Goal: Transaction & Acquisition: Purchase product/service

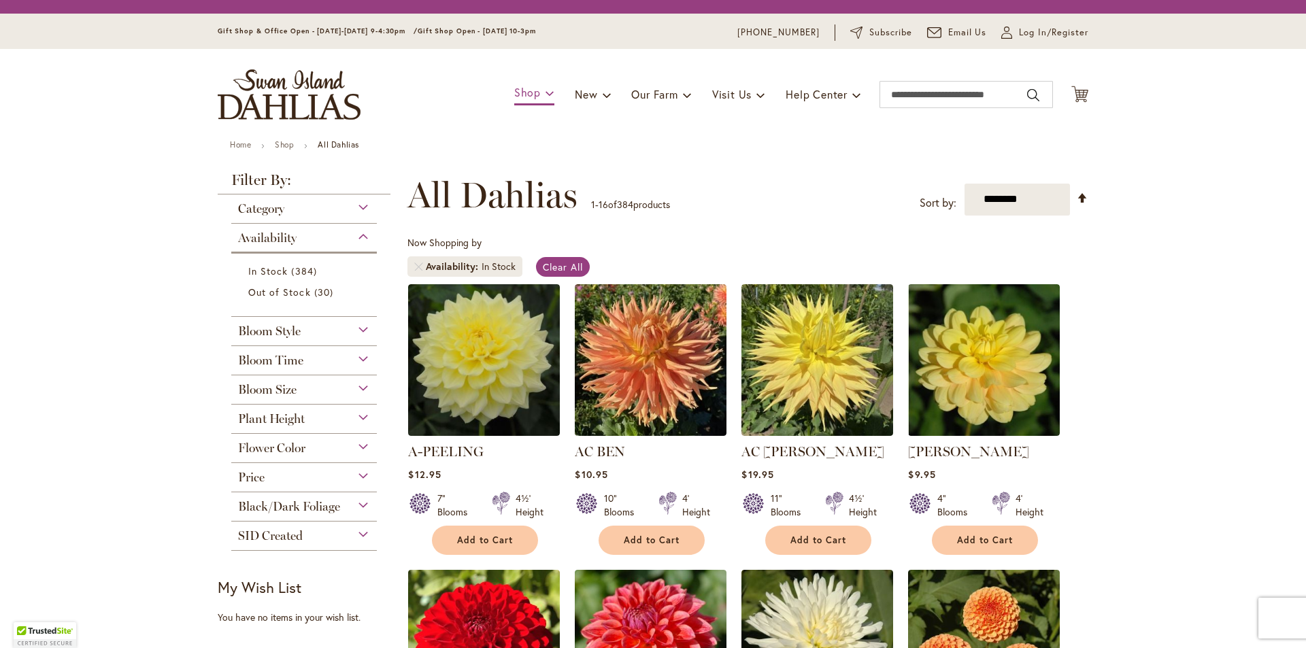
click at [515, 95] on div "Toggle Nav Shop Dahlia Tubers Collections Fresh Cut Dahlias Gardening Supplies …" at bounding box center [653, 94] width 898 height 91
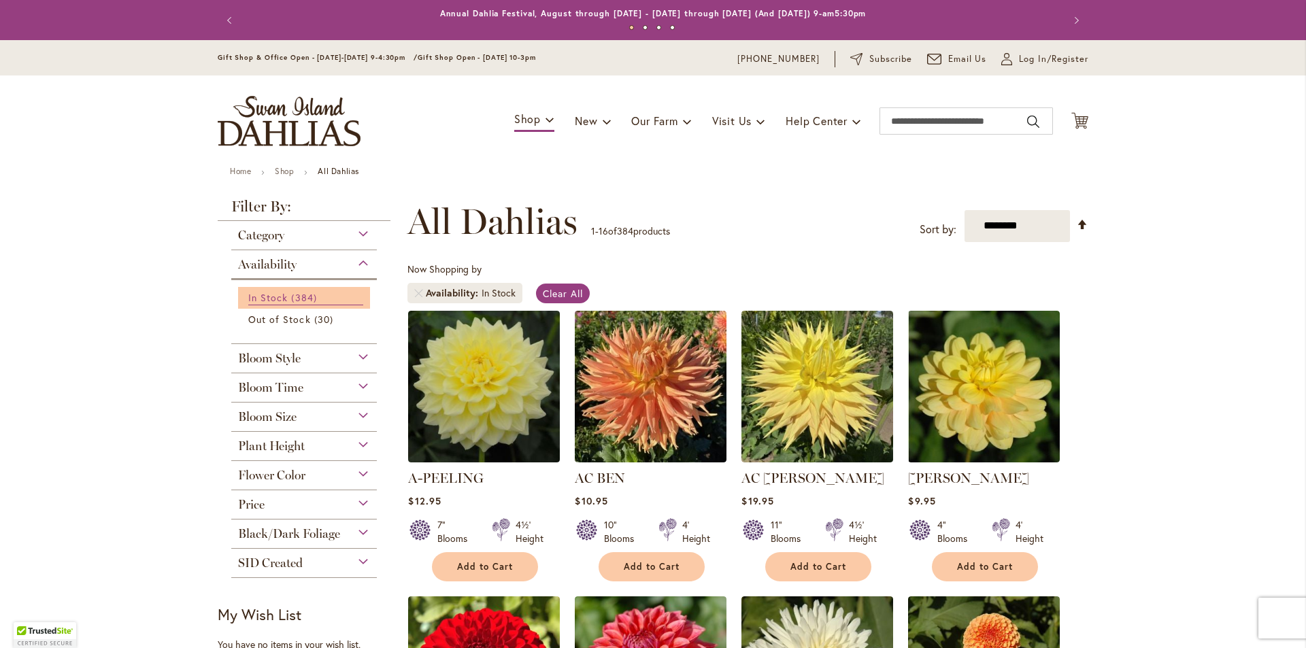
click at [282, 297] on link "In Stock 384 items" at bounding box center [305, 298] width 115 height 15
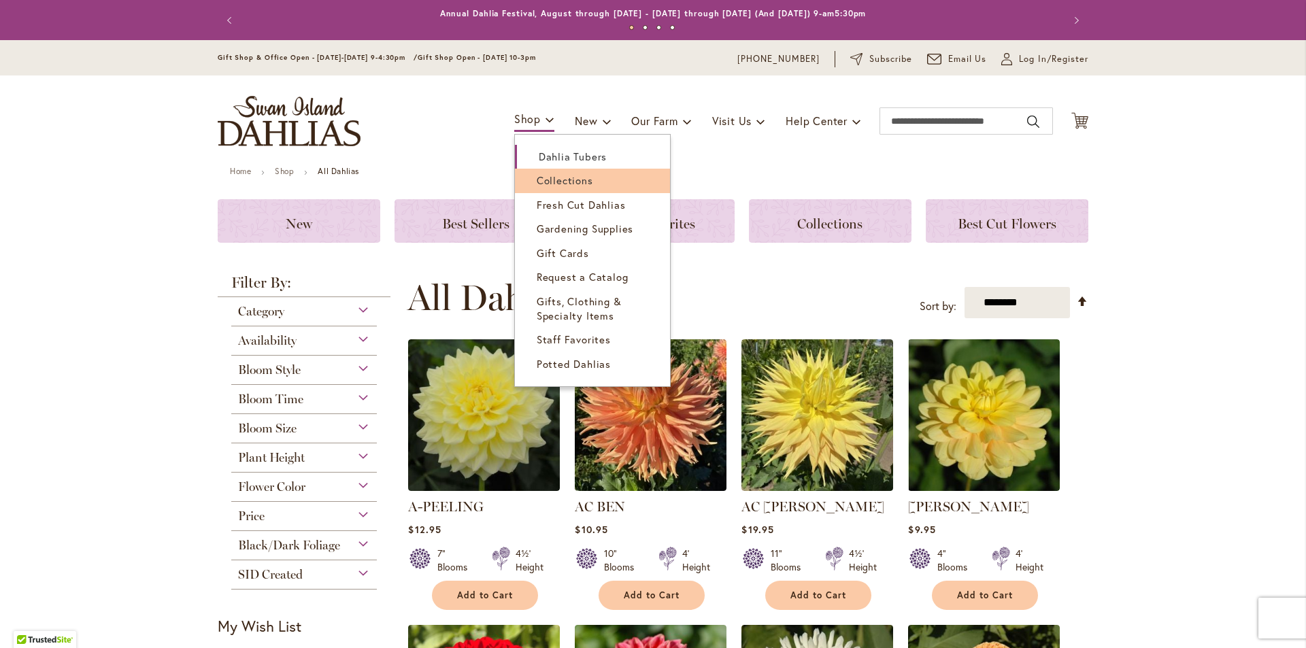
click at [542, 179] on span "Collections" at bounding box center [565, 180] width 56 height 14
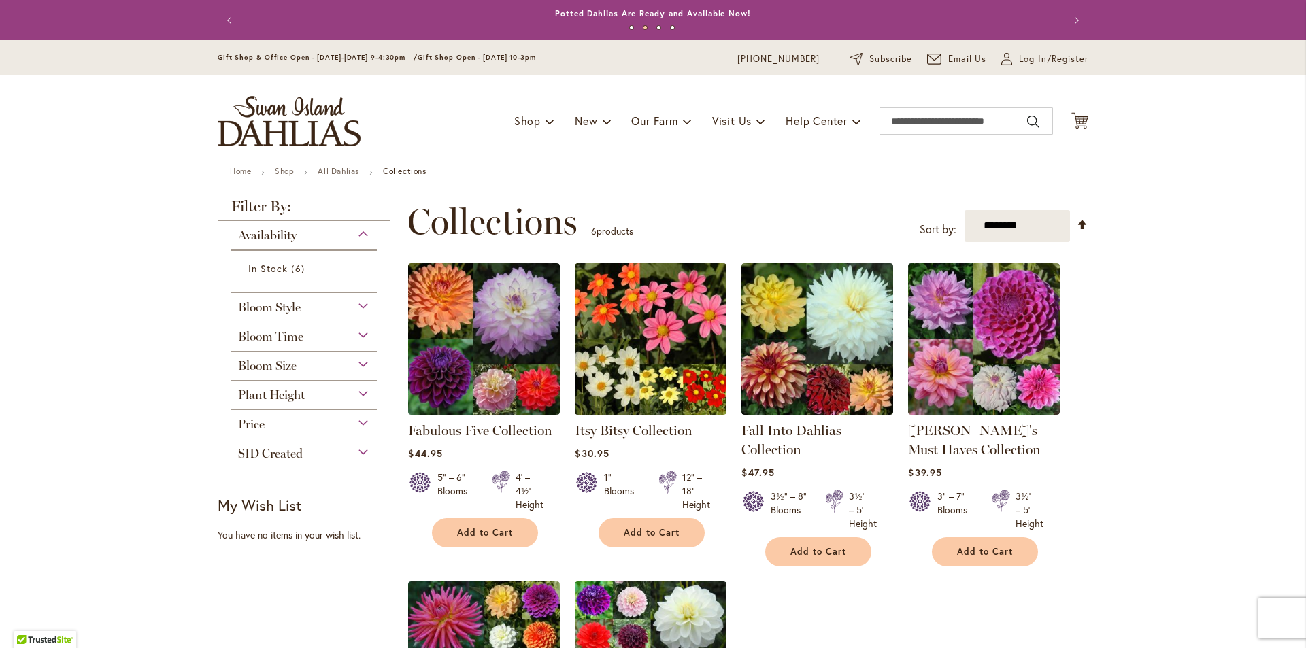
click at [359, 310] on div "Bloom Style" at bounding box center [304, 304] width 146 height 22
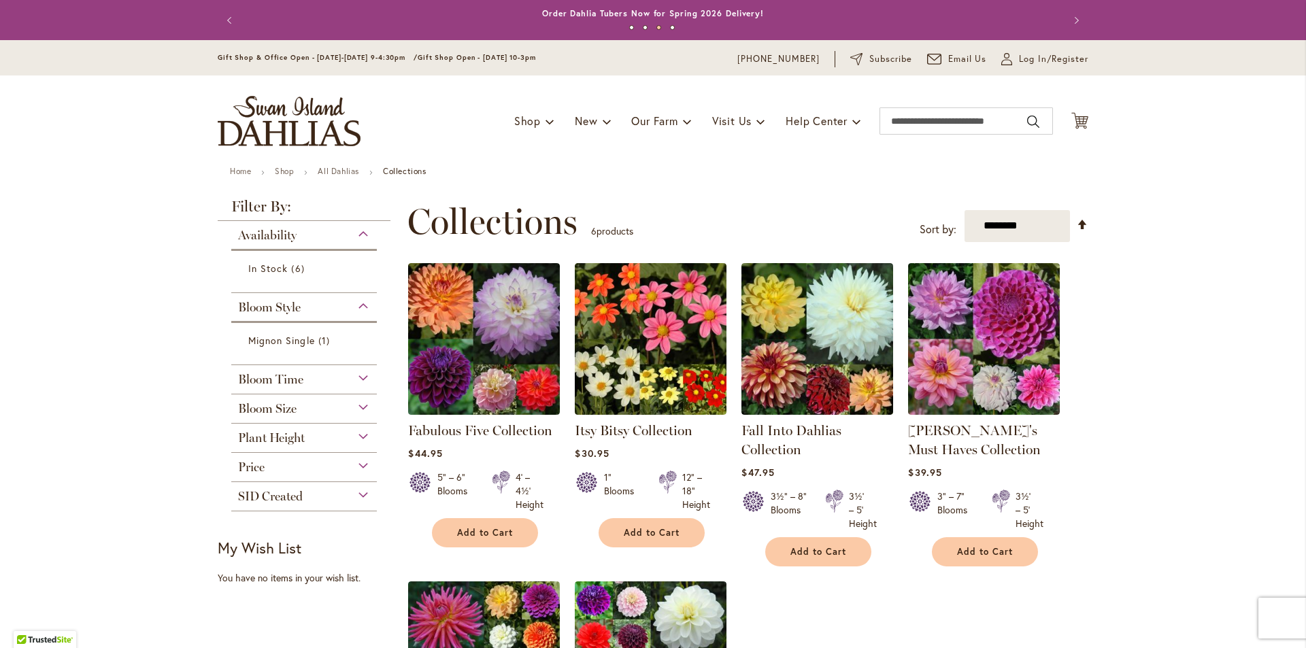
click at [361, 406] on div "Bloom Size" at bounding box center [304, 406] width 146 height 22
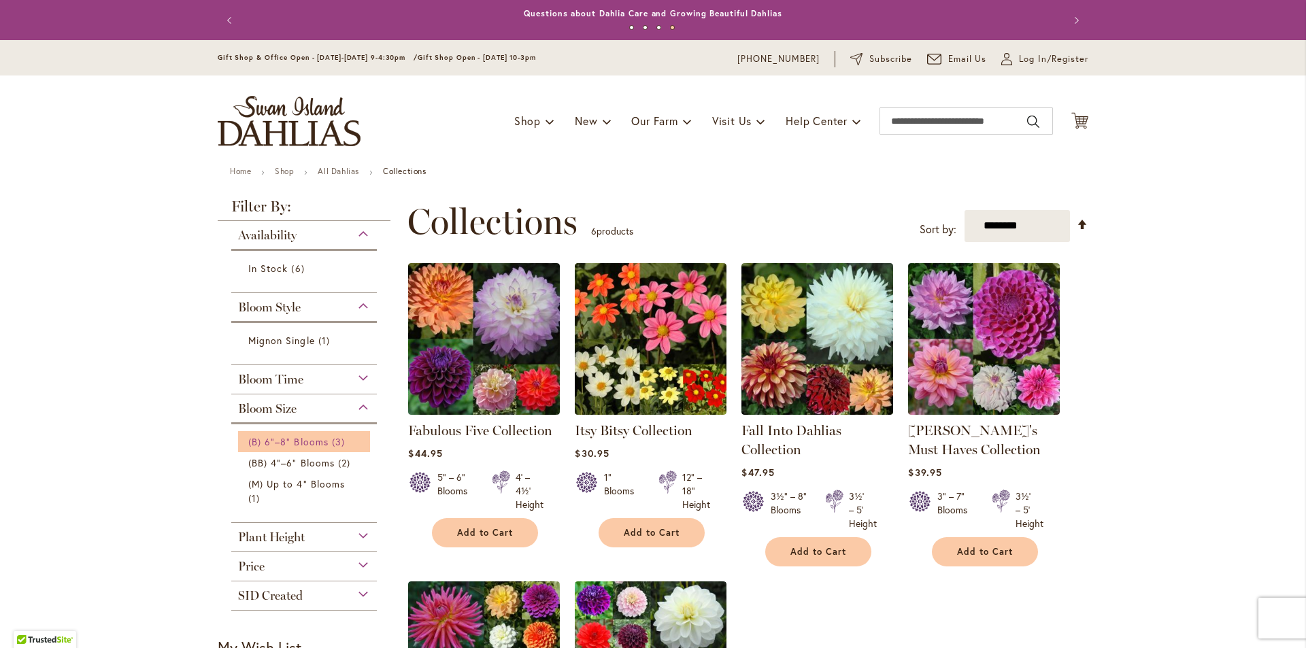
click at [314, 444] on span "(B) 6"–8" Blooms" at bounding box center [288, 441] width 80 height 13
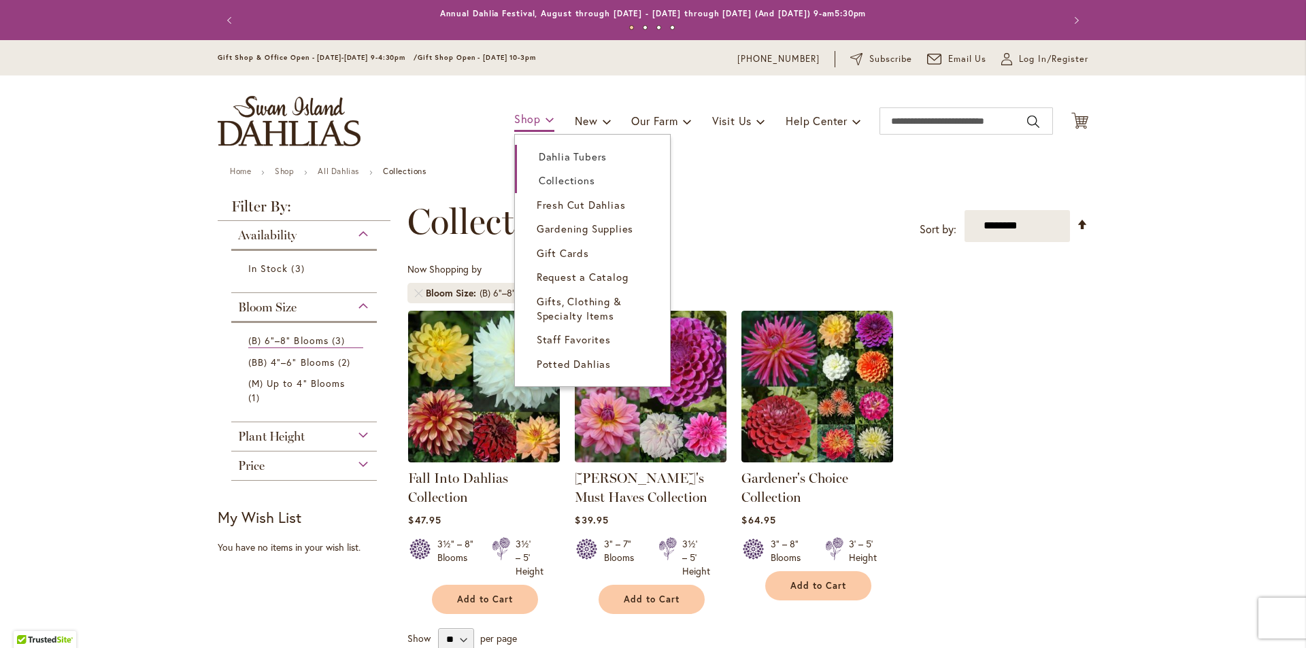
click at [525, 122] on span "Shop" at bounding box center [527, 119] width 27 height 14
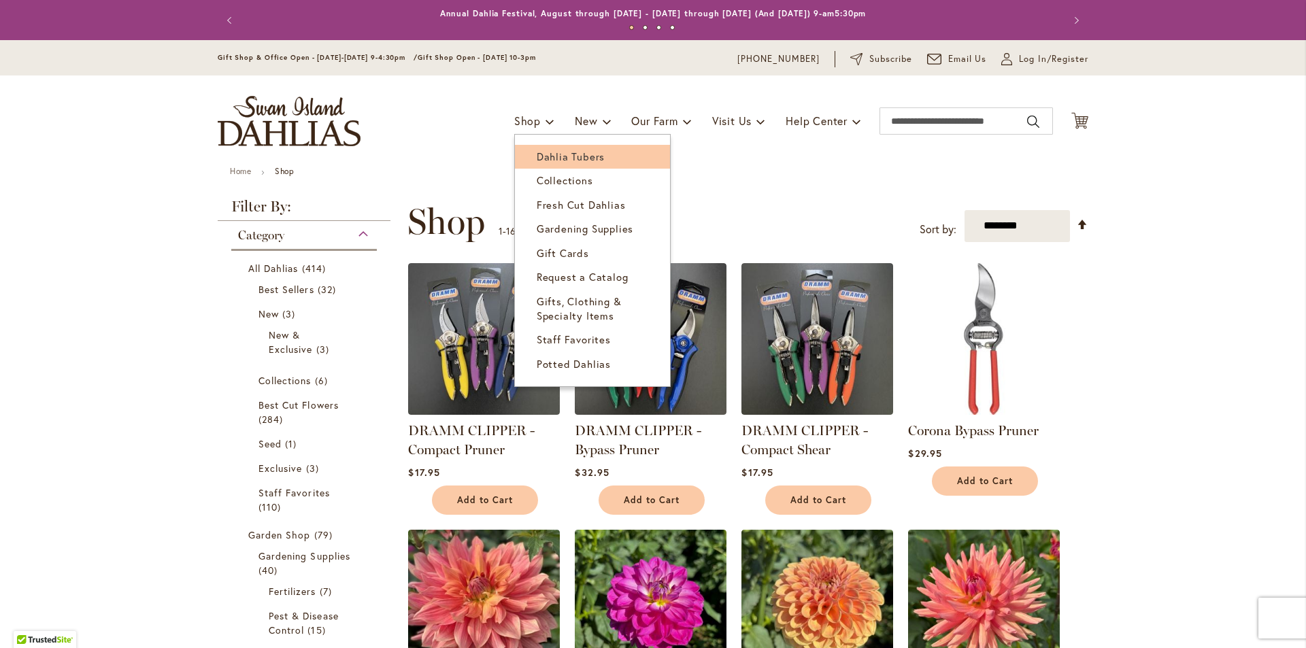
click at [544, 156] on span "Dahlia Tubers" at bounding box center [571, 157] width 68 height 14
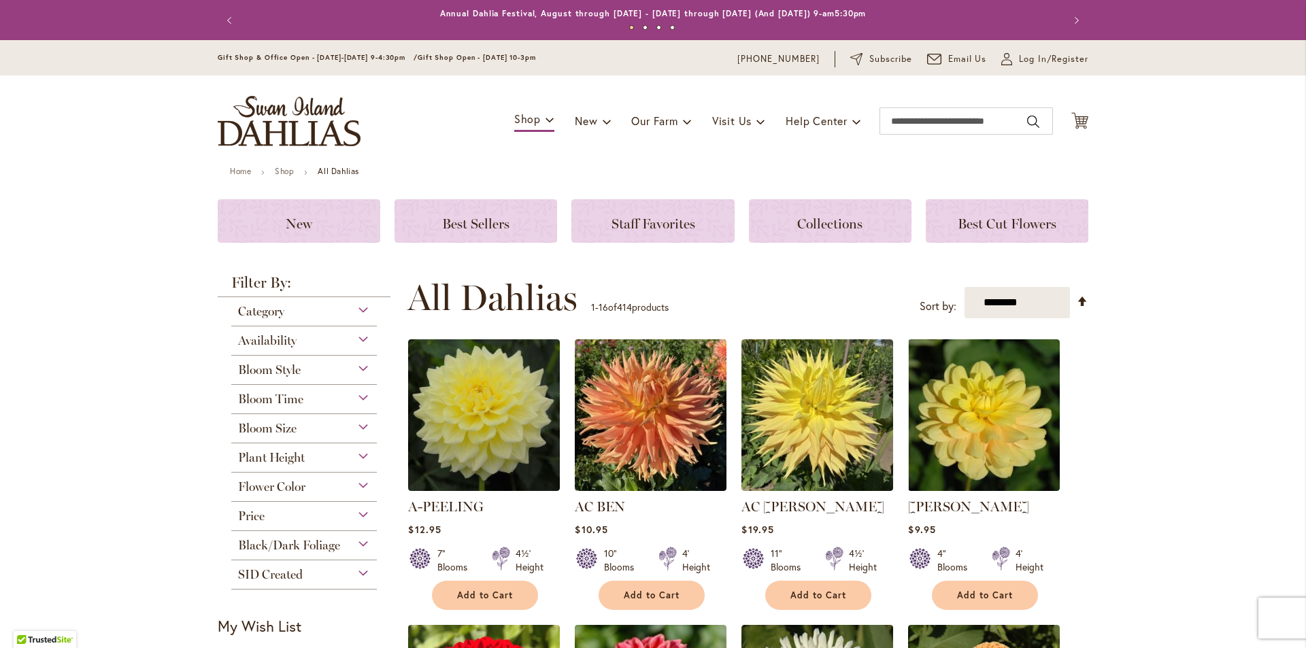
click at [359, 371] on div "Bloom Style" at bounding box center [304, 367] width 146 height 22
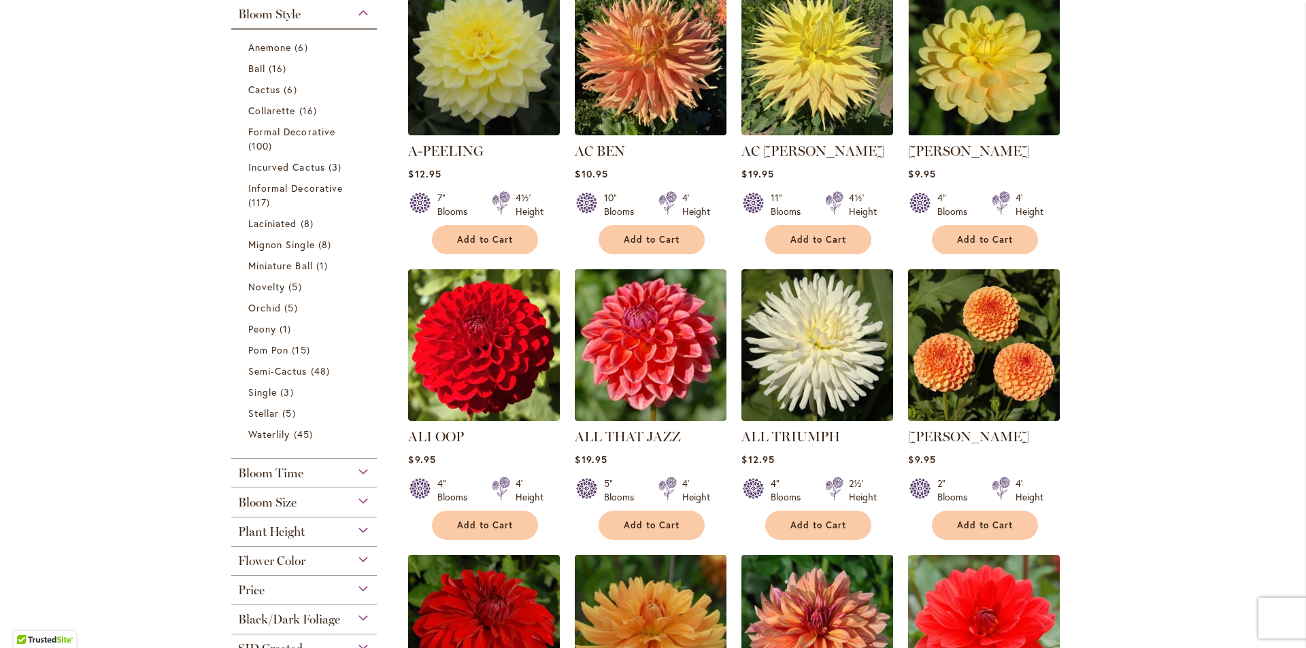
click at [362, 500] on div "Bloom Size" at bounding box center [304, 500] width 146 height 22
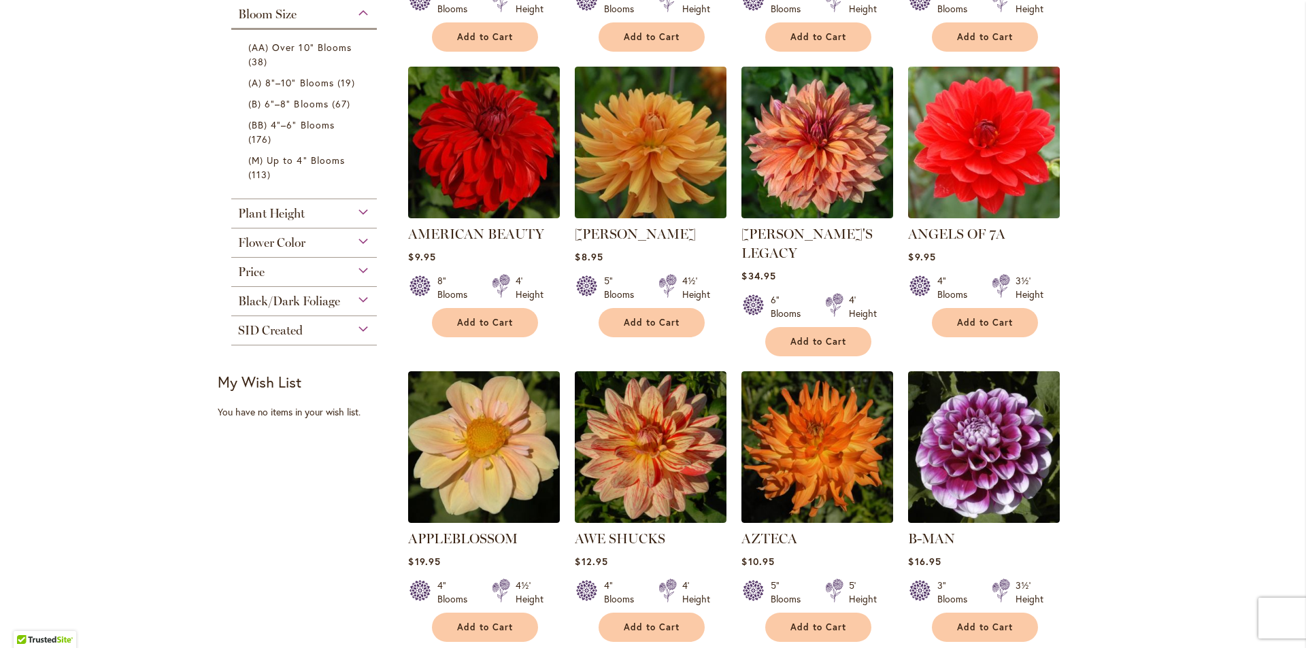
scroll to position [776, 0]
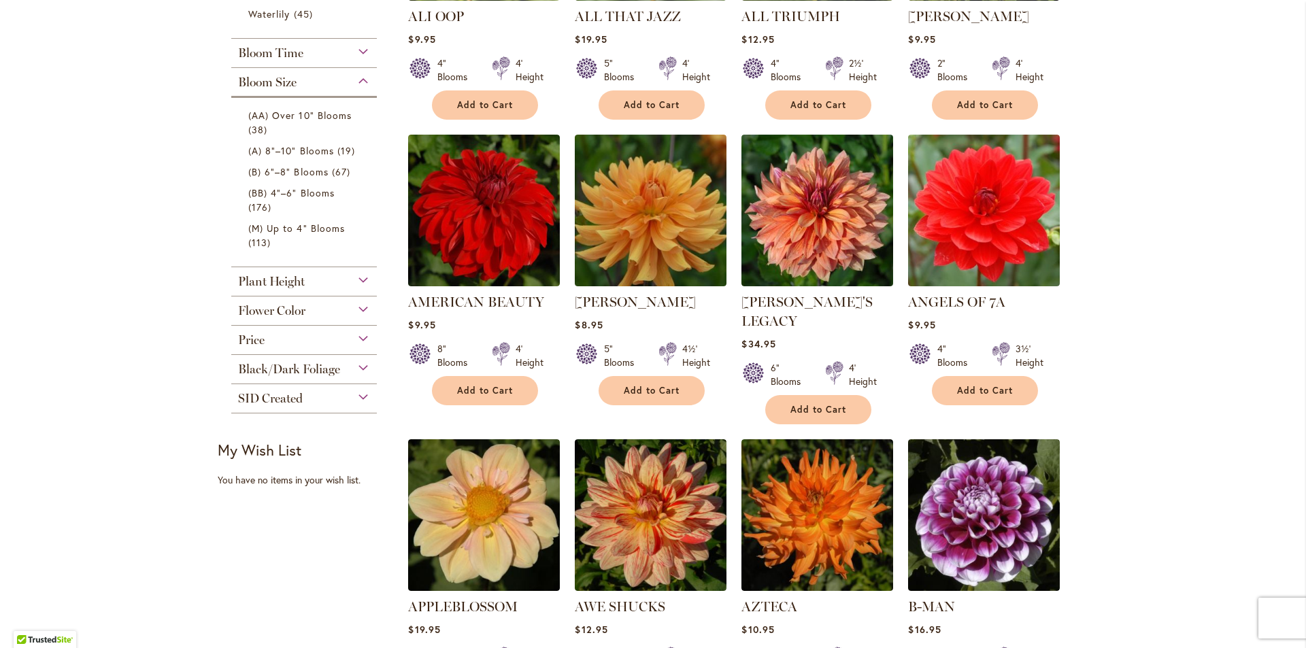
click at [358, 312] on div "Flower Color" at bounding box center [304, 308] width 146 height 22
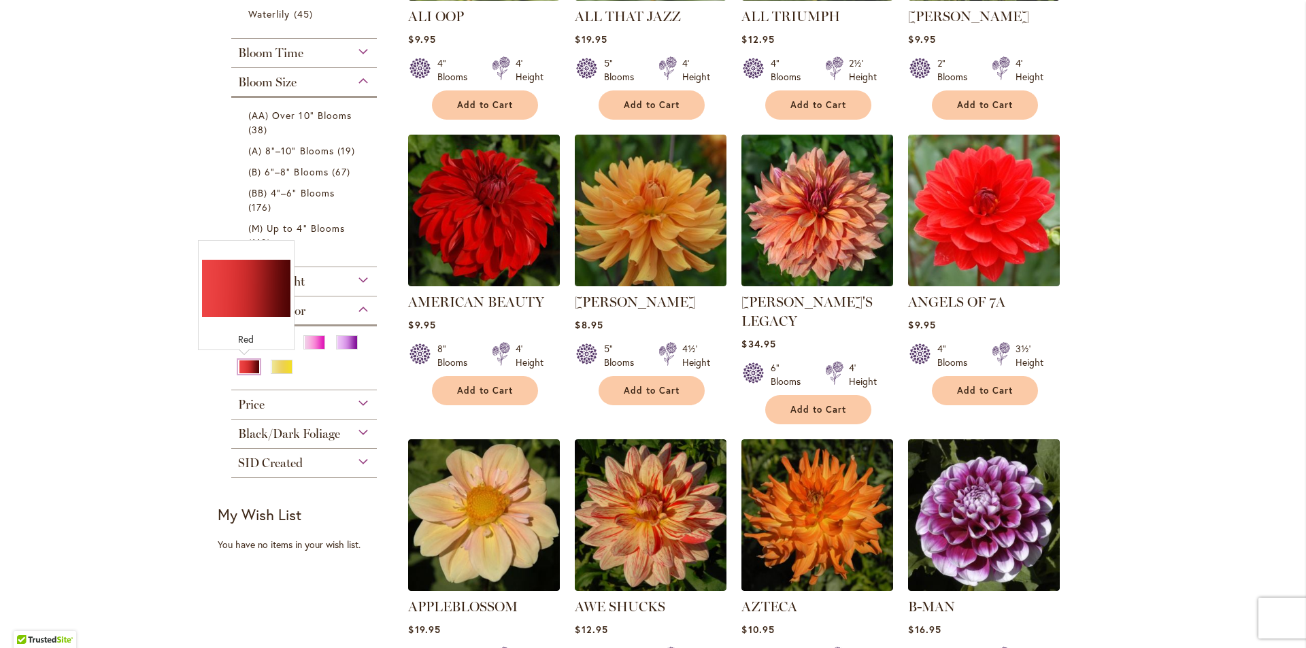
click at [248, 367] on div "Red" at bounding box center [249, 367] width 22 height 14
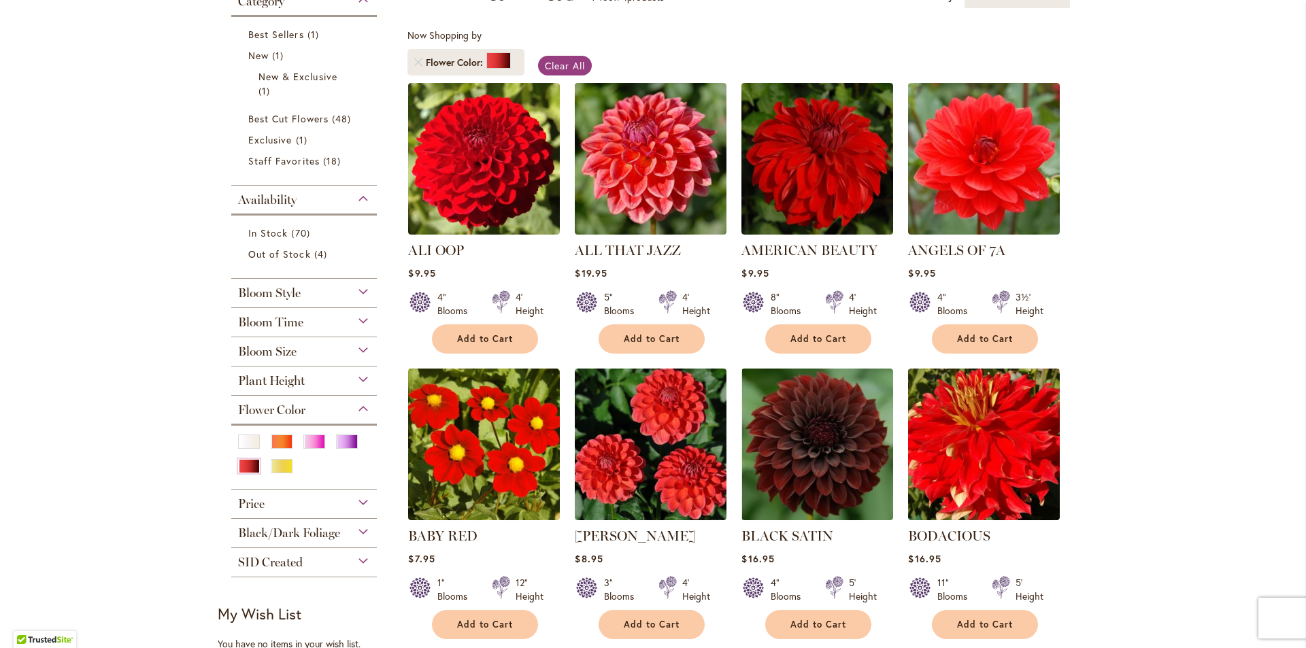
scroll to position [204, 0]
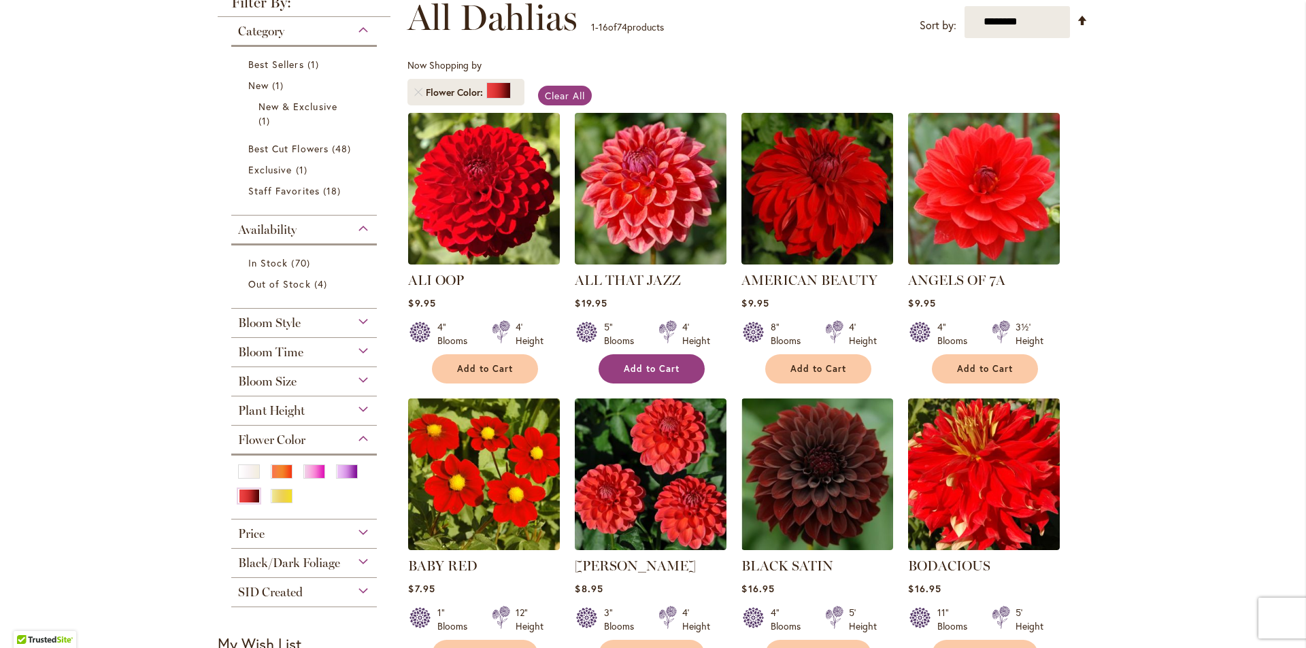
click at [663, 369] on span "Add to Cart" at bounding box center [652, 369] width 56 height 12
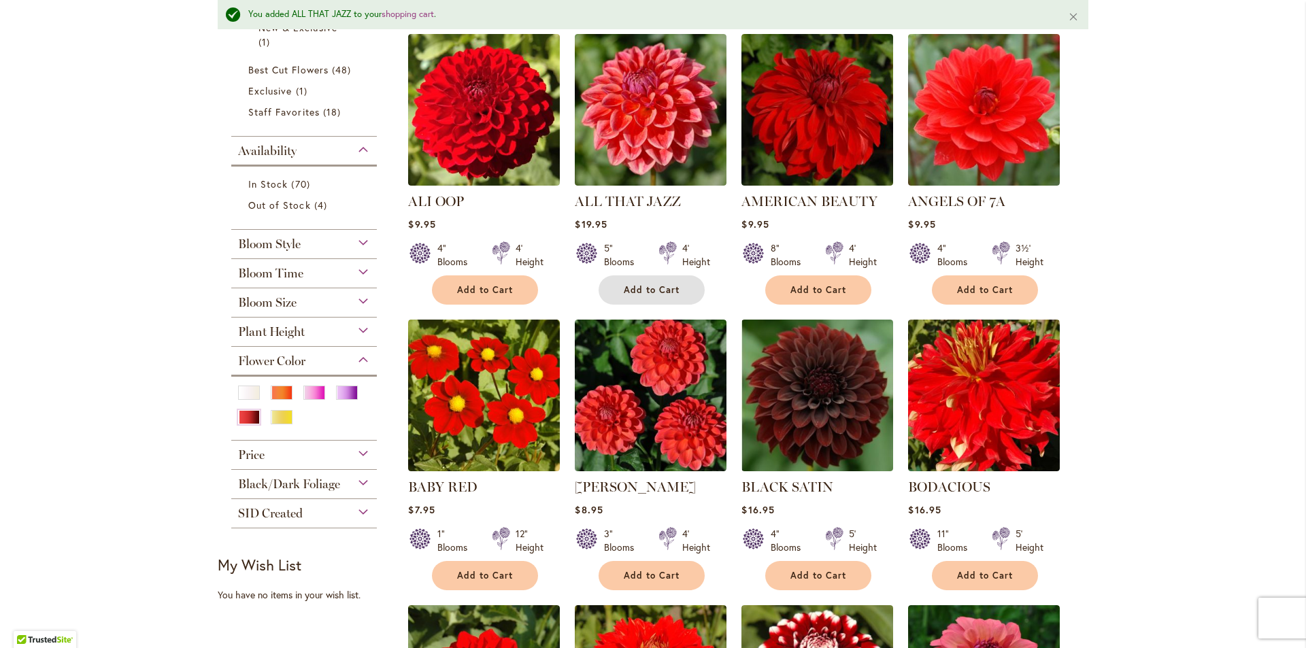
scroll to position [240, 0]
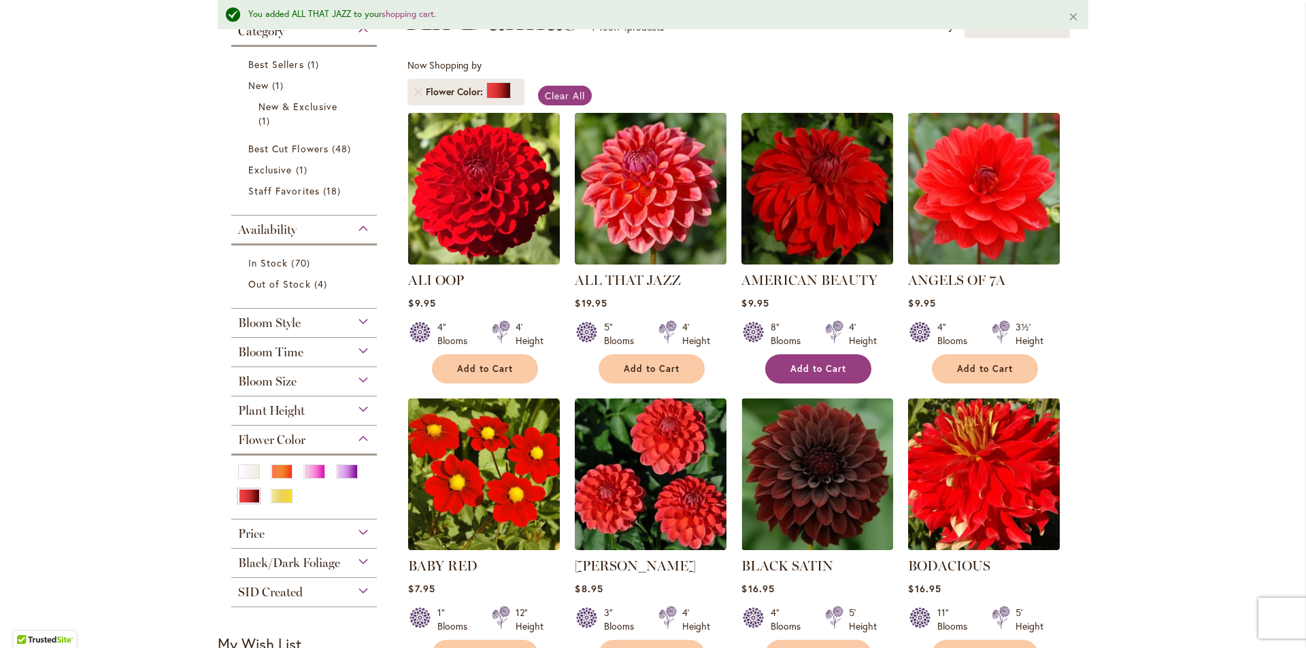
click at [827, 362] on button "Add to Cart" at bounding box center [818, 368] width 106 height 29
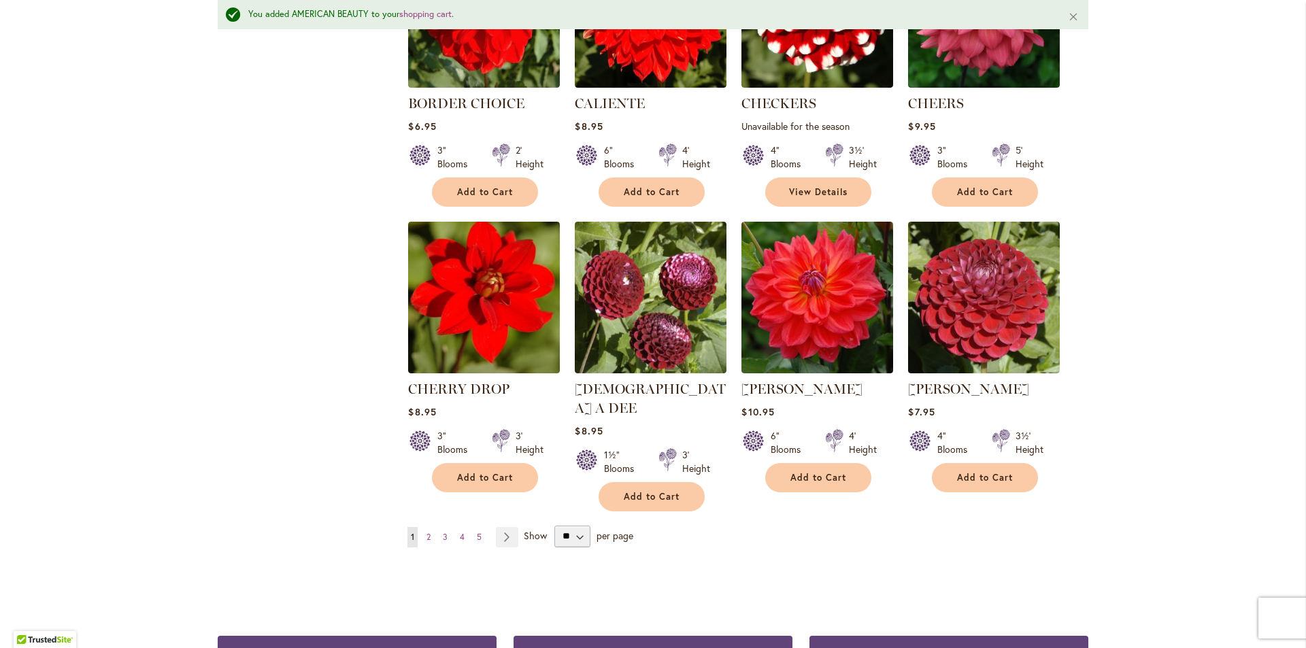
scroll to position [1057, 0]
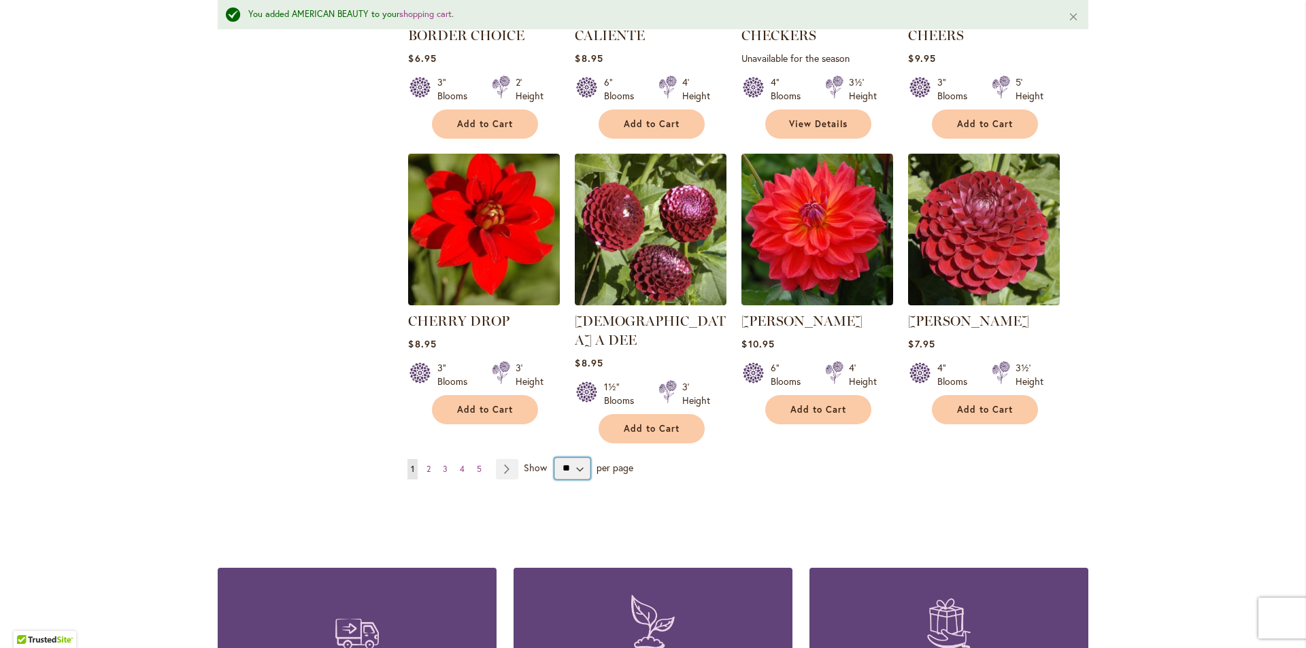
click at [574, 458] on select "** ** ** **" at bounding box center [573, 469] width 36 height 22
select select "**"
click at [555, 458] on select "** ** ** **" at bounding box center [573, 469] width 36 height 22
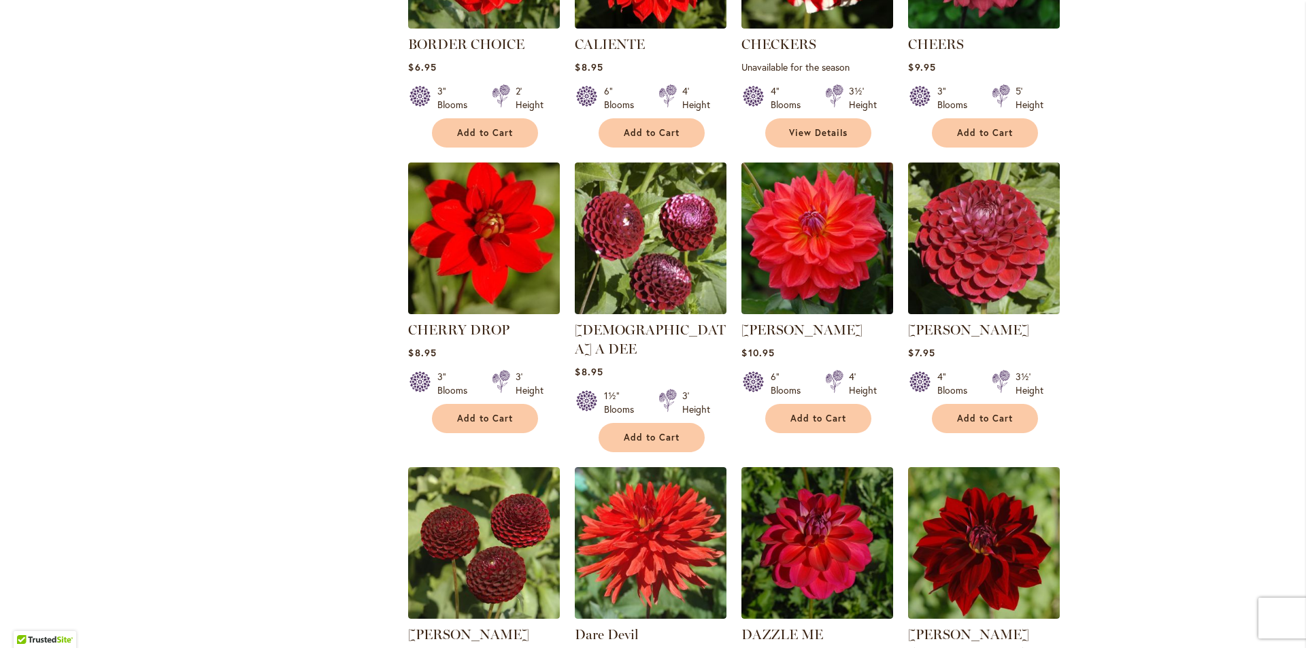
scroll to position [1089, 0]
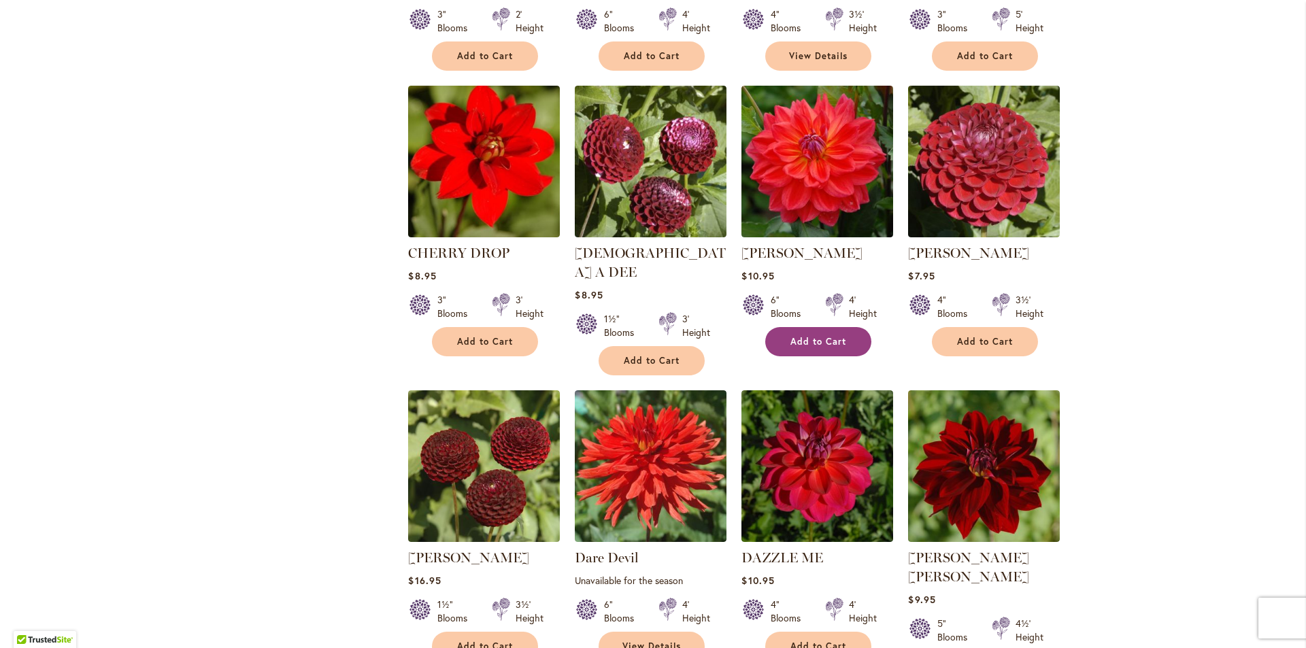
click at [832, 350] on button "Add to Cart" at bounding box center [818, 341] width 106 height 29
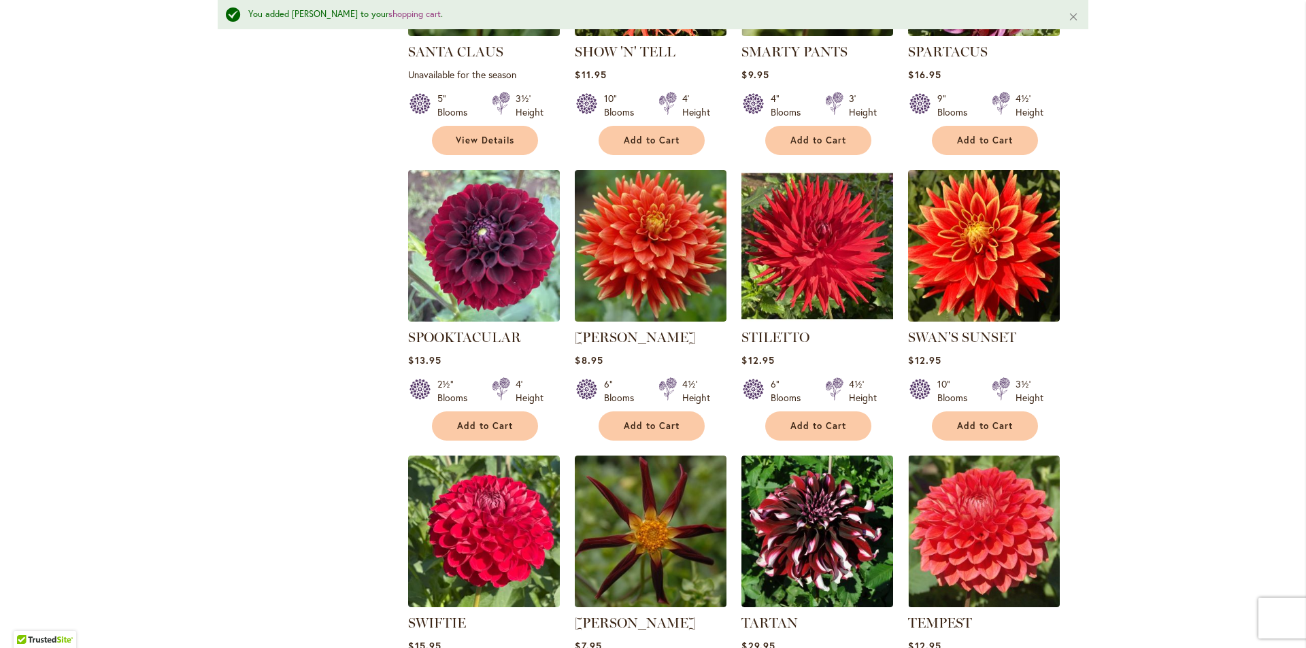
scroll to position [4322, 0]
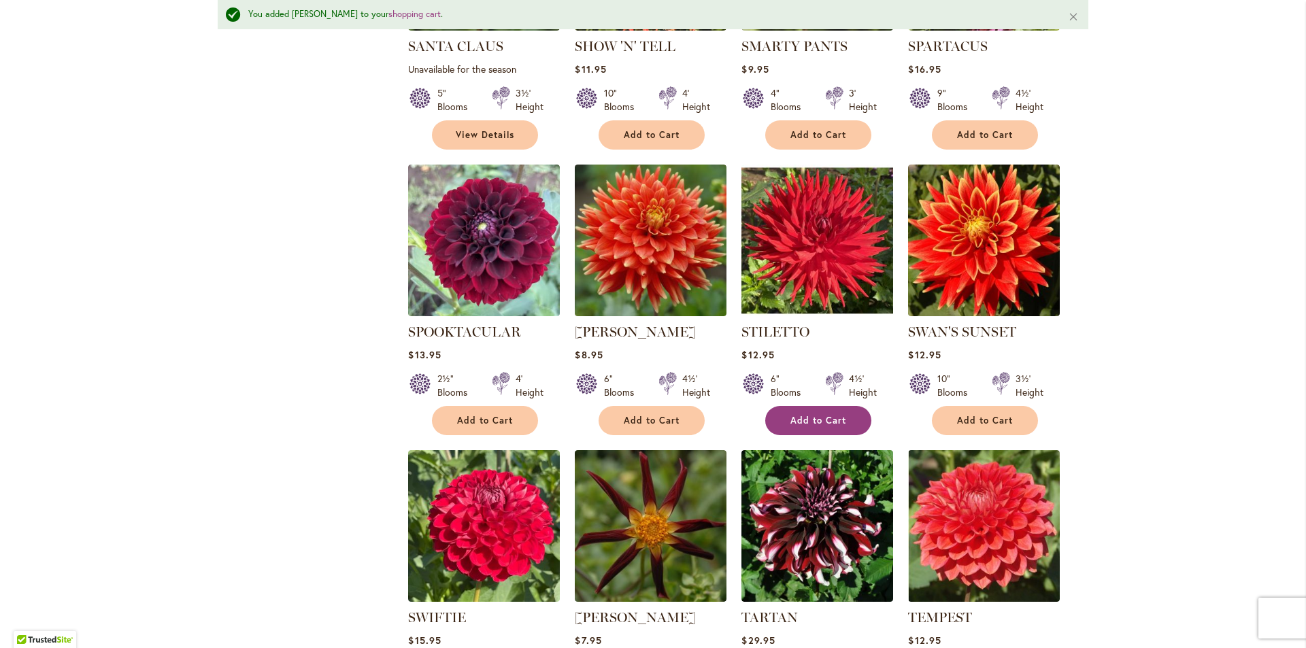
click at [805, 415] on span "Add to Cart" at bounding box center [819, 421] width 56 height 12
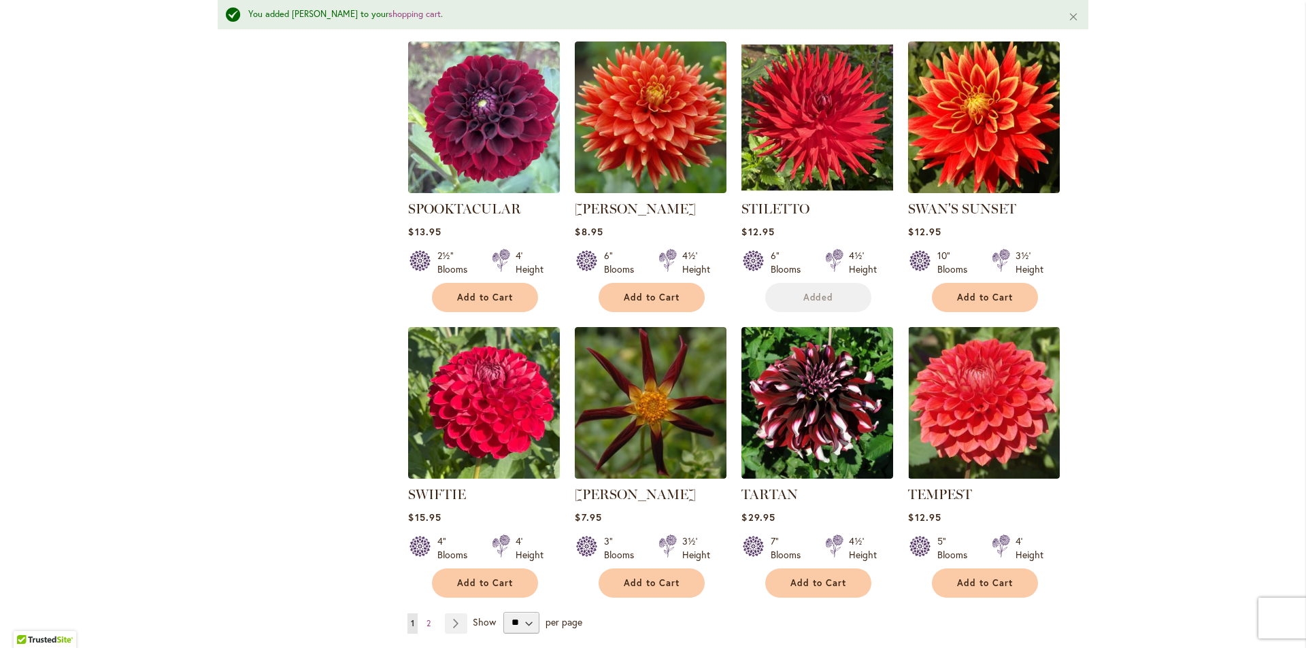
scroll to position [4663, 0]
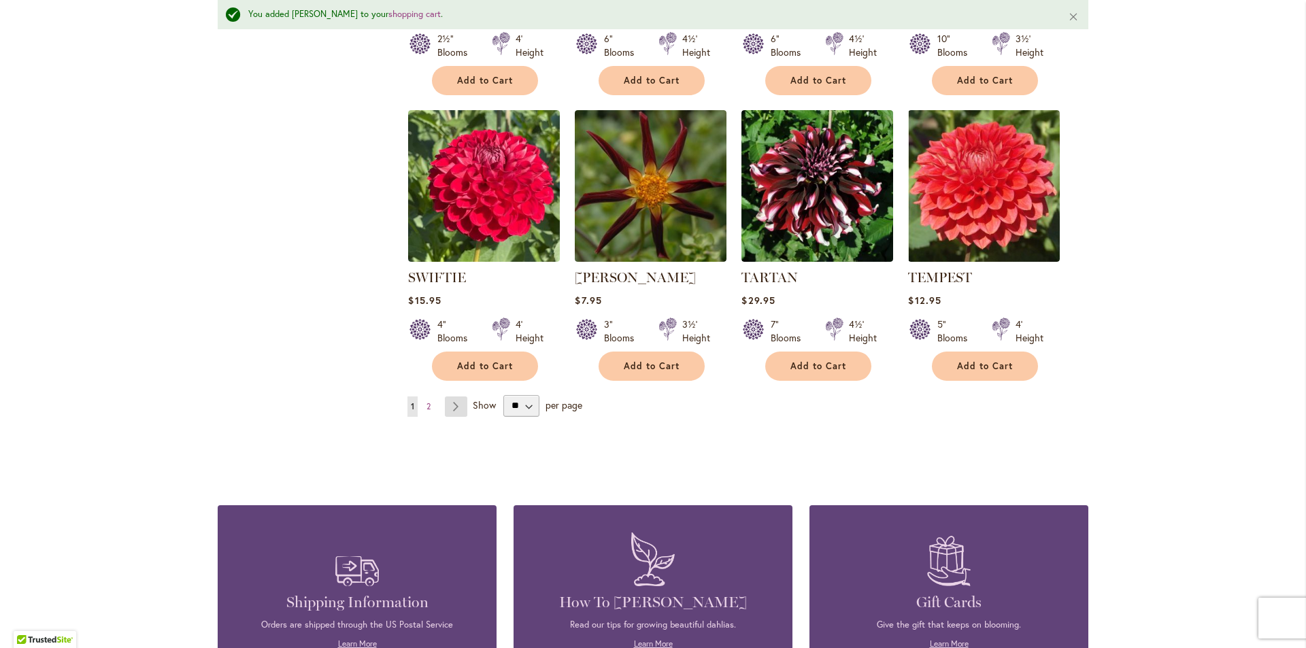
click at [454, 397] on link "Page Next" at bounding box center [456, 407] width 22 height 20
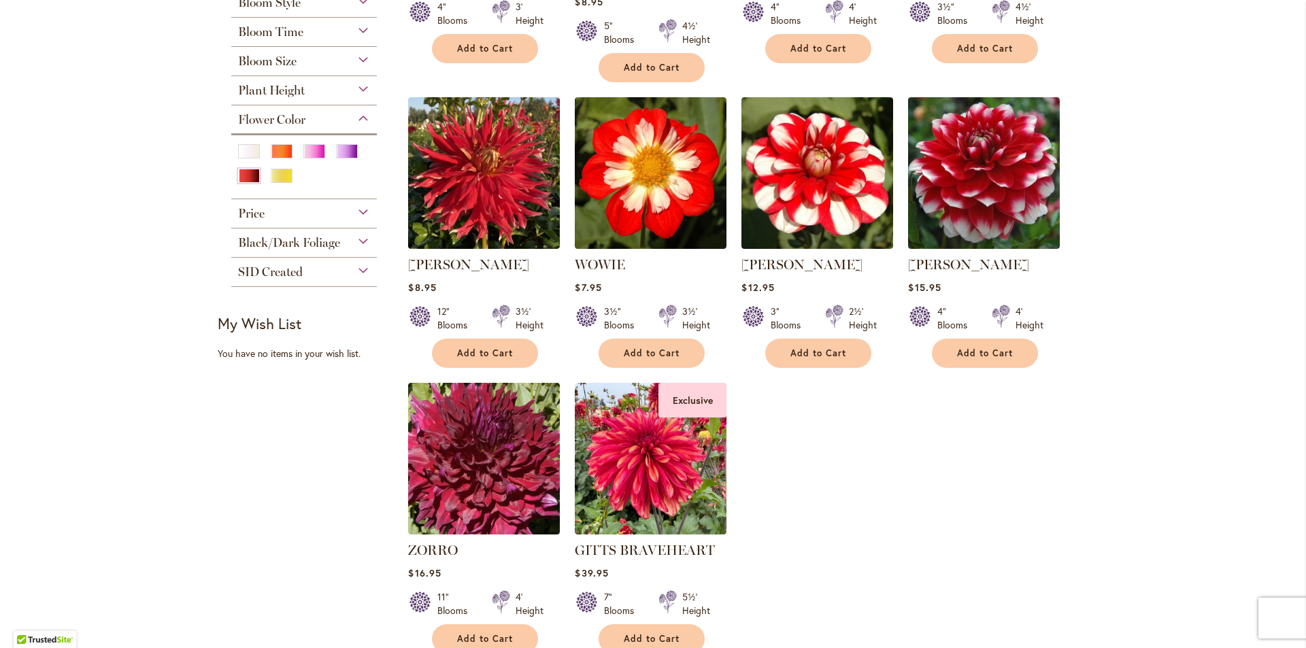
scroll to position [620, 0]
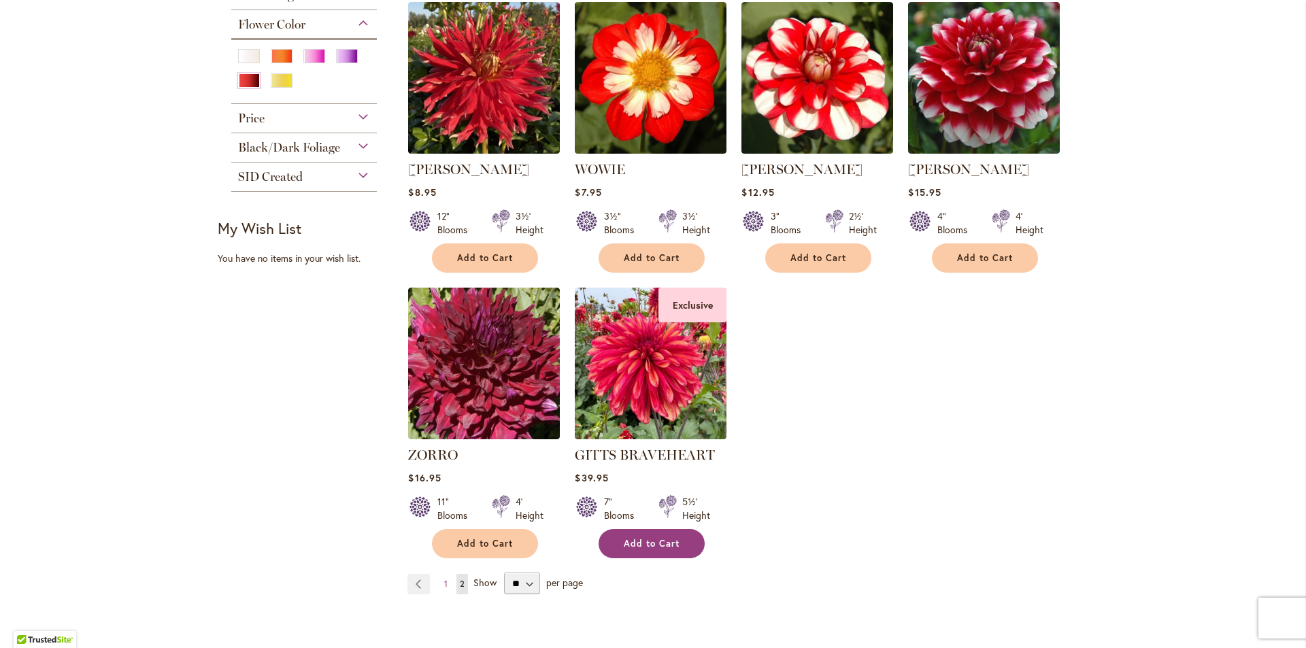
click at [645, 538] on span "Add to Cart" at bounding box center [652, 544] width 56 height 12
click at [276, 54] on div "Orange/Peach" at bounding box center [282, 56] width 22 height 14
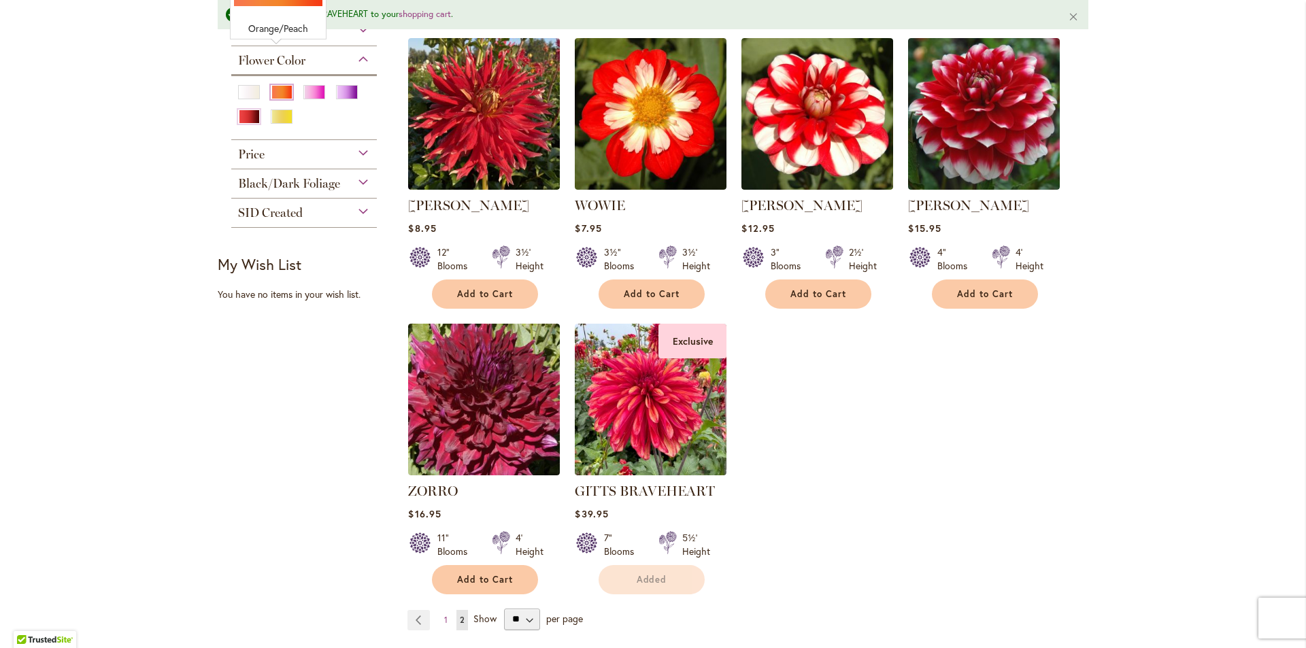
scroll to position [656, 0]
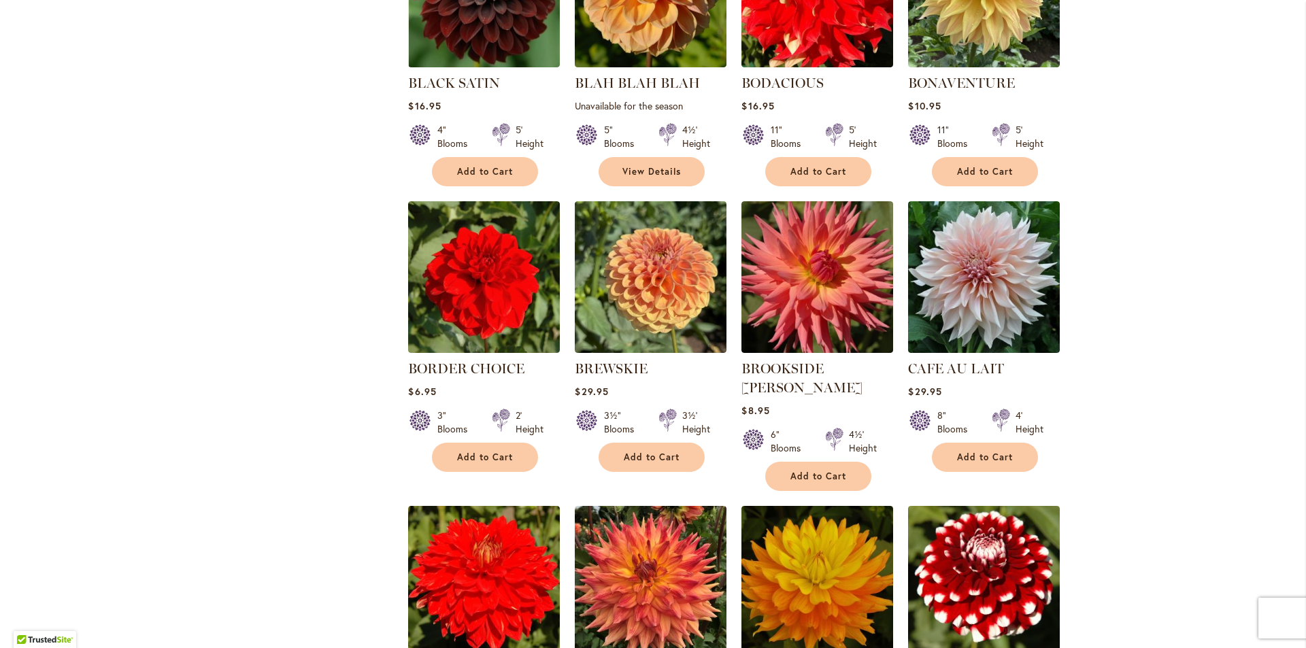
scroll to position [1565, 0]
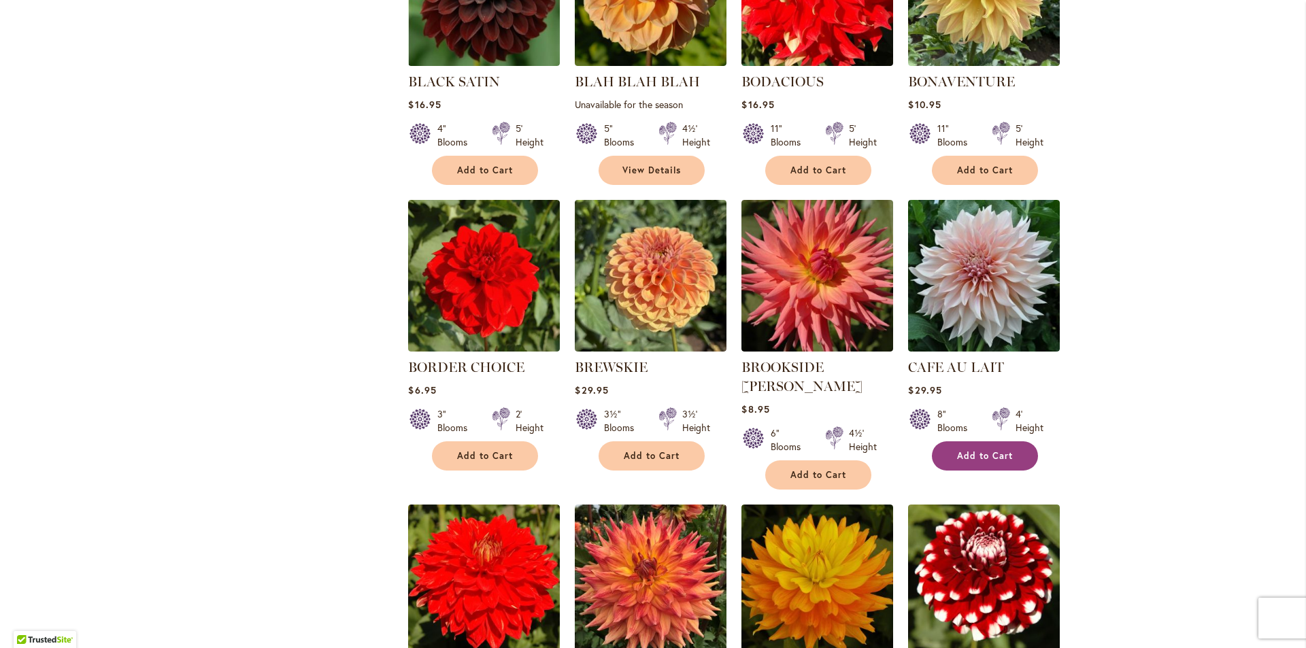
click at [989, 450] on span "Add to Cart" at bounding box center [985, 456] width 56 height 12
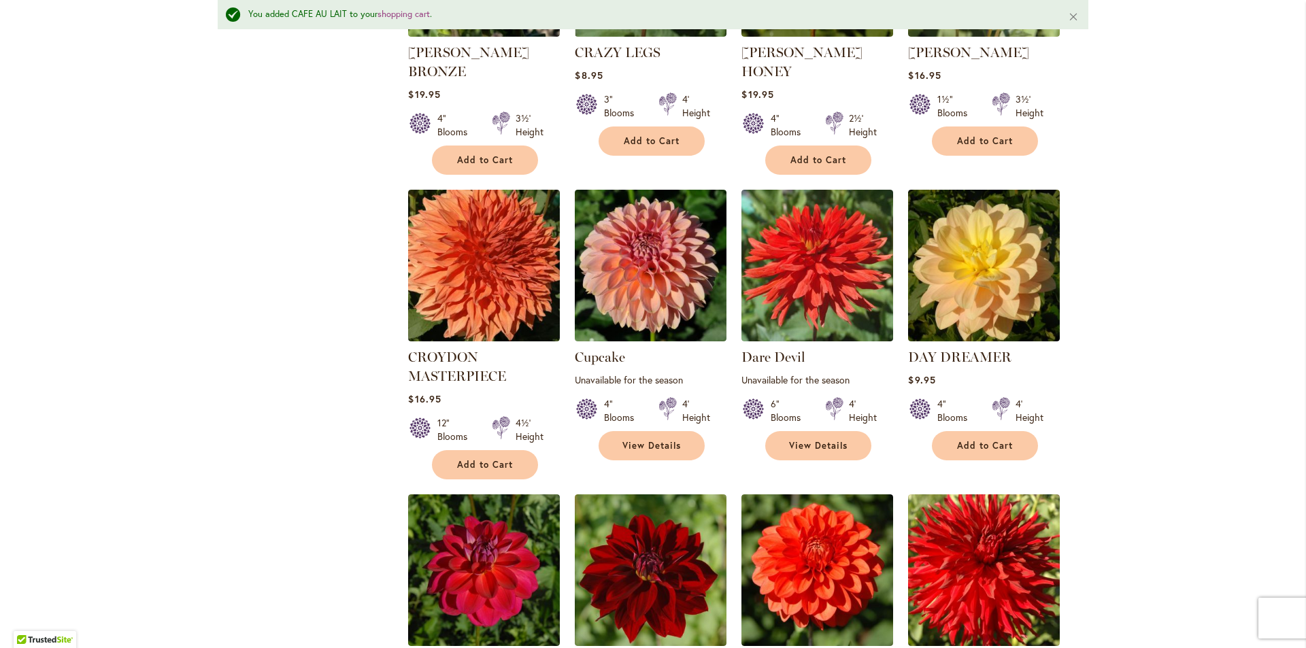
scroll to position [3098, 0]
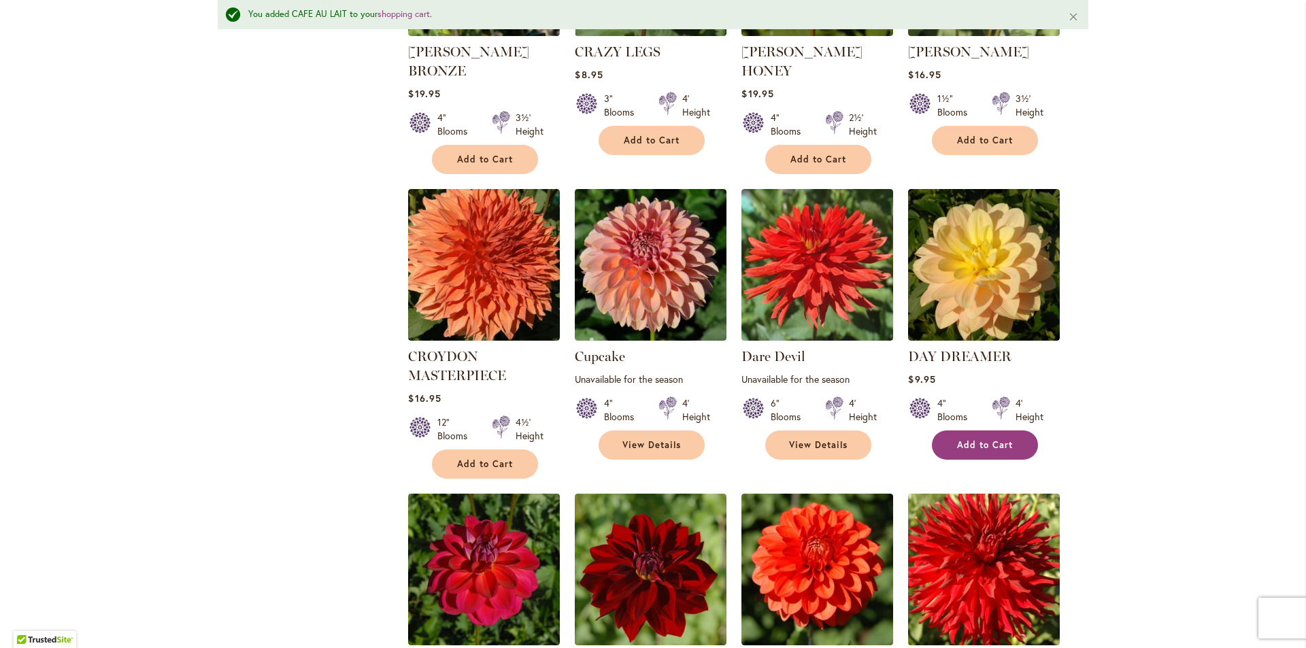
click at [952, 431] on button "Add to Cart" at bounding box center [985, 445] width 106 height 29
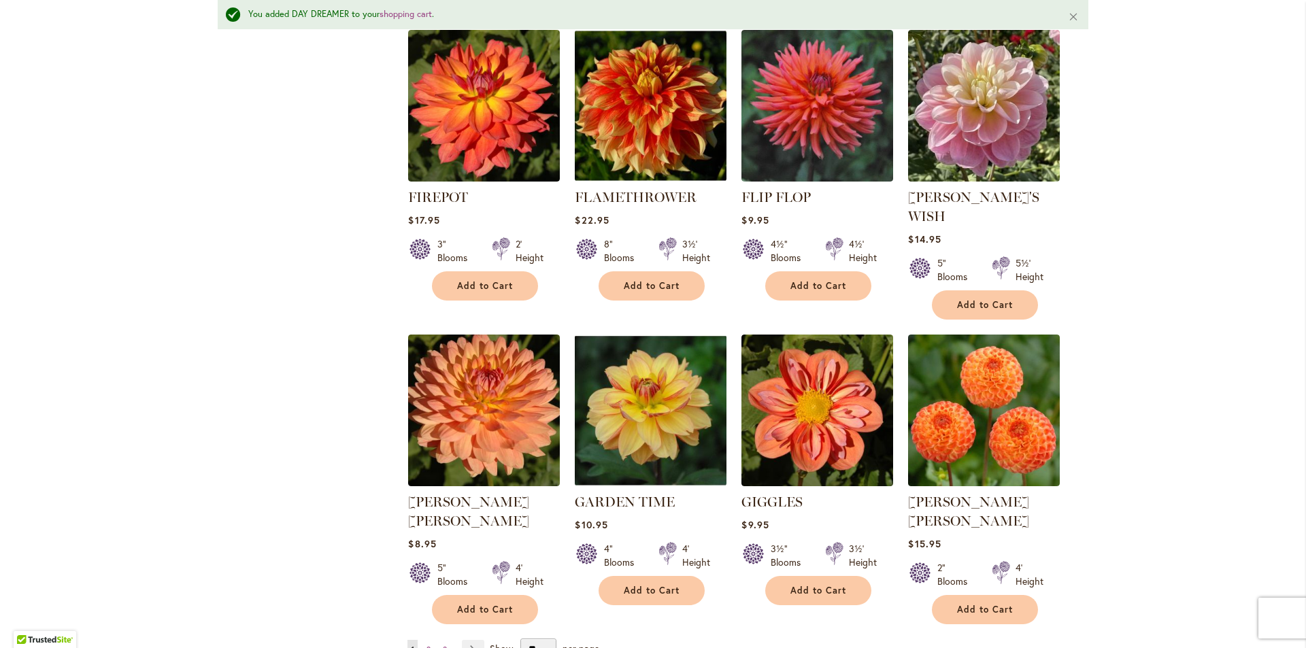
scroll to position [4595, 0]
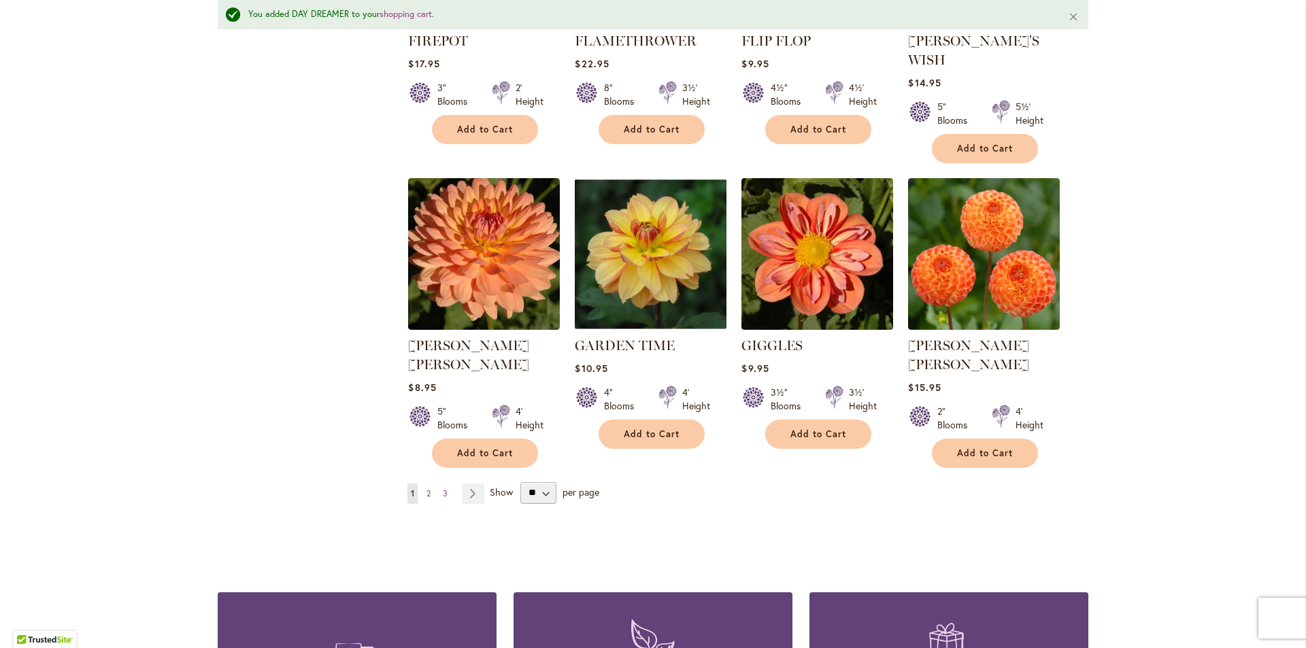
click at [427, 489] on span "2" at bounding box center [429, 494] width 4 height 10
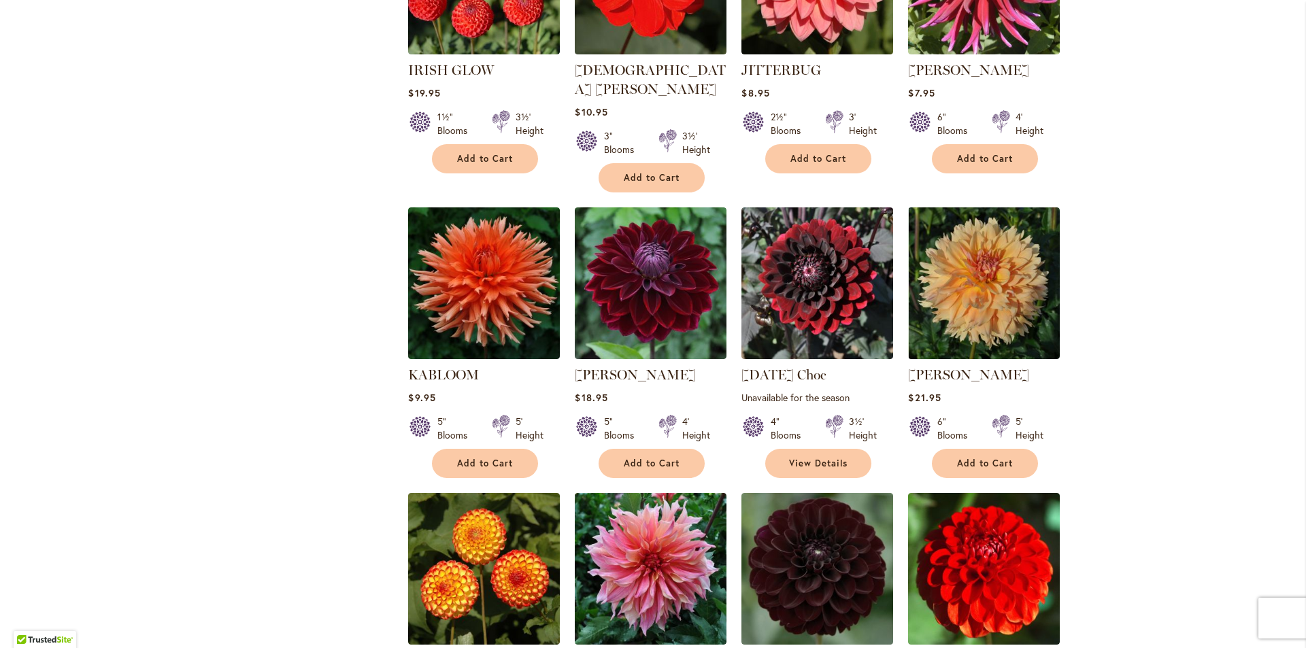
scroll to position [2041, 0]
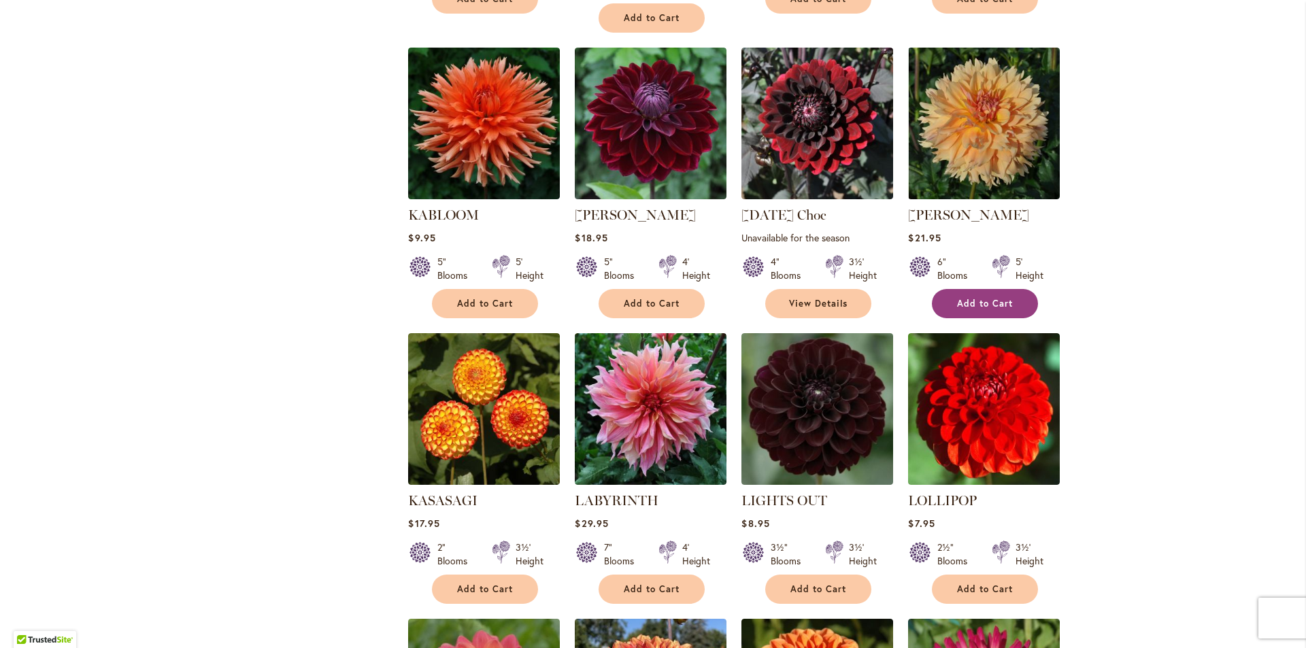
click at [984, 298] on span "Add to Cart" at bounding box center [985, 304] width 56 height 12
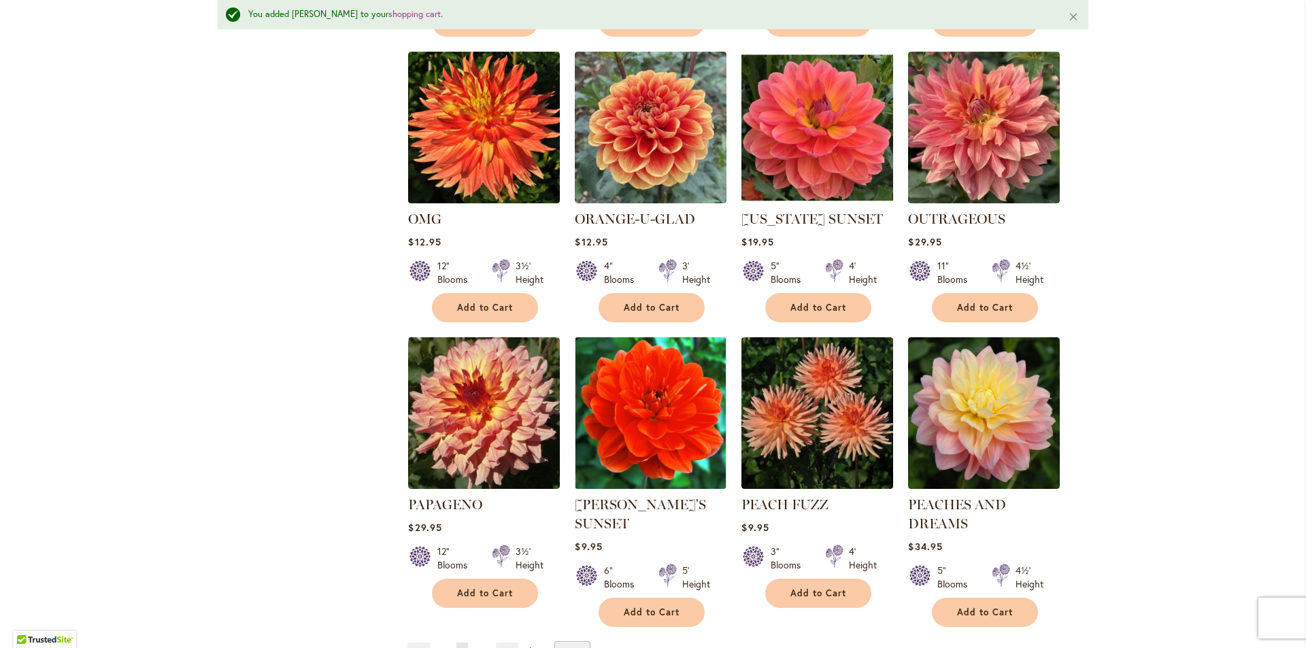
scroll to position [4458, 0]
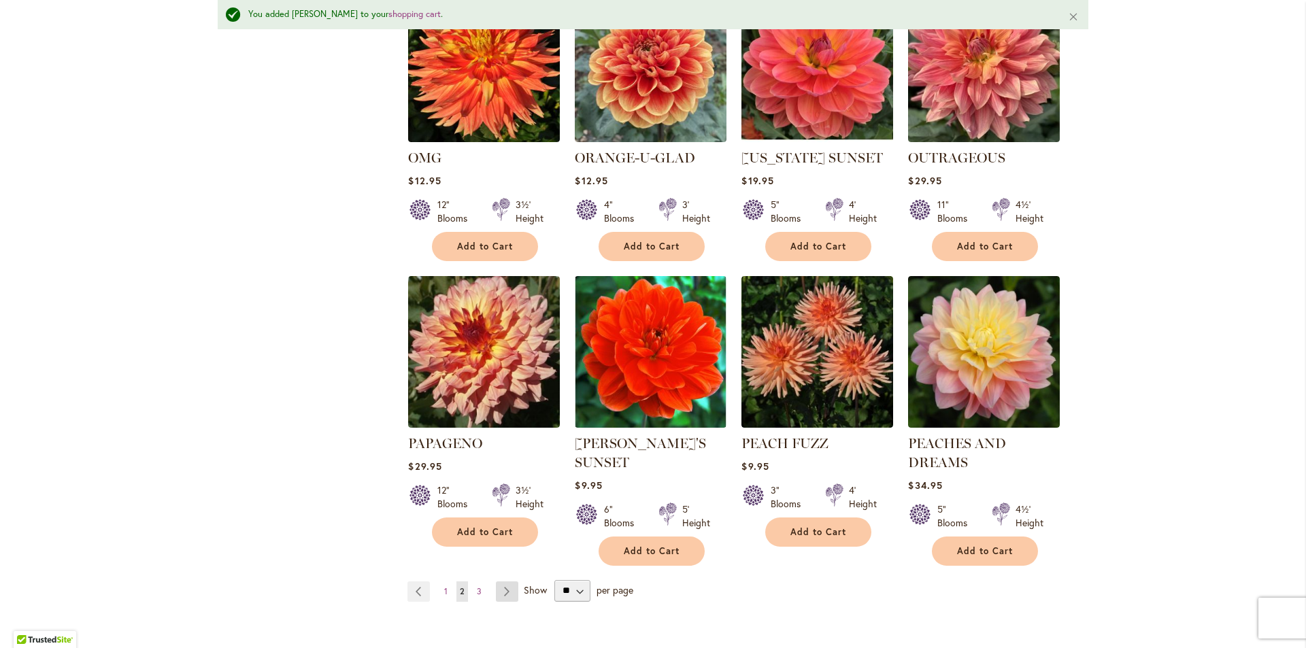
click at [503, 582] on link "Page Next" at bounding box center [507, 592] width 22 height 20
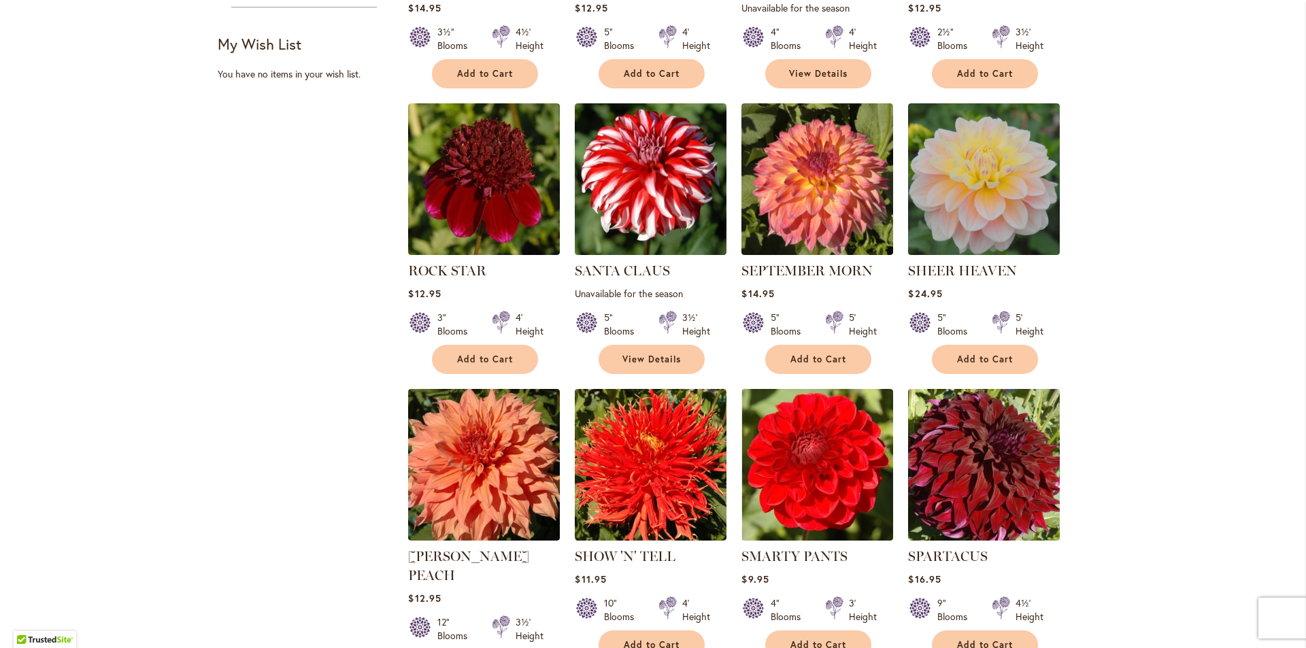
scroll to position [816, 0]
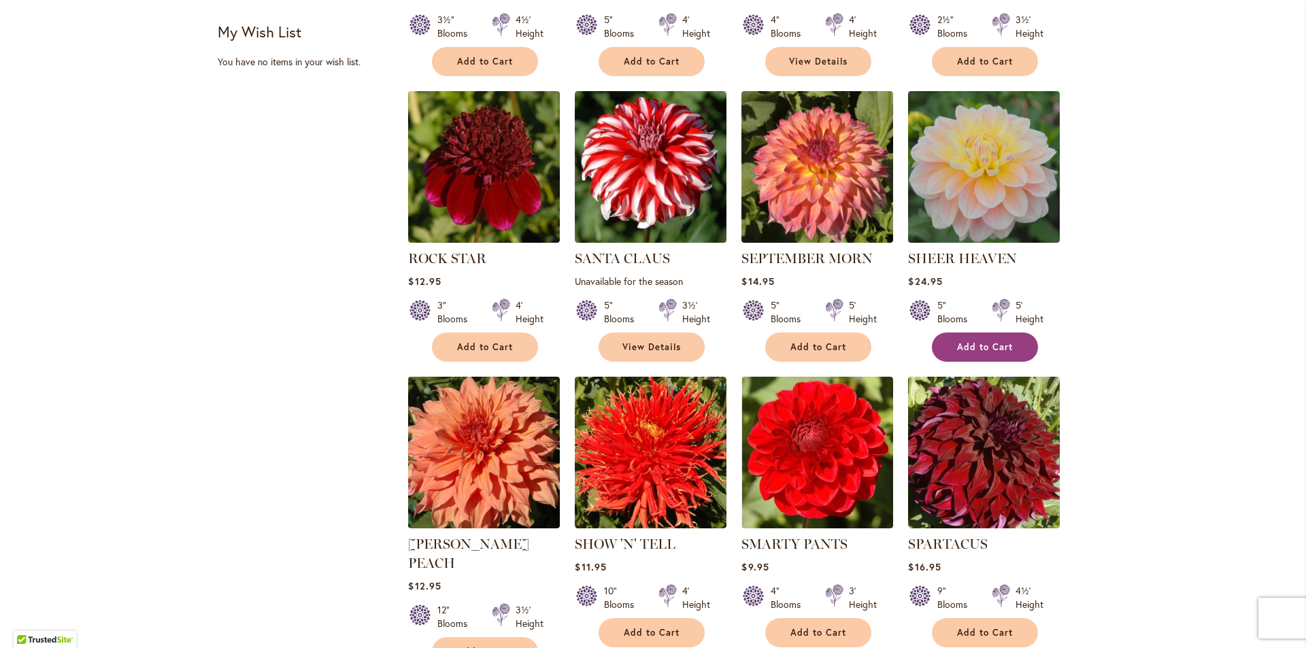
click at [971, 336] on button "Add to Cart" at bounding box center [985, 347] width 106 height 29
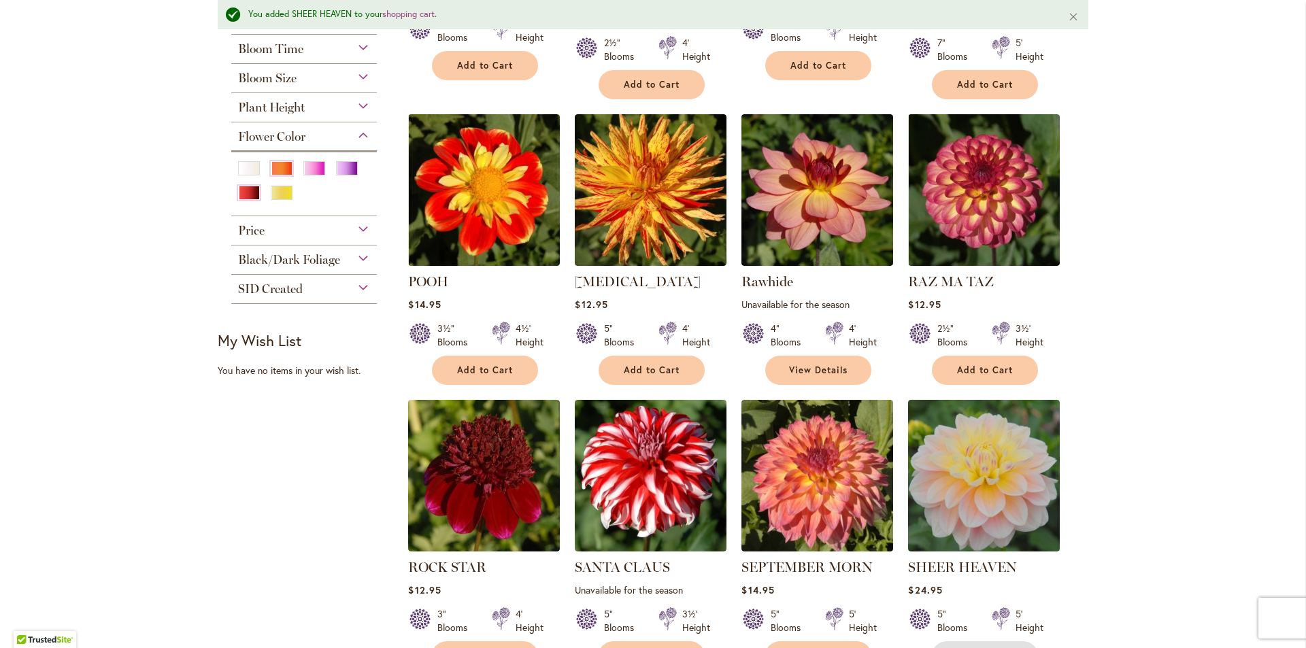
scroll to position [512, 0]
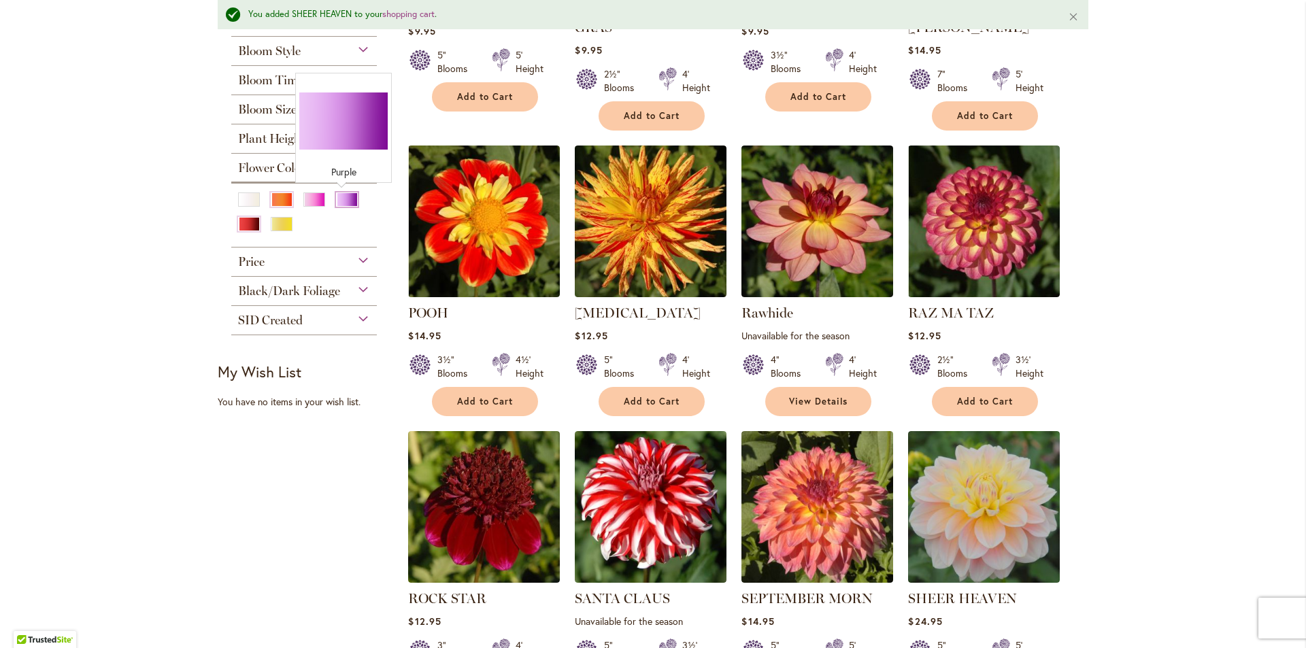
click at [340, 199] on div "Purple" at bounding box center [347, 200] width 22 height 14
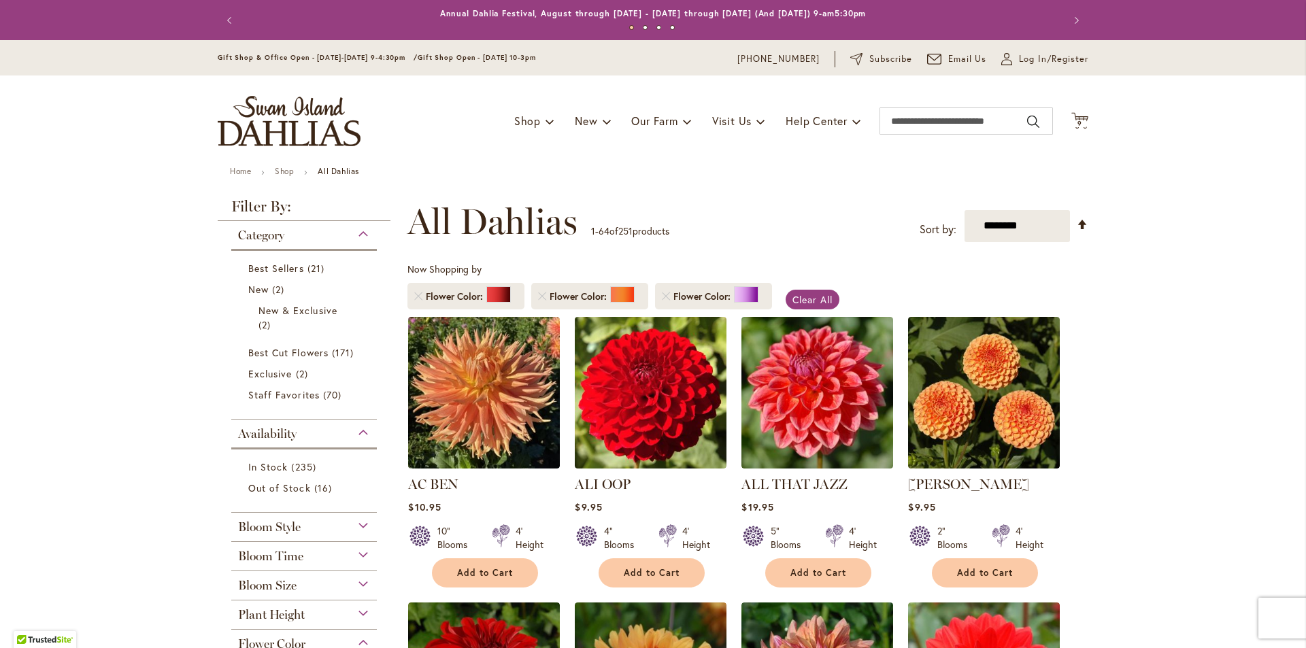
scroll to position [136, 0]
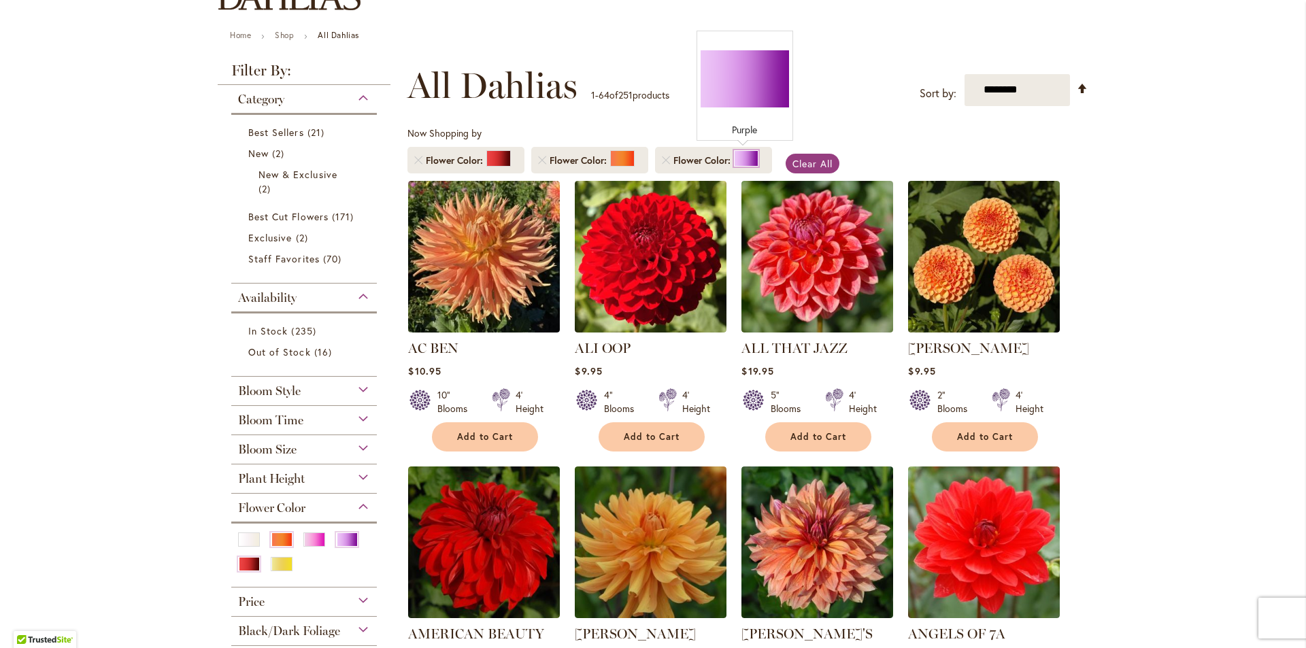
click at [744, 163] on div at bounding box center [746, 158] width 24 height 16
click at [538, 156] on link "Remove Flower Color Orange/Peach" at bounding box center [542, 160] width 8 height 8
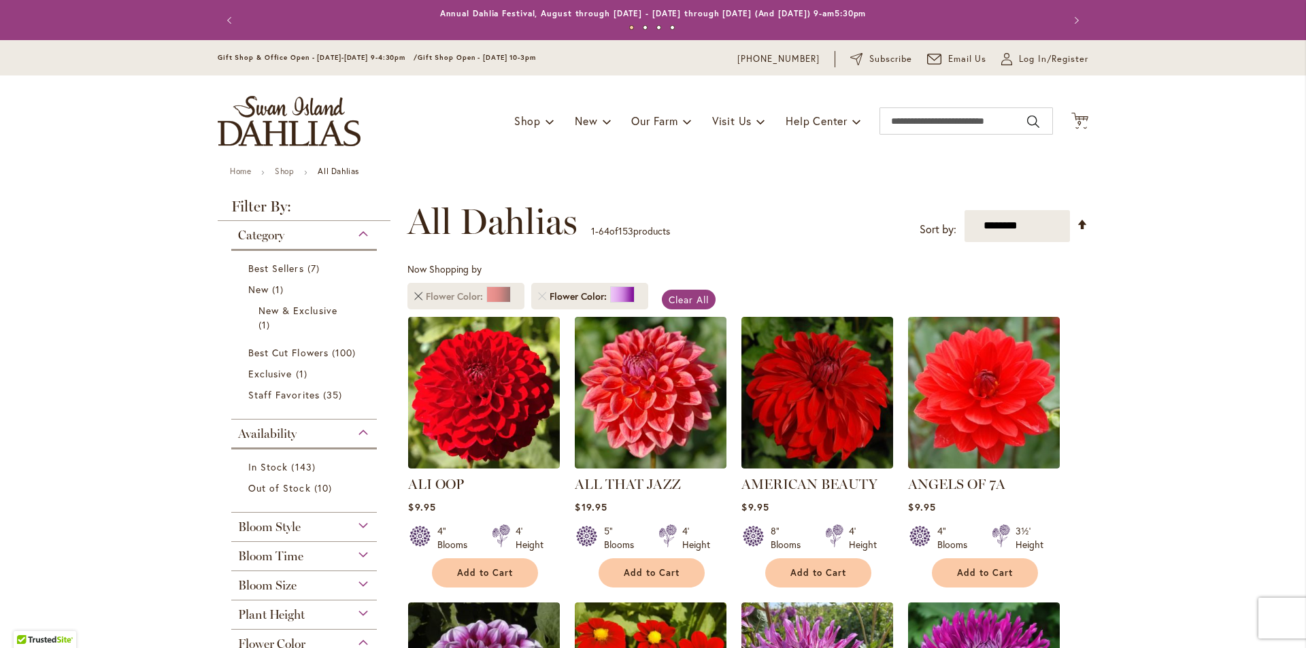
click at [414, 296] on link "Remove Flower Color Red" at bounding box center [418, 297] width 8 height 8
click at [414, 297] on link "Remove Flower Color Red" at bounding box center [418, 297] width 8 height 8
click at [414, 298] on link "Remove Flower Color Red" at bounding box center [418, 297] width 8 height 8
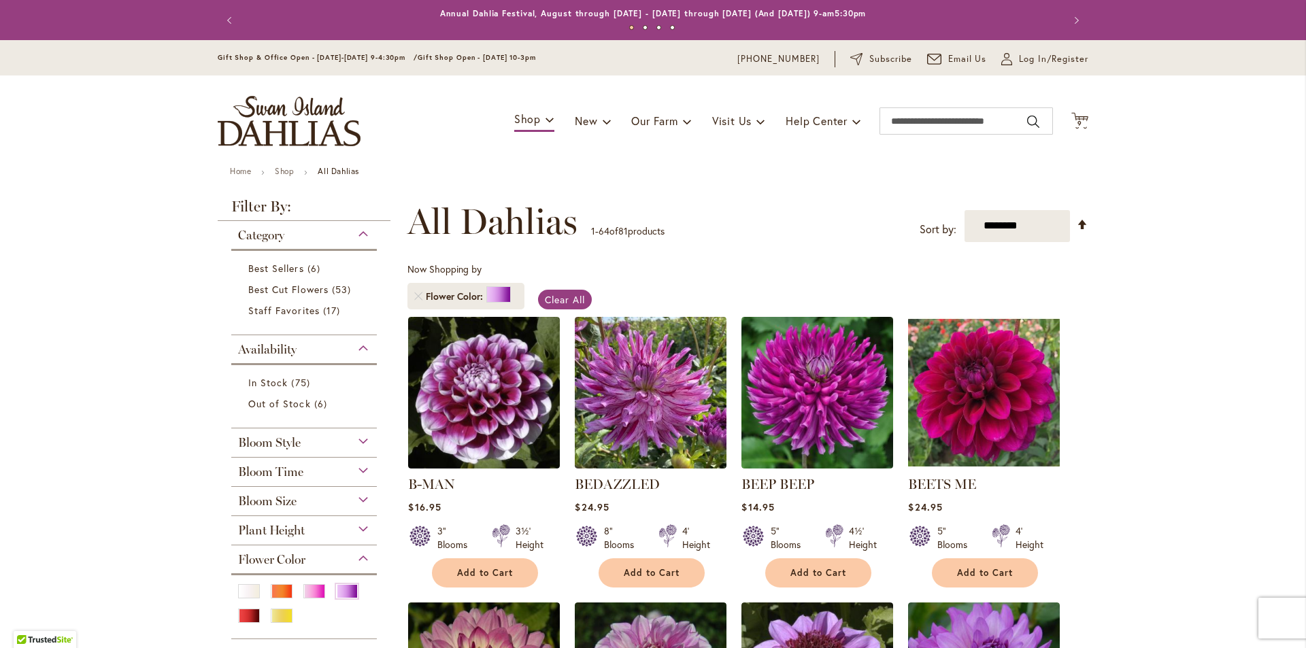
scroll to position [136, 0]
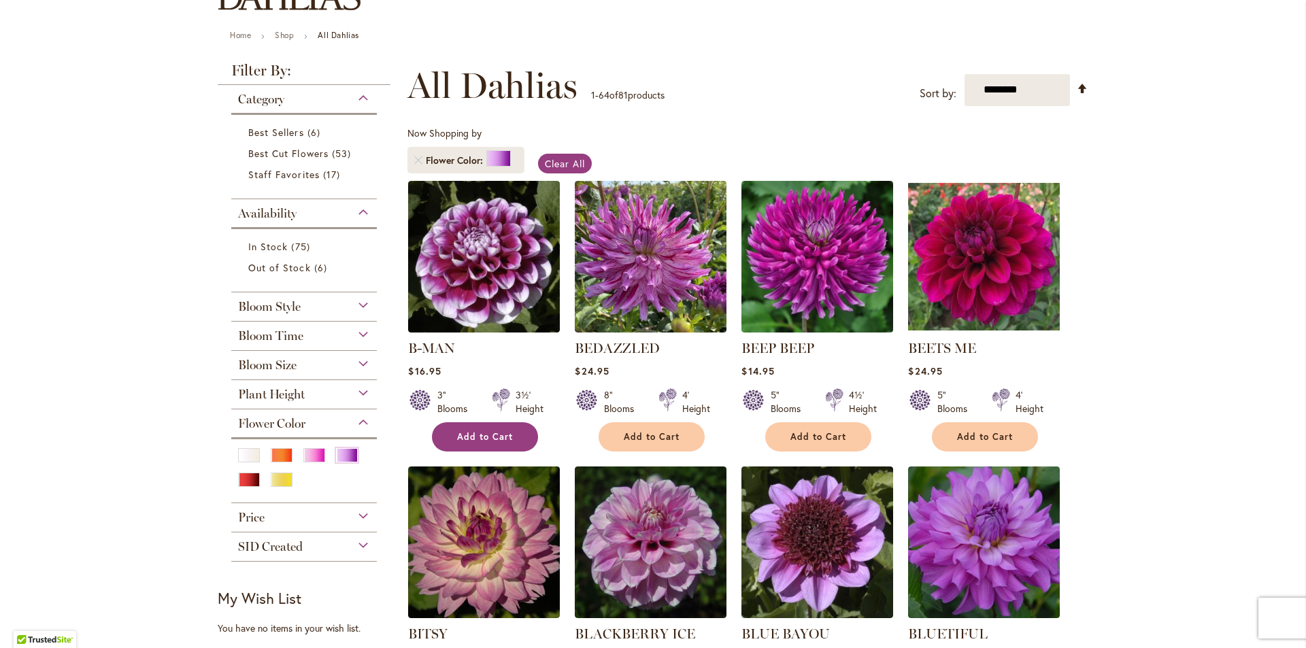
click at [473, 440] on span "Add to Cart" at bounding box center [485, 437] width 56 height 12
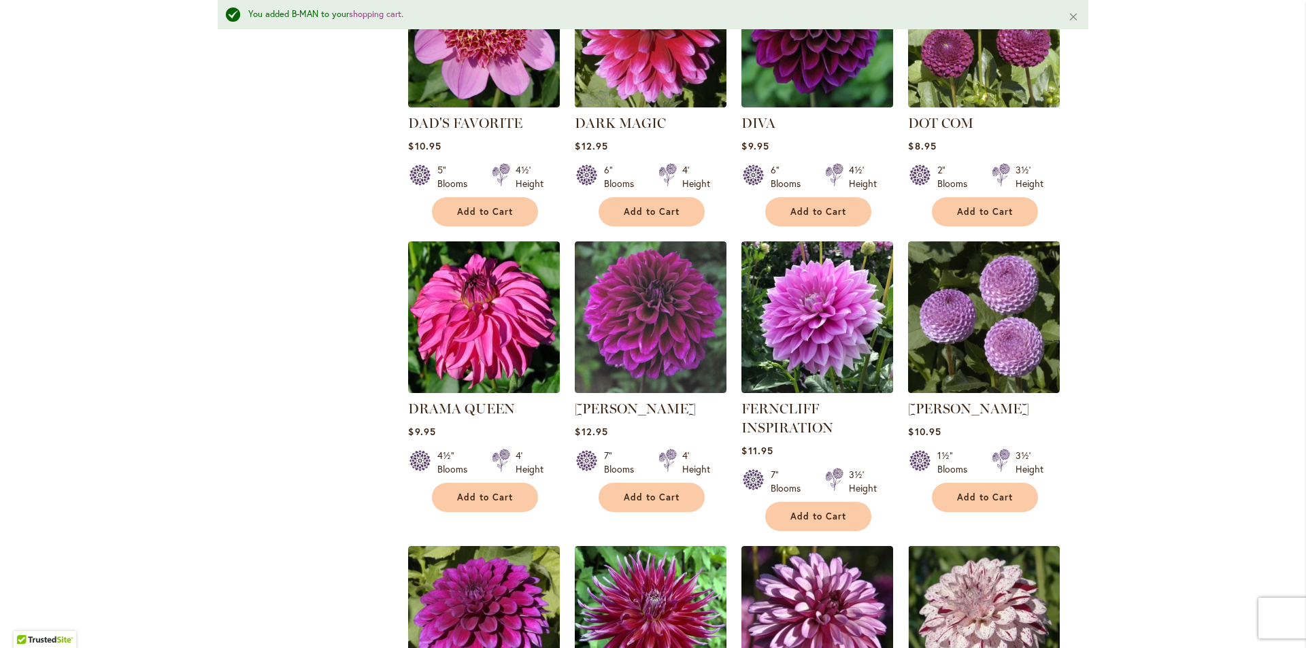
scroll to position [1601, 0]
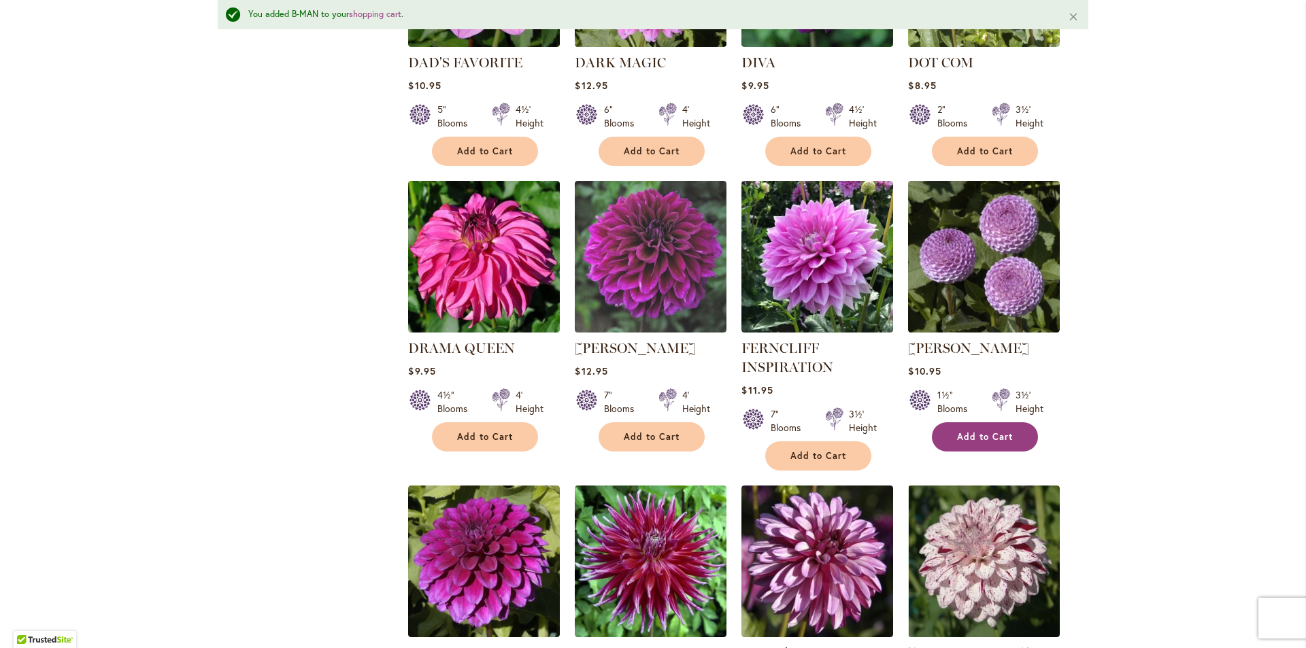
click at [970, 434] on span "Add to Cart" at bounding box center [985, 437] width 56 height 12
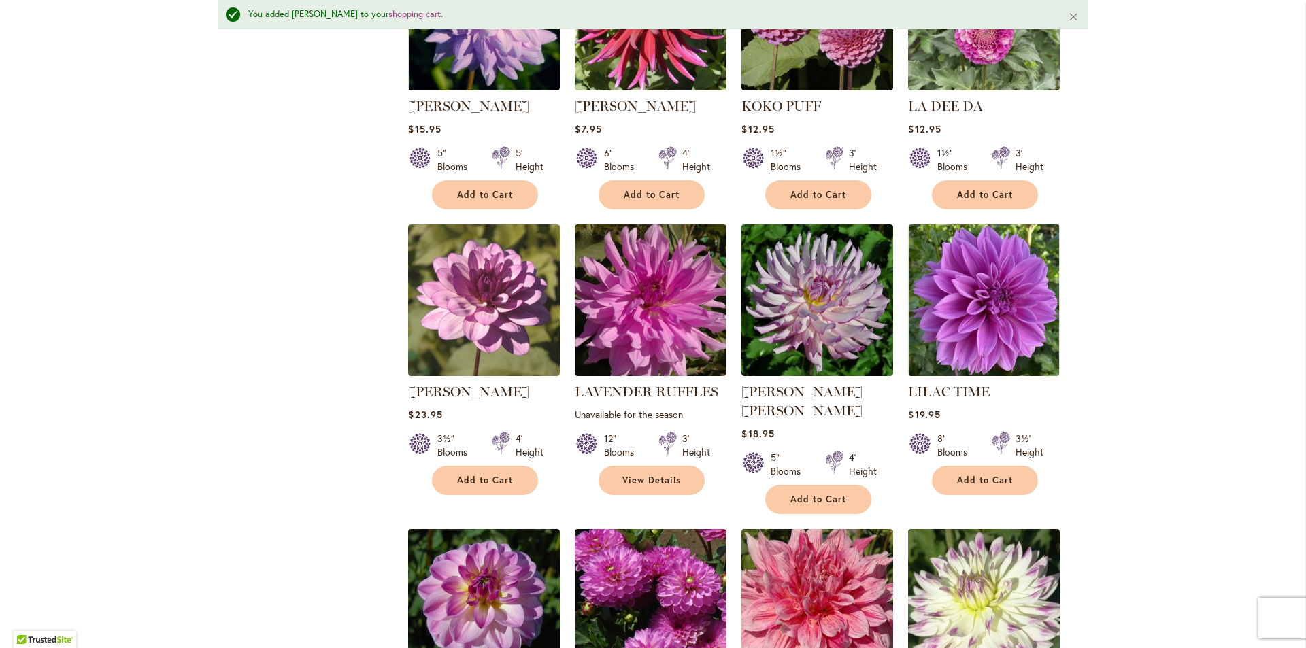
scroll to position [2826, 0]
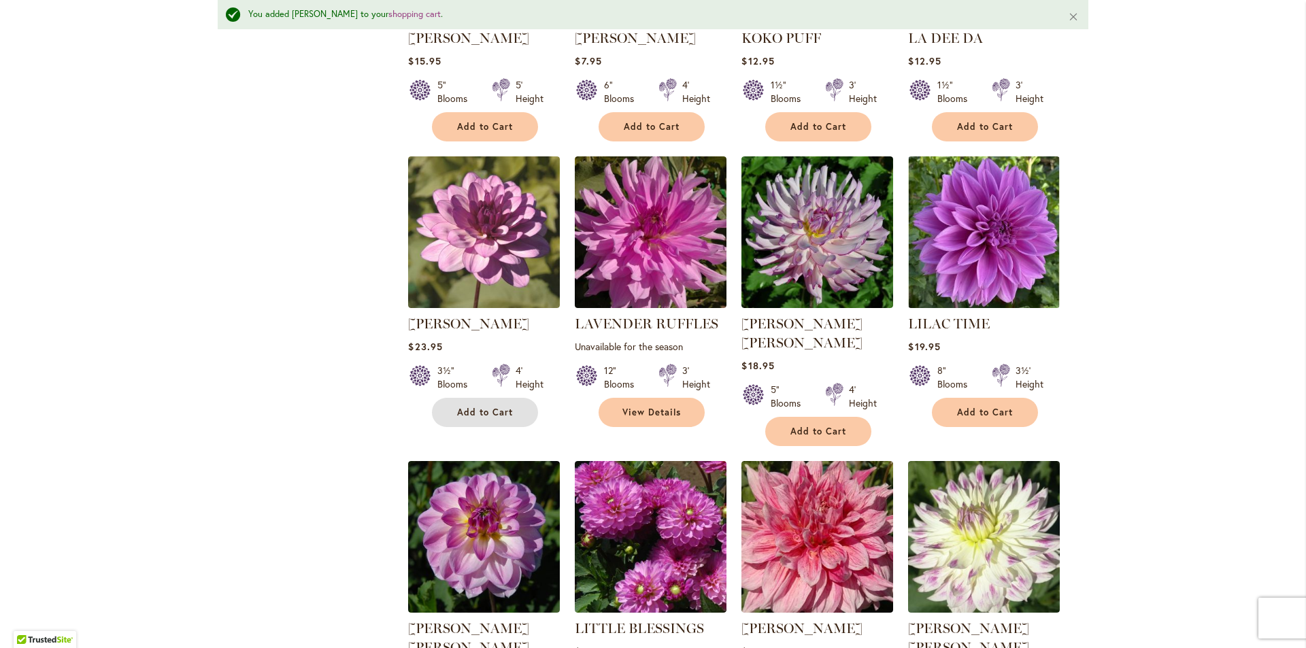
drag, startPoint x: 472, startPoint y: 389, endPoint x: 476, endPoint y: 382, distance: 7.6
click at [472, 407] on span "Add to Cart" at bounding box center [485, 413] width 56 height 12
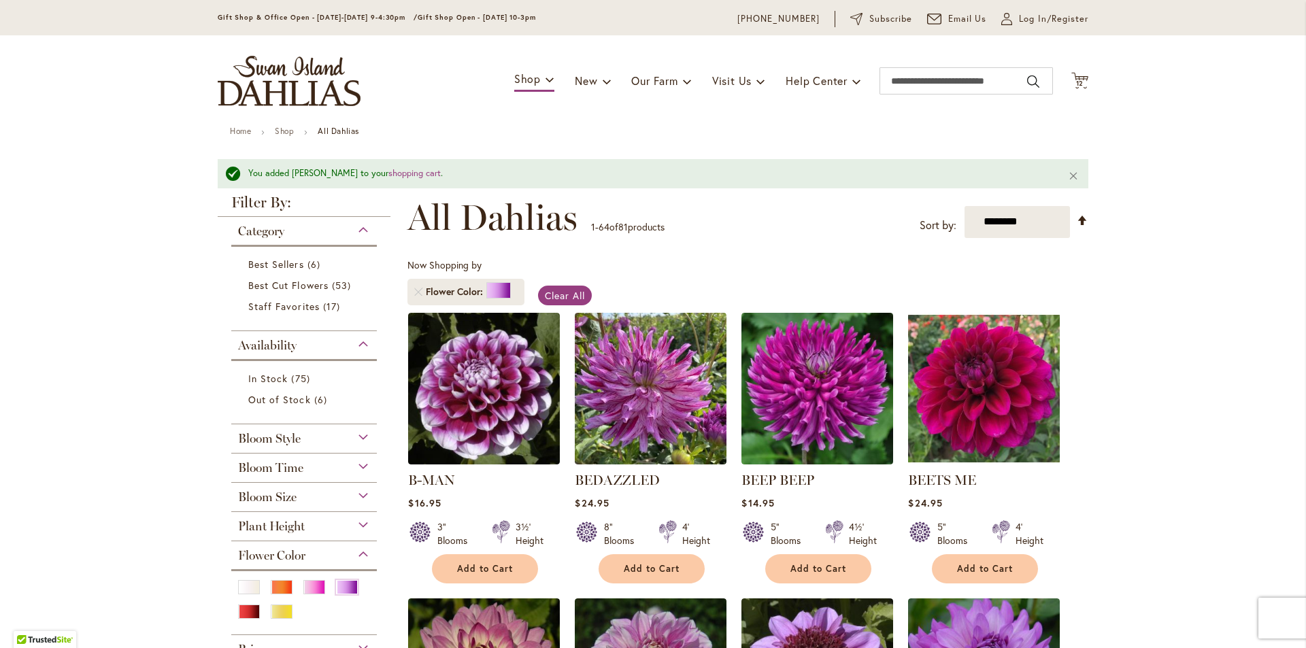
scroll to position [0, 0]
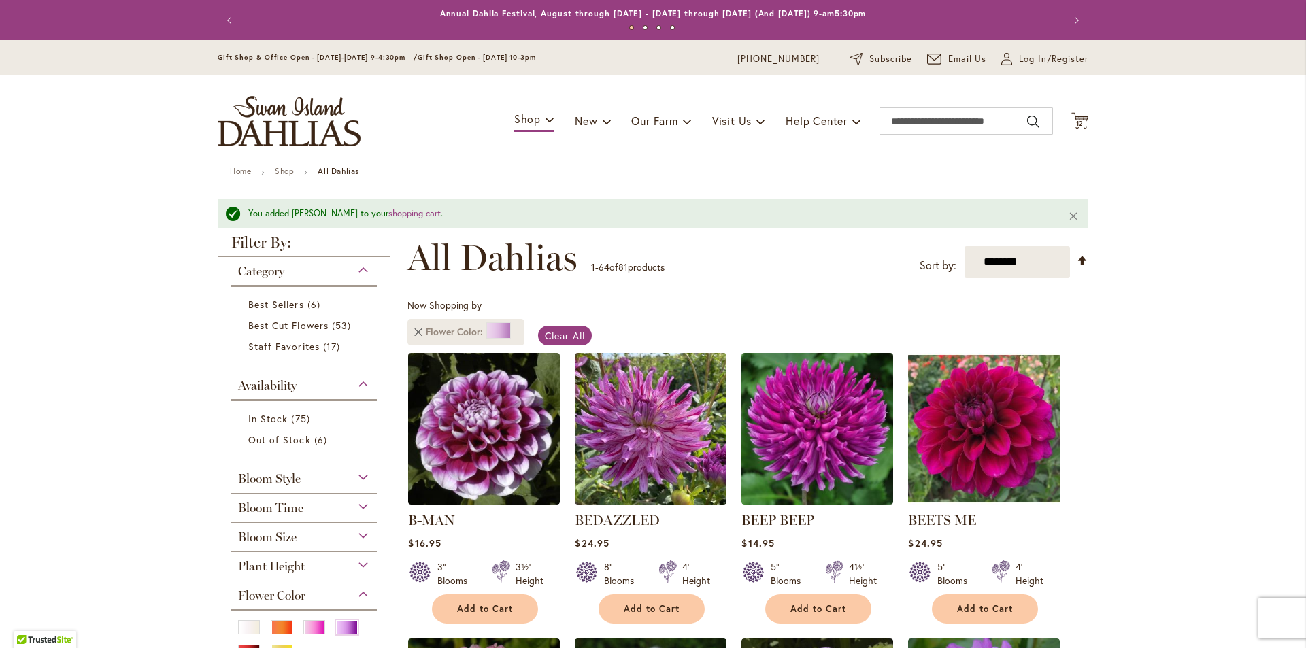
click at [415, 332] on link "Remove Flower Color Purple" at bounding box center [418, 332] width 8 height 8
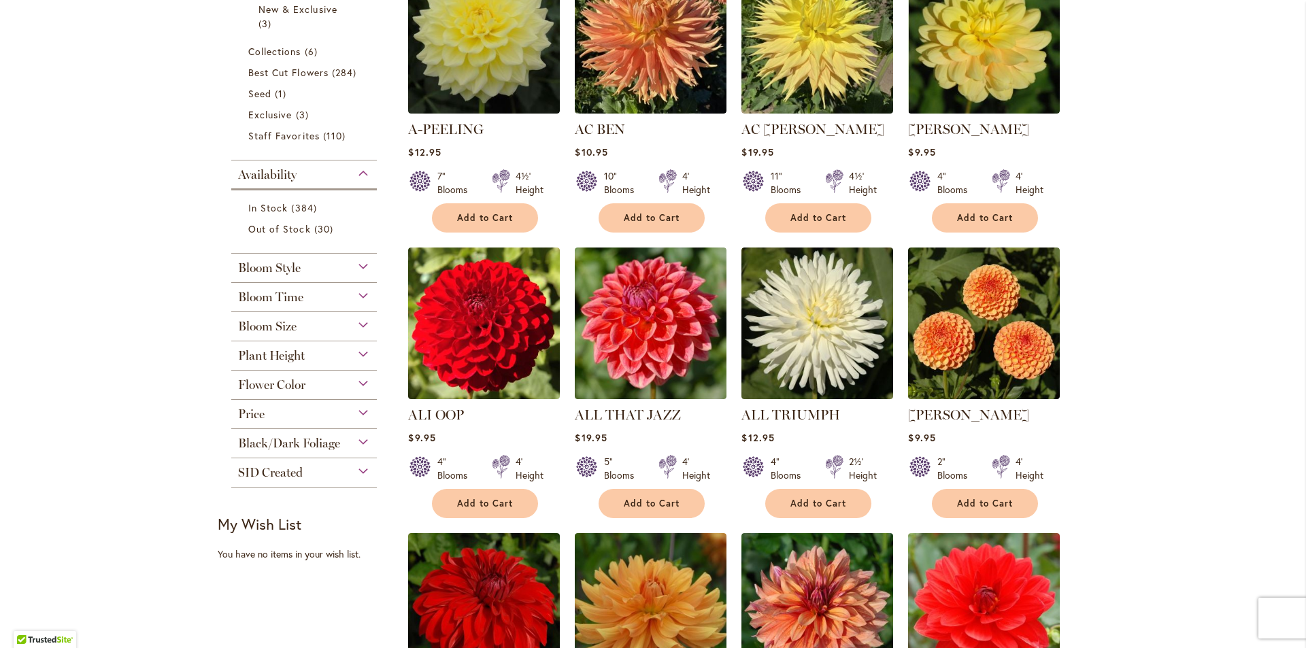
scroll to position [408, 0]
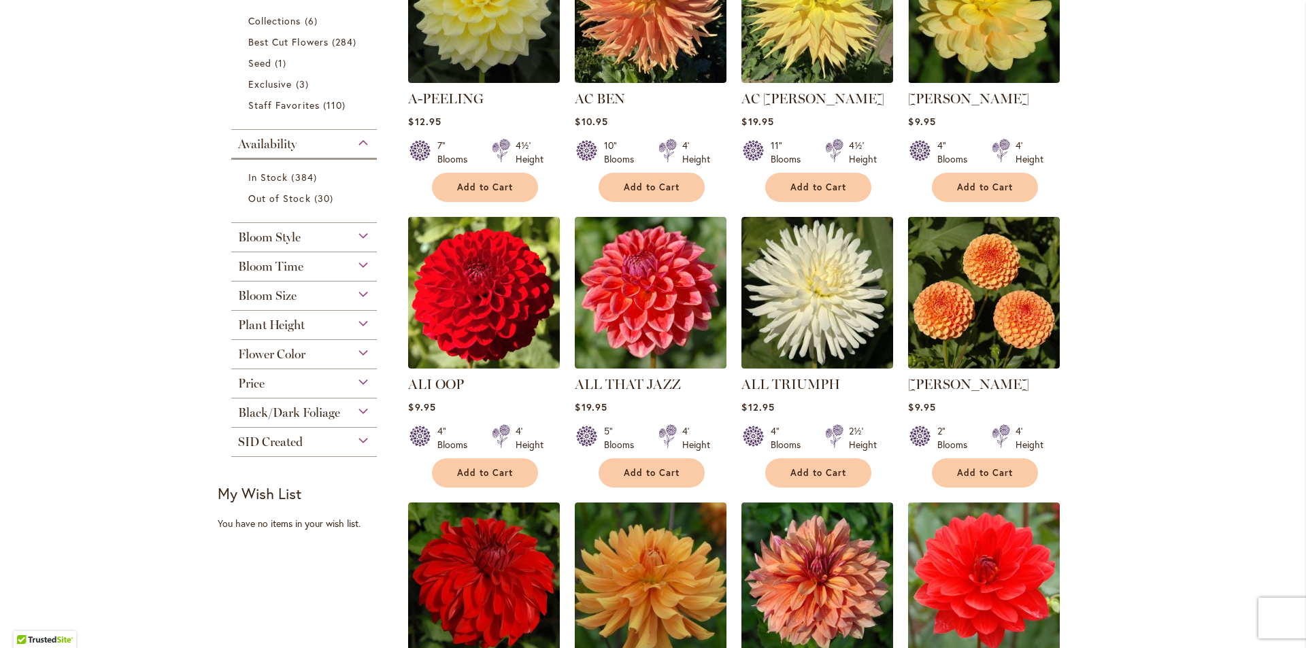
click at [359, 354] on div "Flower Color" at bounding box center [304, 351] width 146 height 22
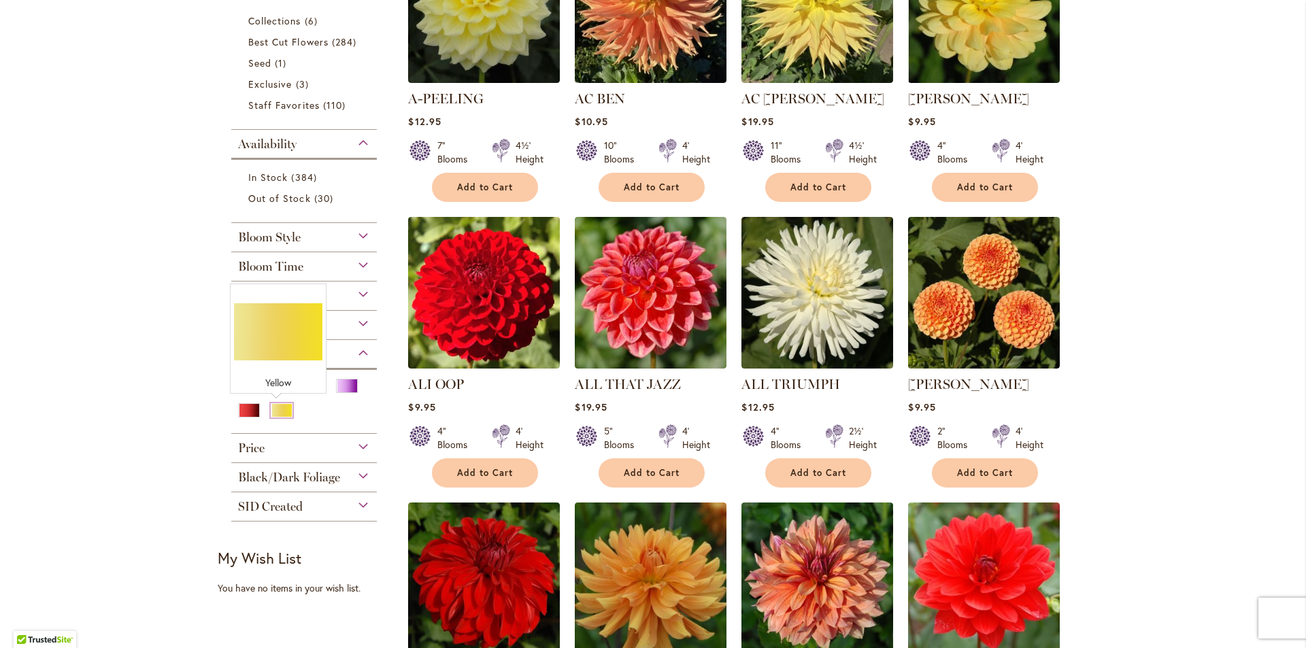
click at [276, 409] on div "Yellow" at bounding box center [282, 410] width 22 height 14
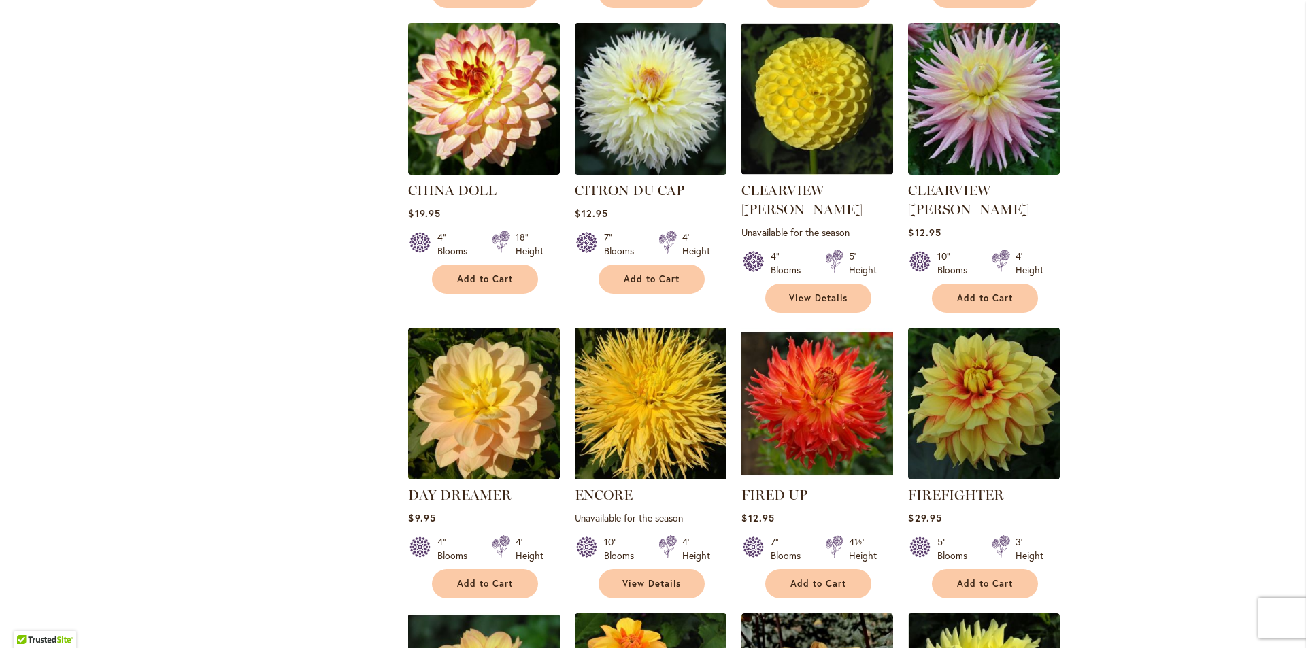
scroll to position [1157, 0]
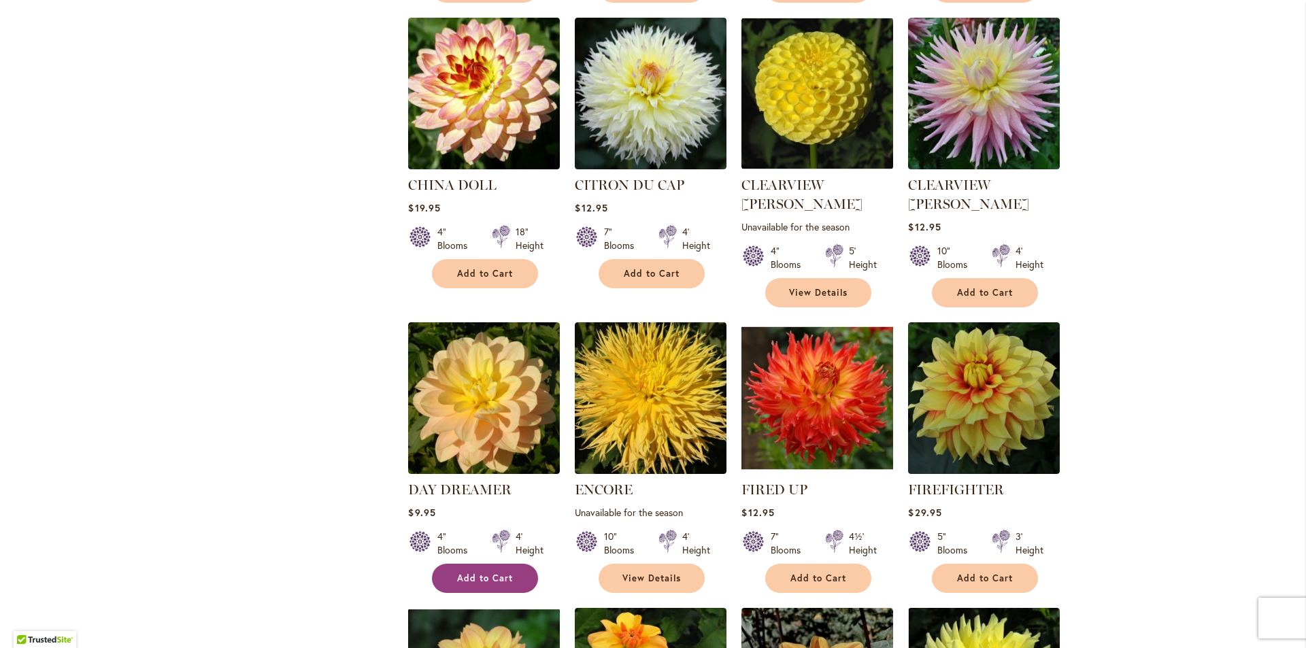
click at [477, 573] on span "Add to Cart" at bounding box center [485, 579] width 56 height 12
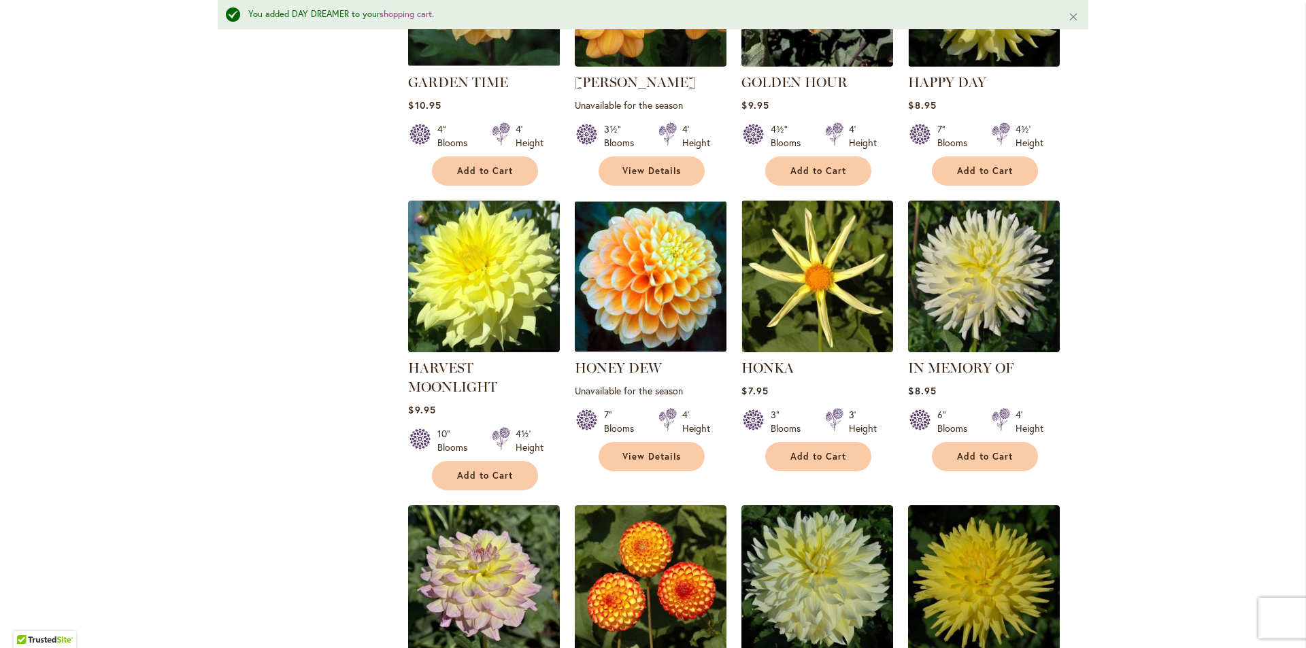
scroll to position [1941, 0]
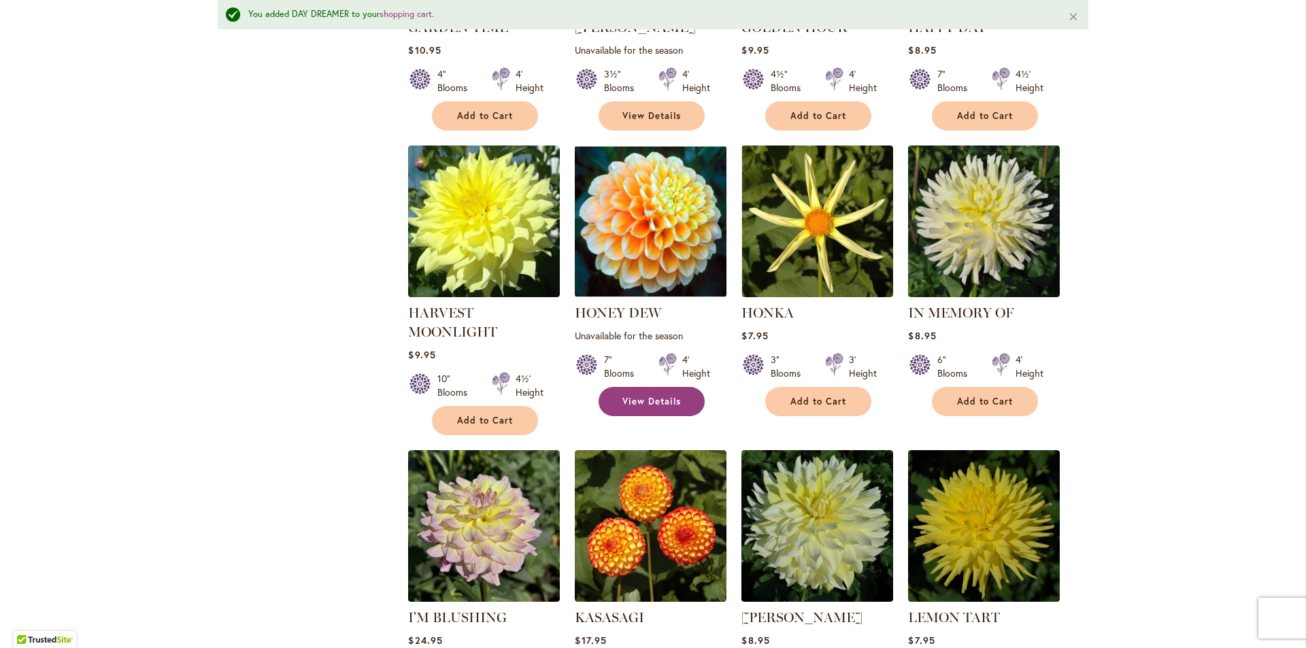
click at [614, 387] on link "View Details" at bounding box center [652, 401] width 106 height 29
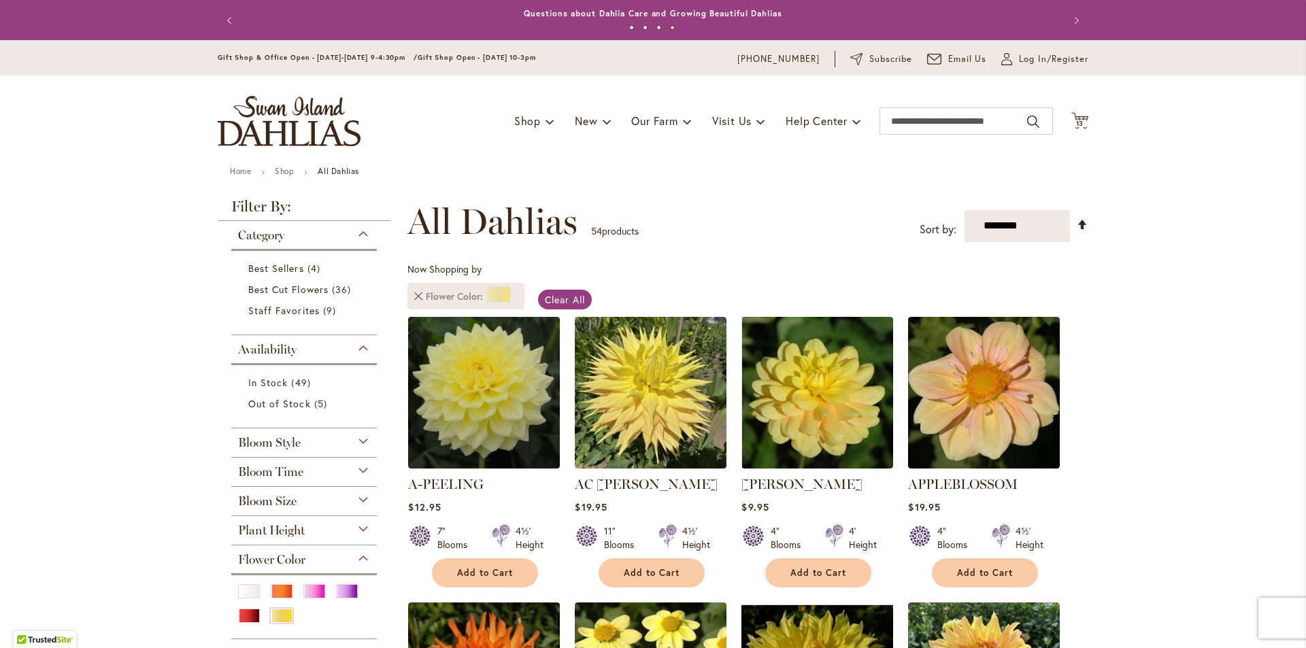
click at [414, 296] on link "Remove Flower Color Yellow" at bounding box center [418, 297] width 8 height 8
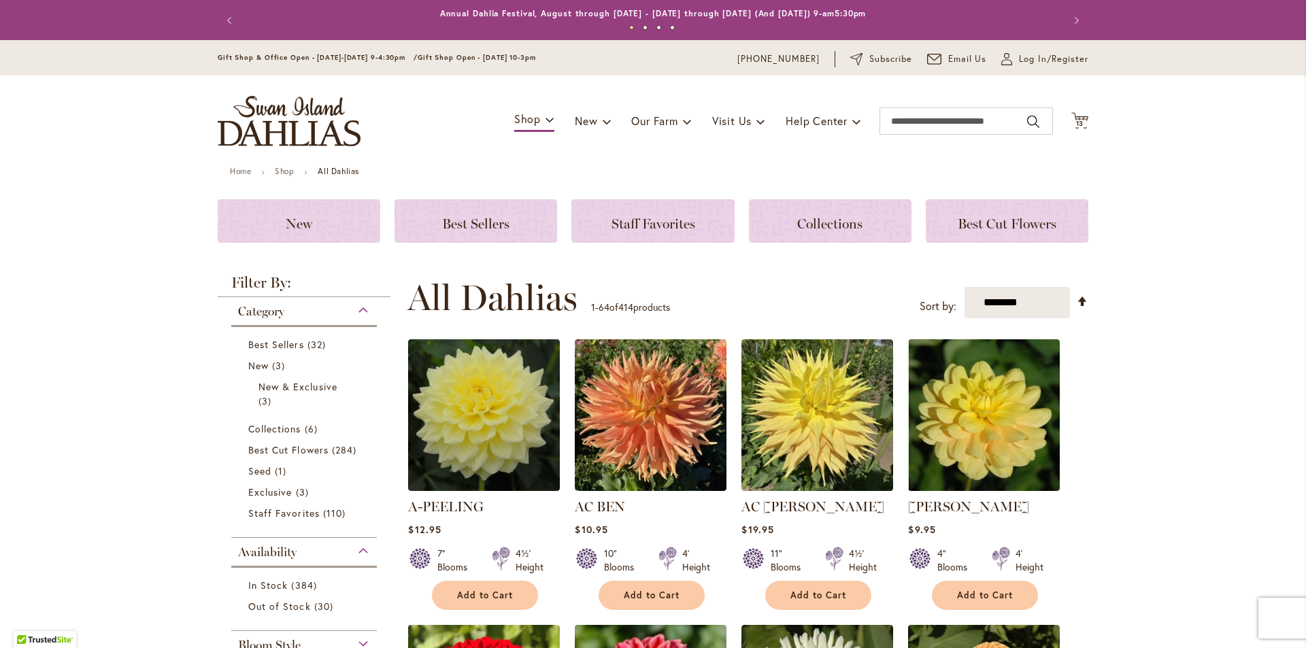
scroll to position [288, 0]
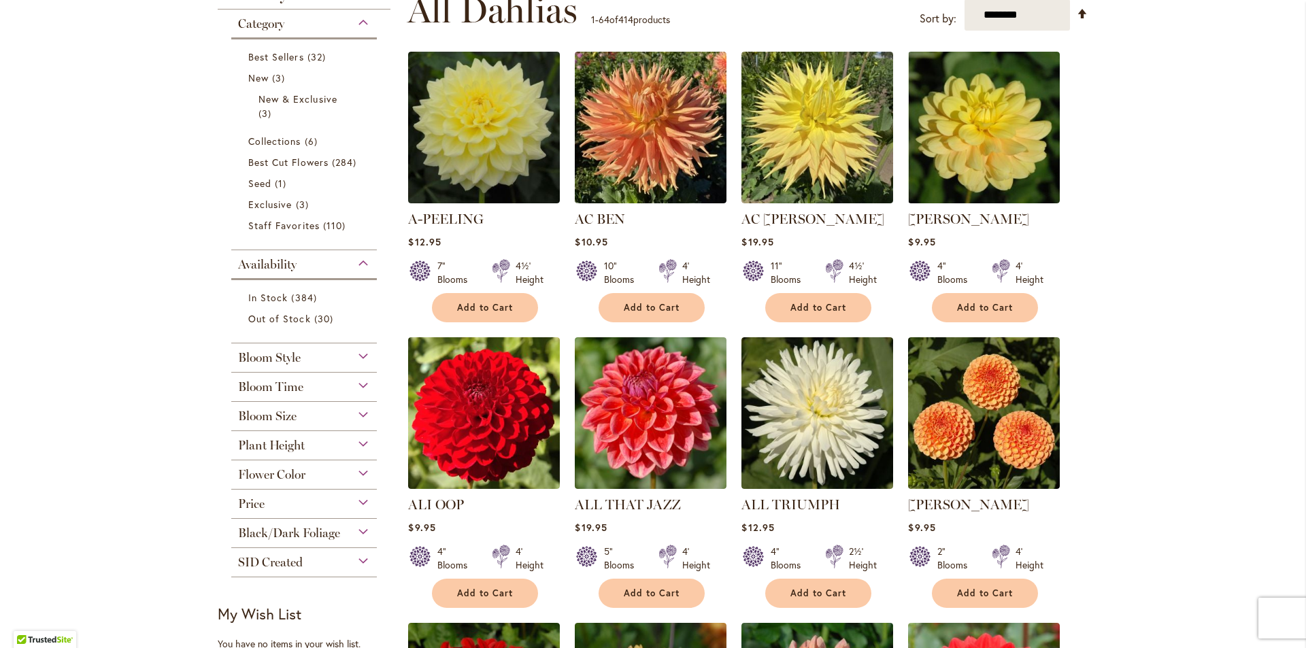
click at [354, 471] on div "Flower Color" at bounding box center [304, 472] width 146 height 22
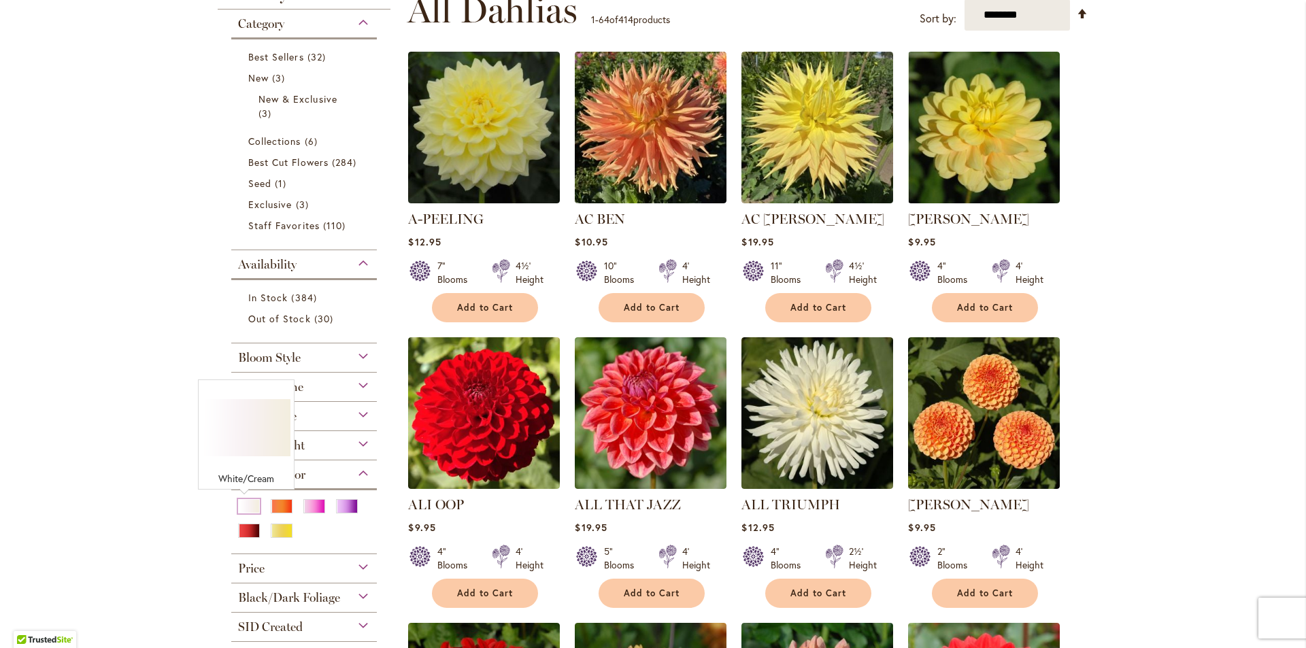
click at [238, 505] on div "White/Cream" at bounding box center [249, 506] width 22 height 14
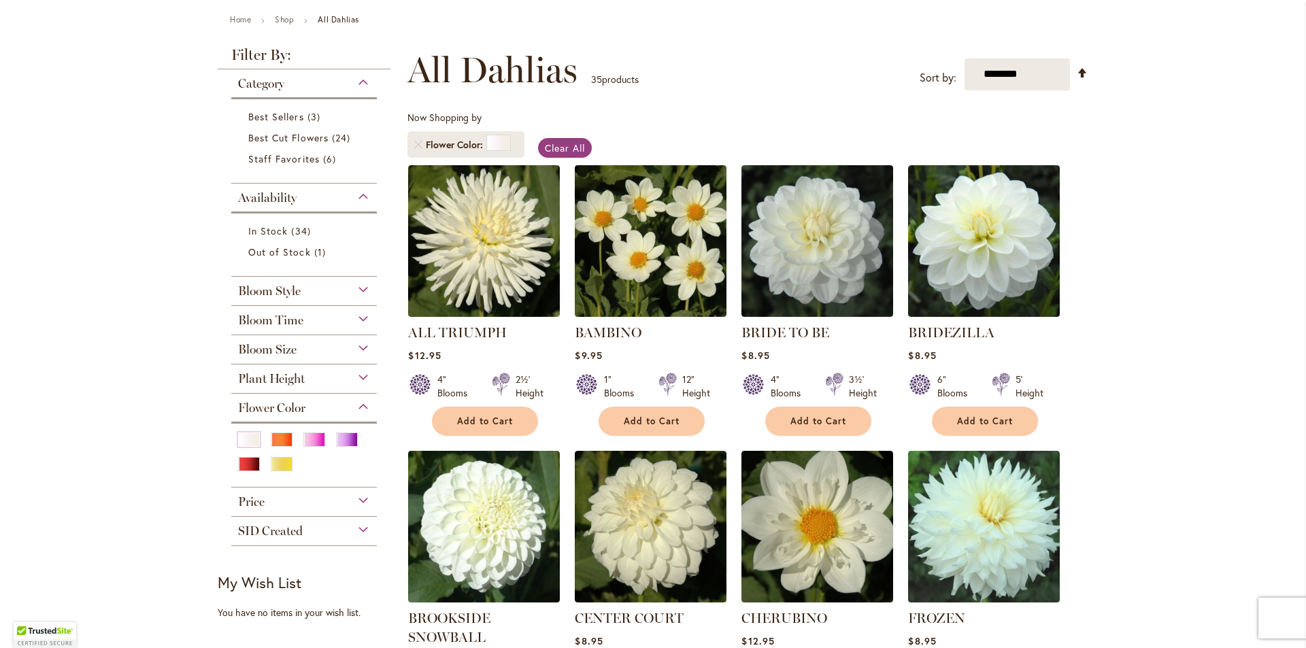
scroll to position [272, 0]
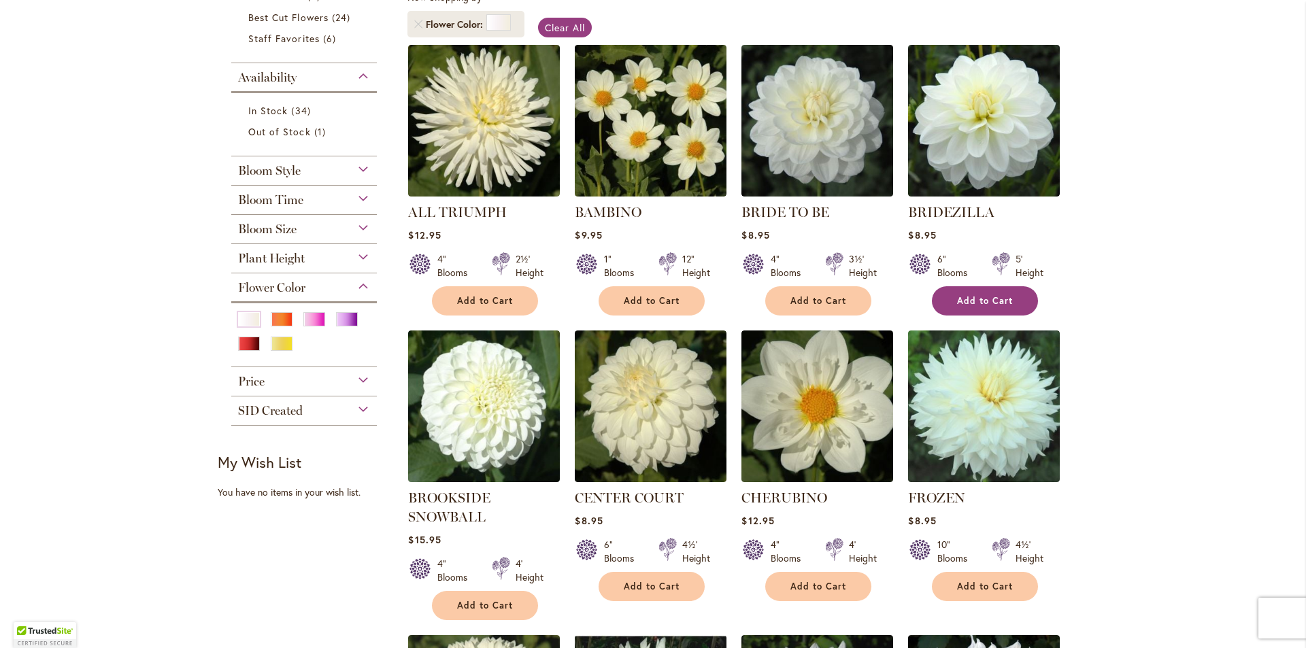
click at [994, 304] on span "Add to Cart" at bounding box center [985, 301] width 56 height 12
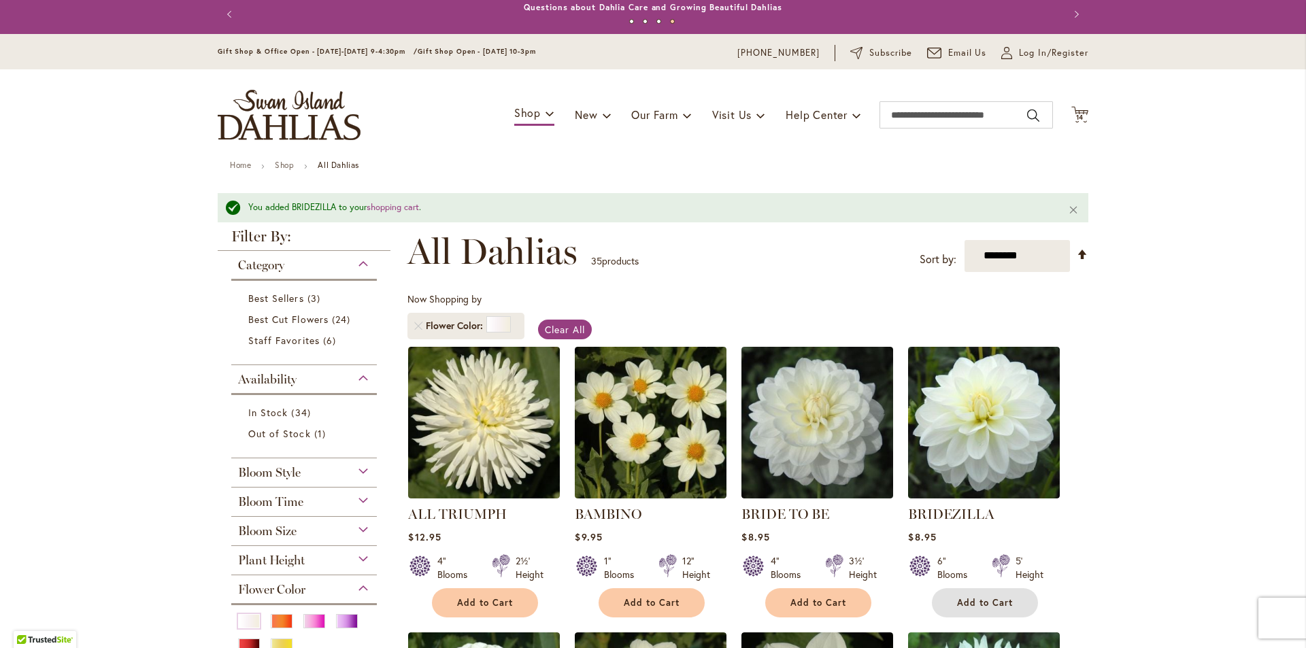
scroll to position [0, 0]
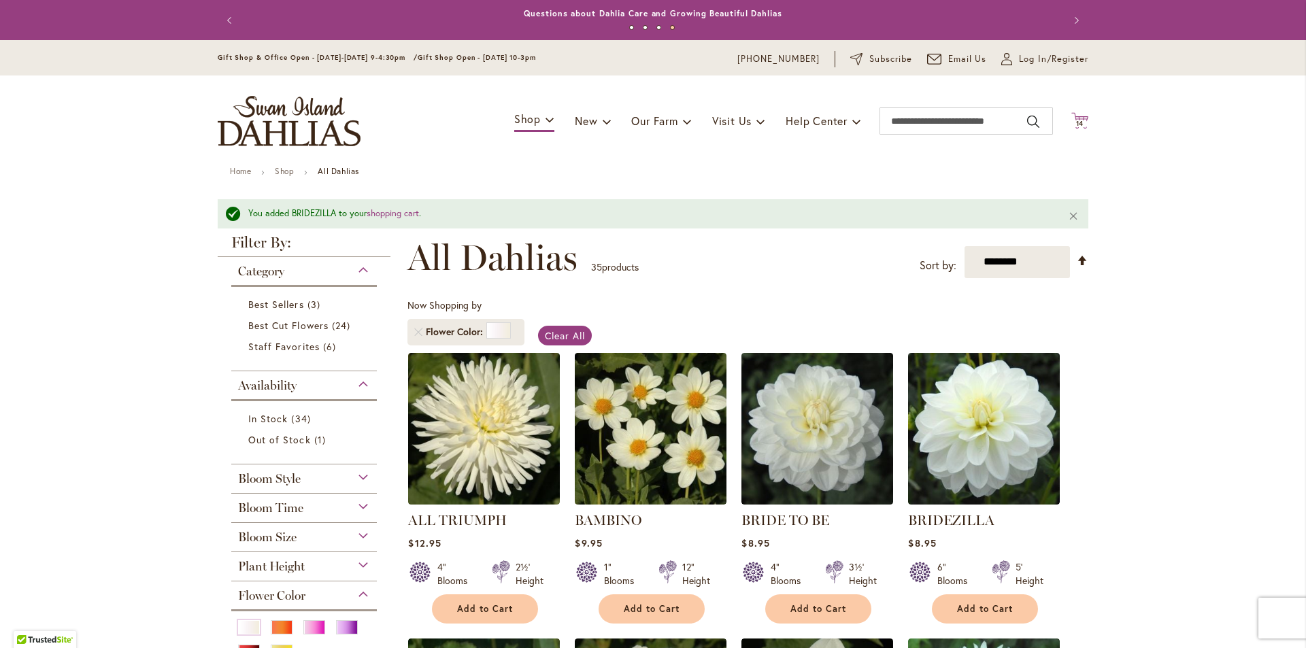
click at [1081, 120] on icon "Cart .cls-1 { fill: #231f20; }" at bounding box center [1080, 120] width 17 height 17
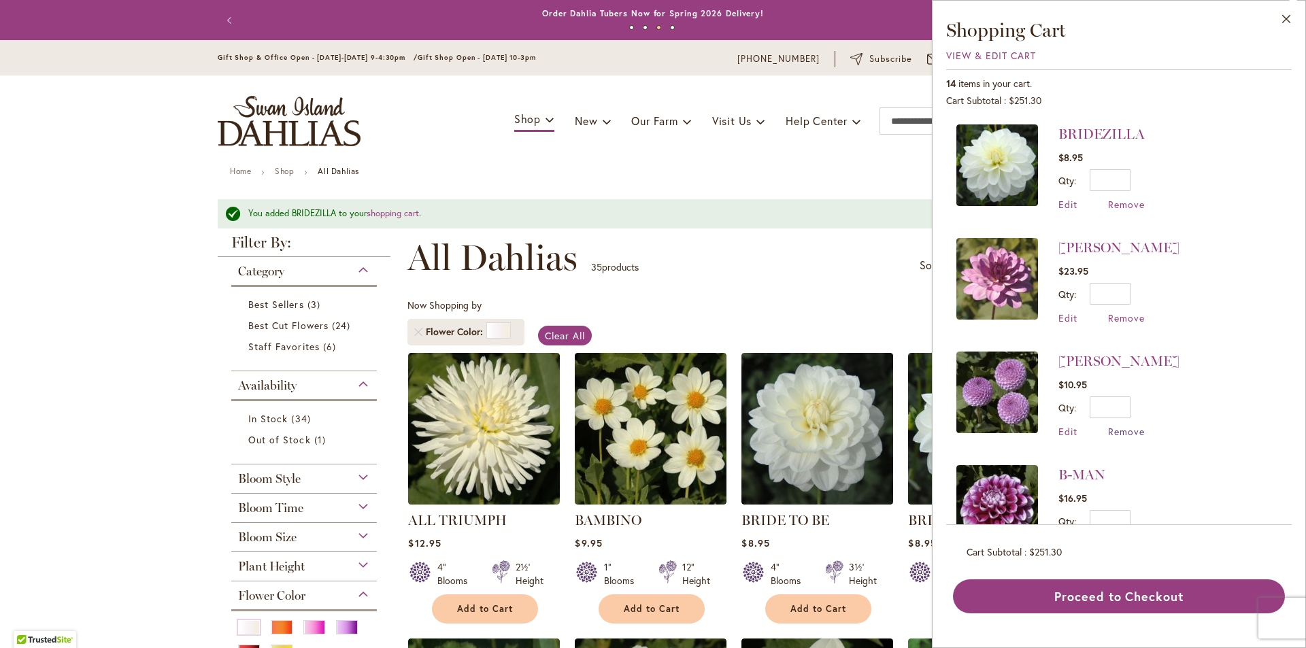
click at [1132, 429] on span "Remove" at bounding box center [1126, 431] width 37 height 13
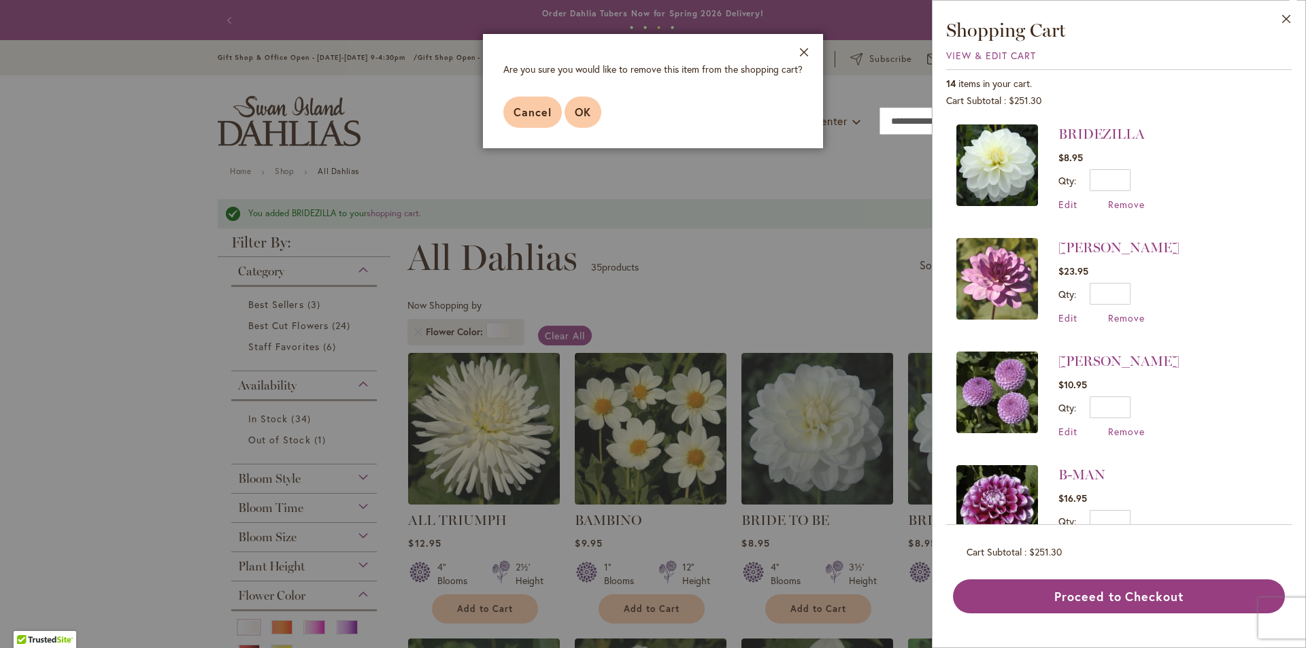
click at [582, 114] on span "OK" at bounding box center [583, 112] width 16 height 14
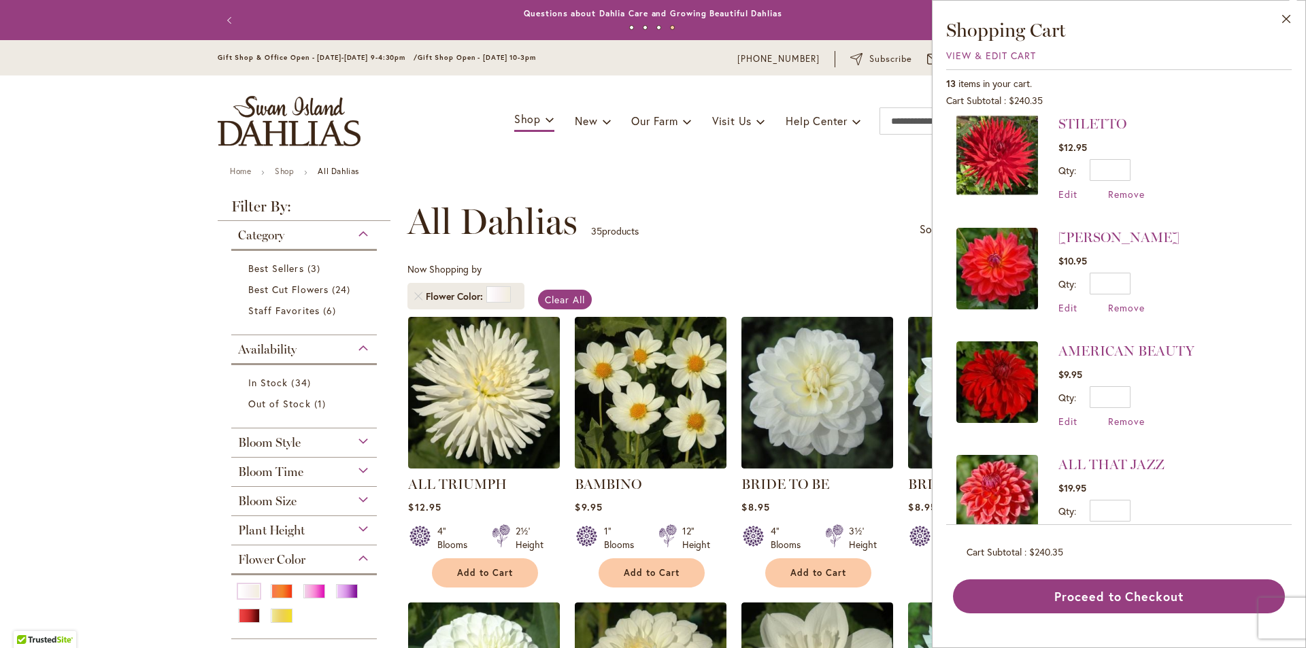
scroll to position [960, 0]
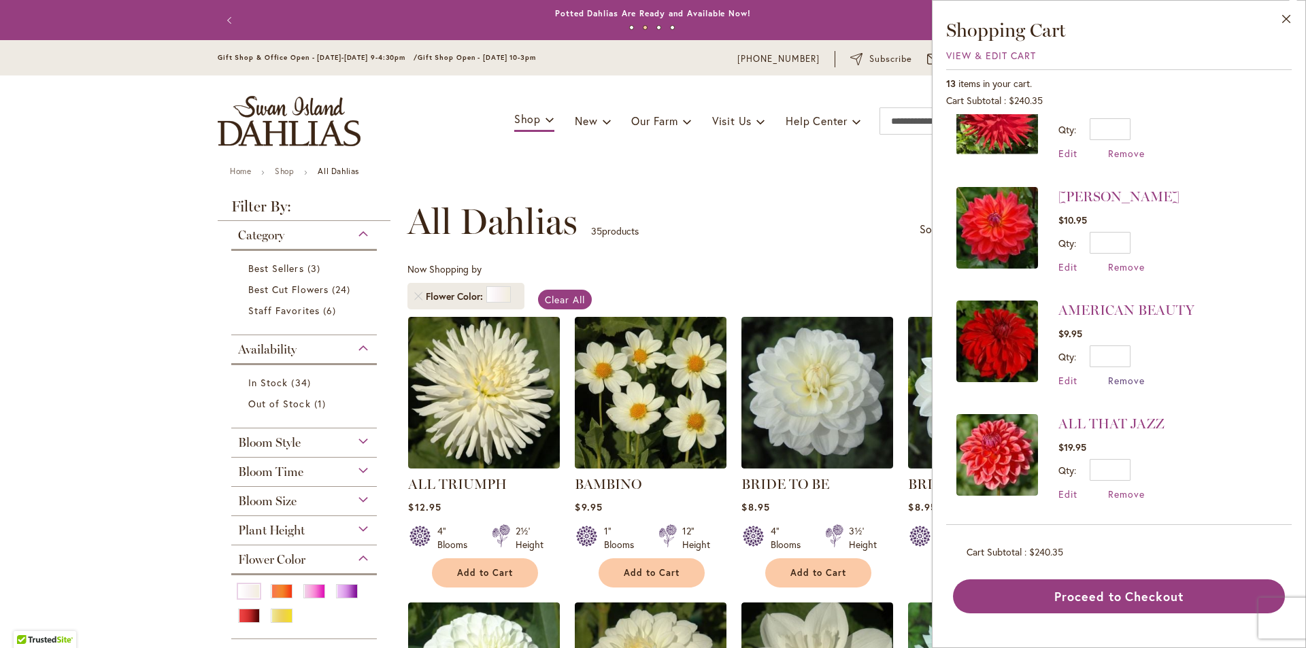
click at [1136, 381] on span "Remove" at bounding box center [1126, 380] width 37 height 13
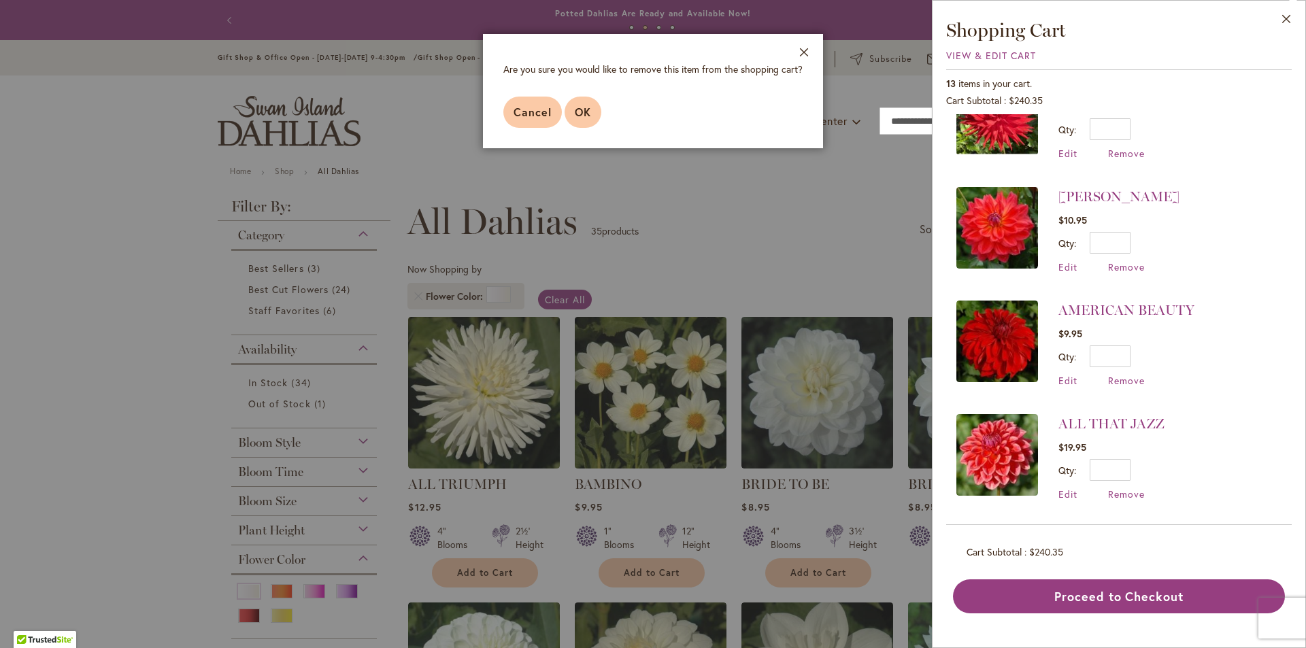
click at [585, 115] on span "OK" at bounding box center [583, 112] width 16 height 14
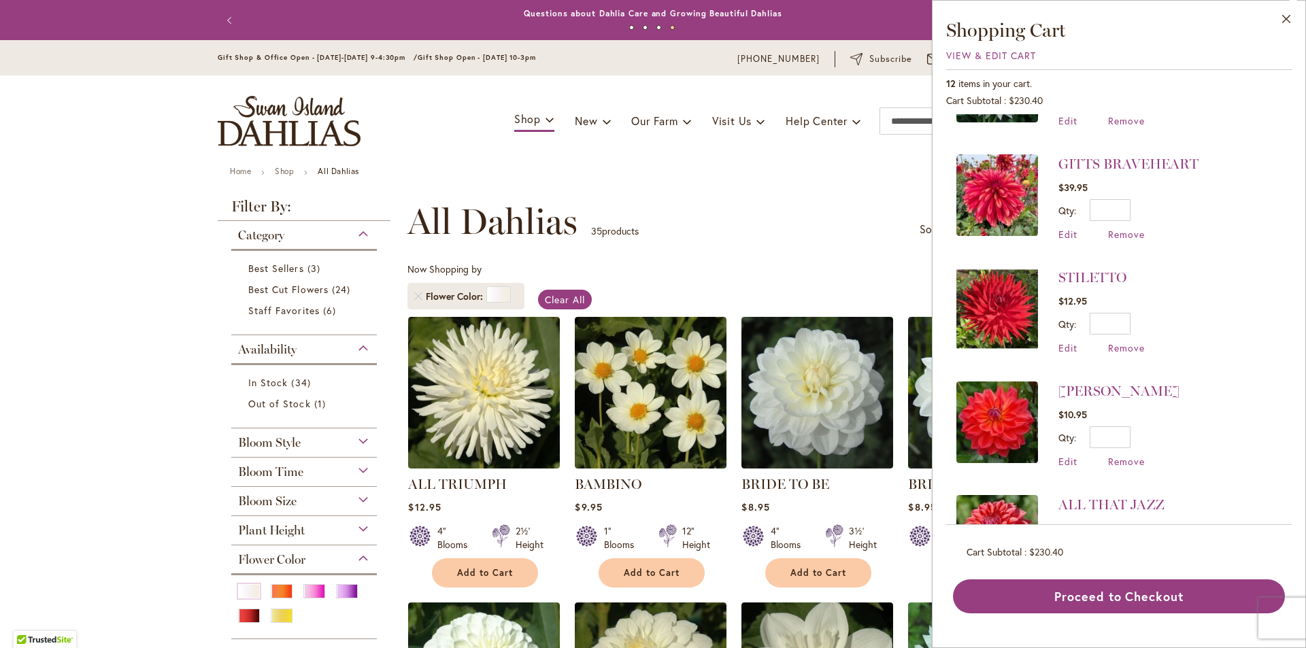
scroll to position [816, 0]
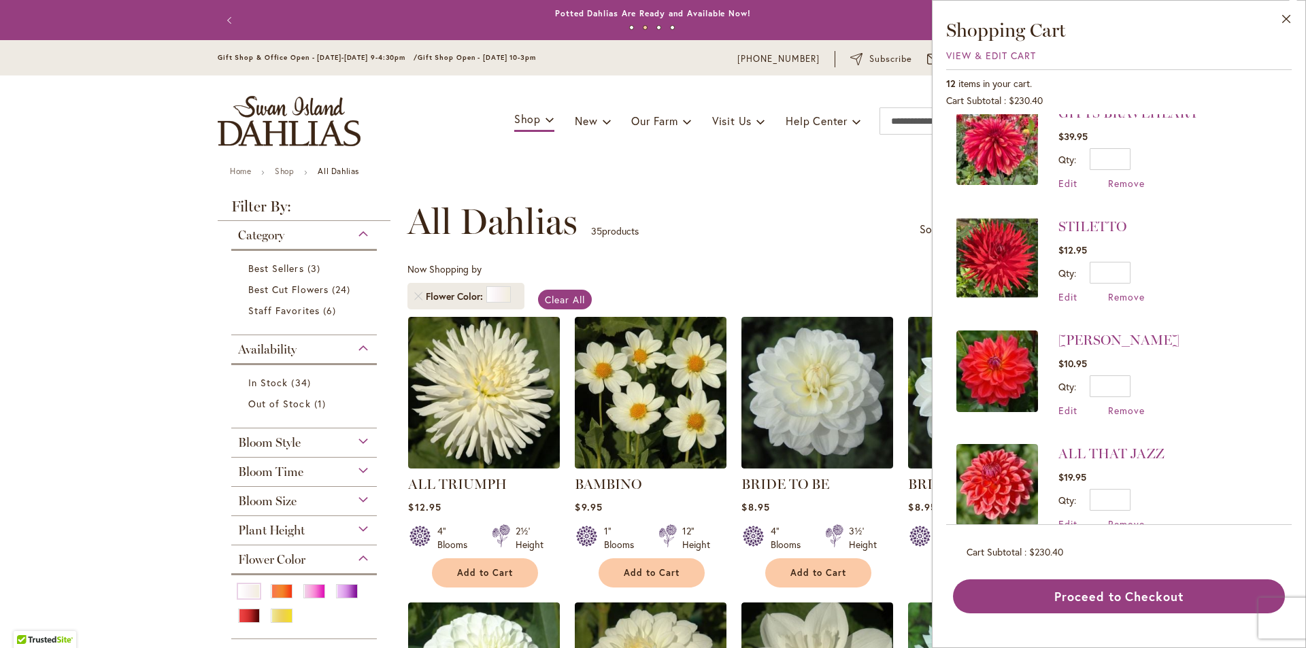
click at [1144, 410] on div "Edit Remove" at bounding box center [1119, 410] width 121 height 13
click at [1122, 413] on span "Remove" at bounding box center [1126, 410] width 37 height 13
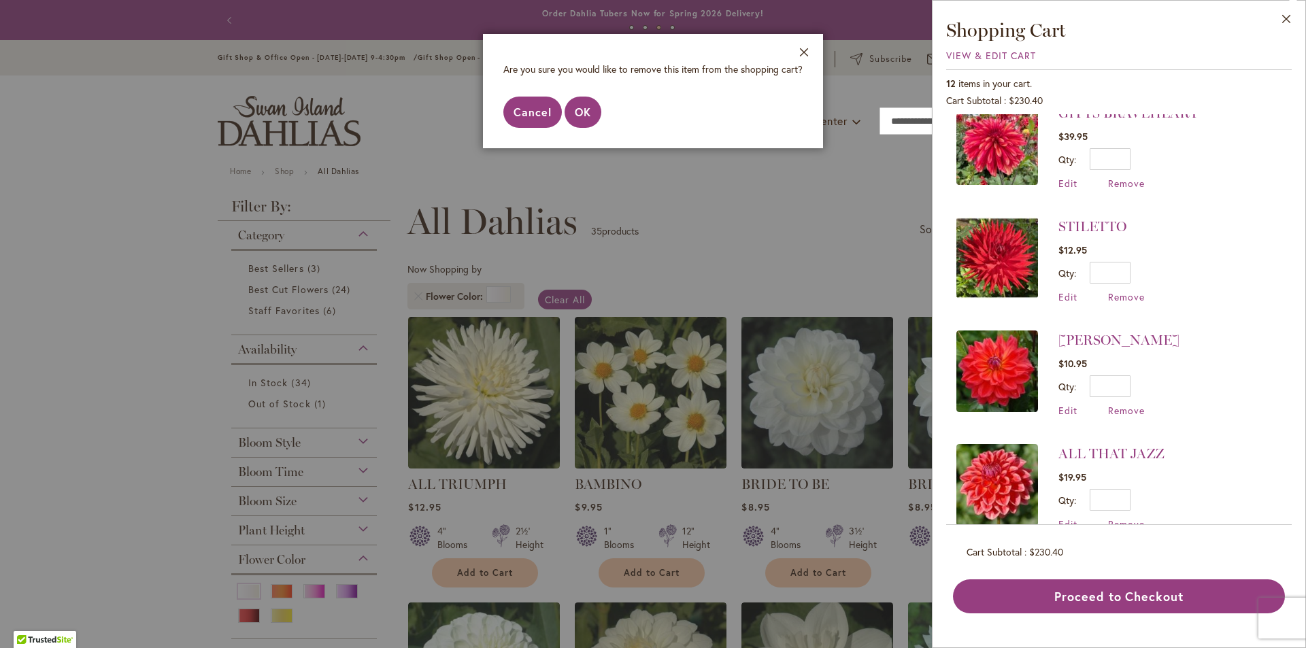
click at [525, 107] on span "Cancel" at bounding box center [533, 112] width 38 height 14
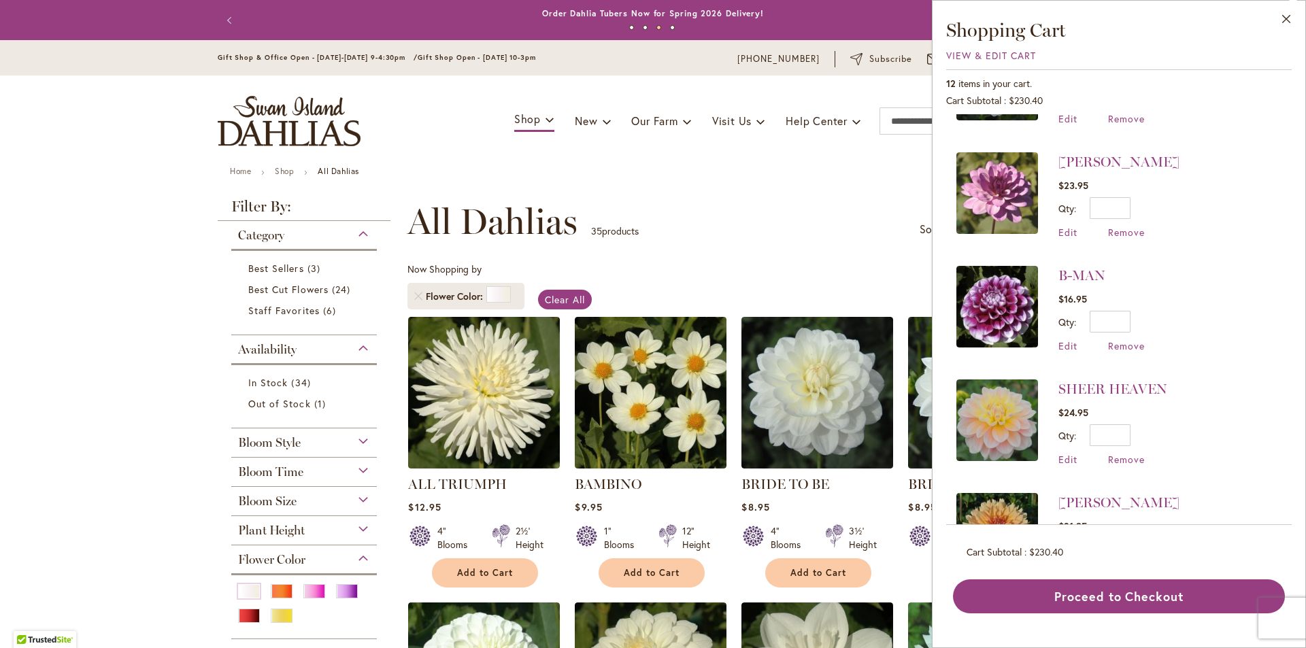
scroll to position [0, 0]
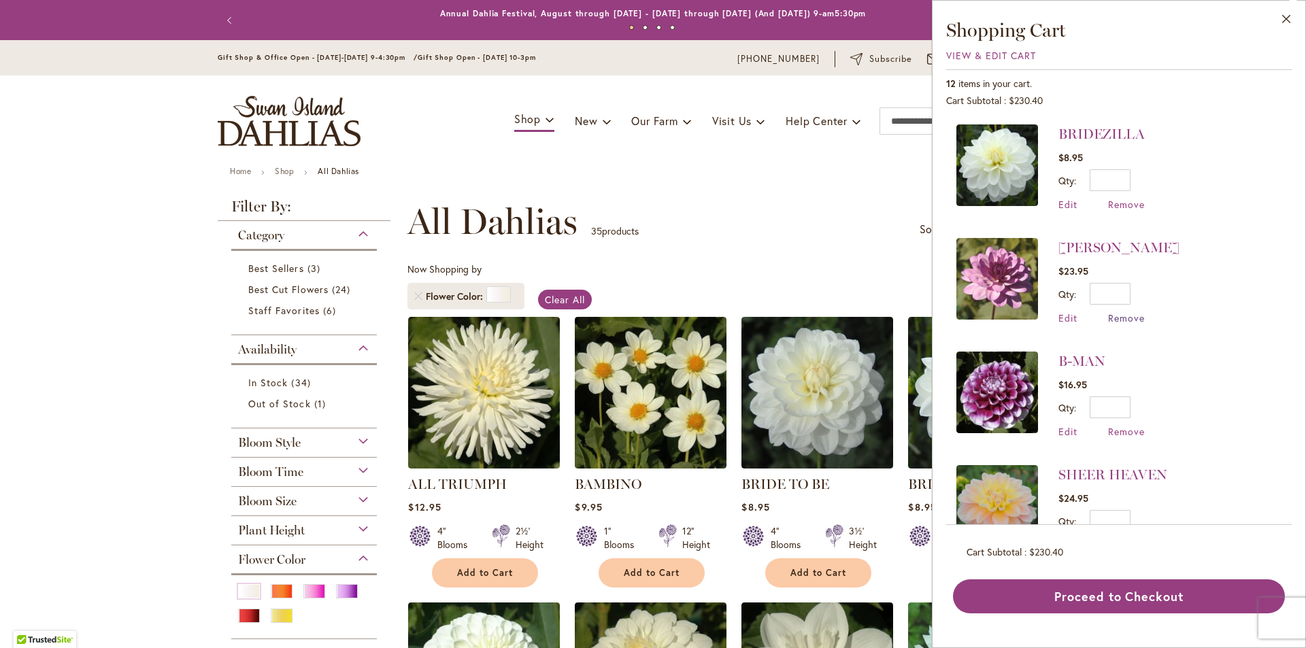
click at [1117, 318] on span "Remove" at bounding box center [1126, 318] width 37 height 13
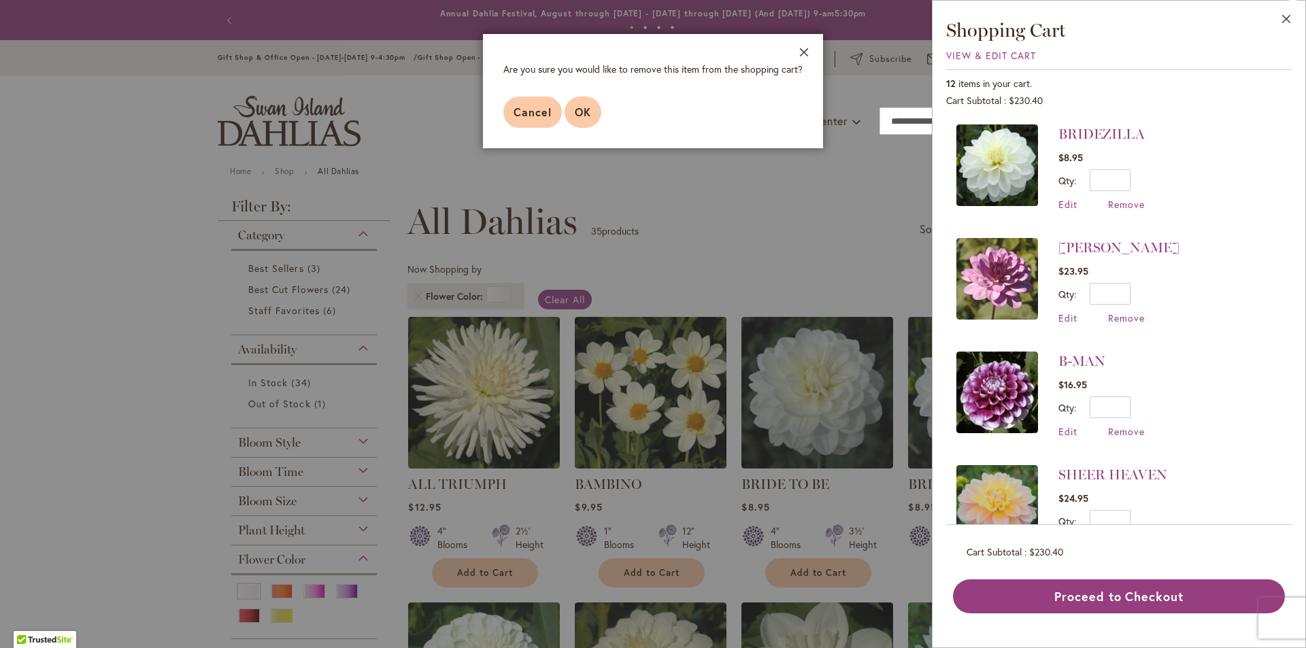
click at [575, 117] on span "OK" at bounding box center [583, 112] width 16 height 14
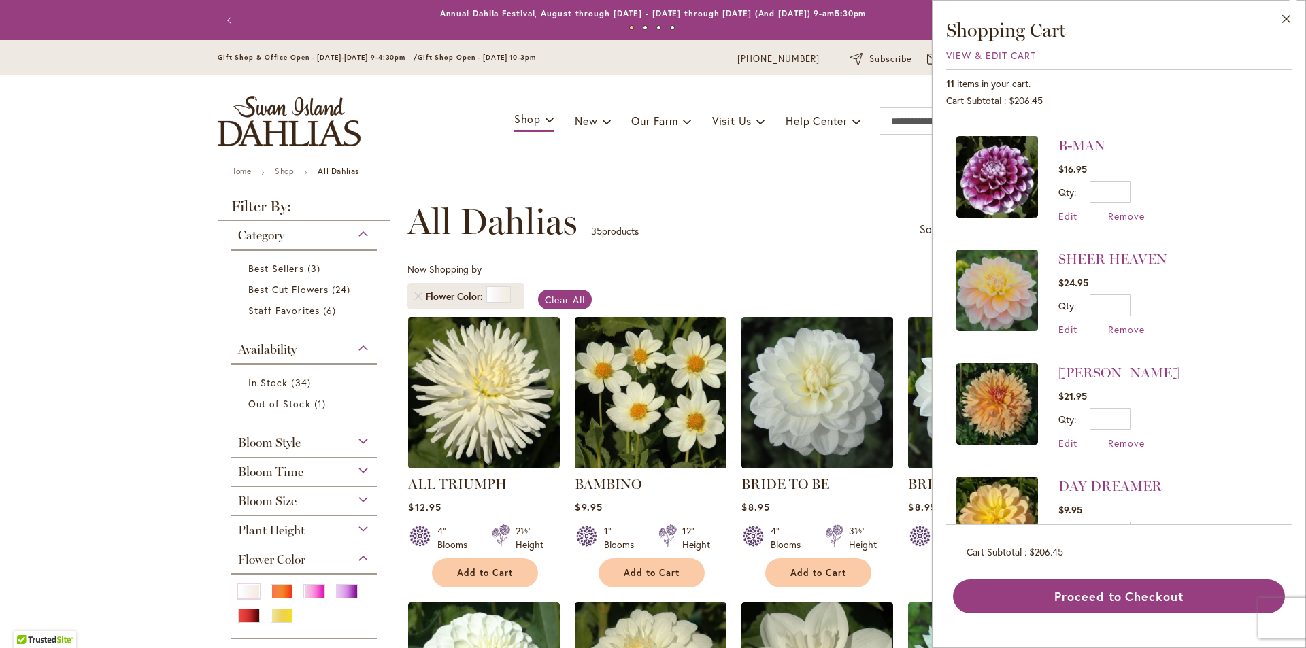
scroll to position [136, 0]
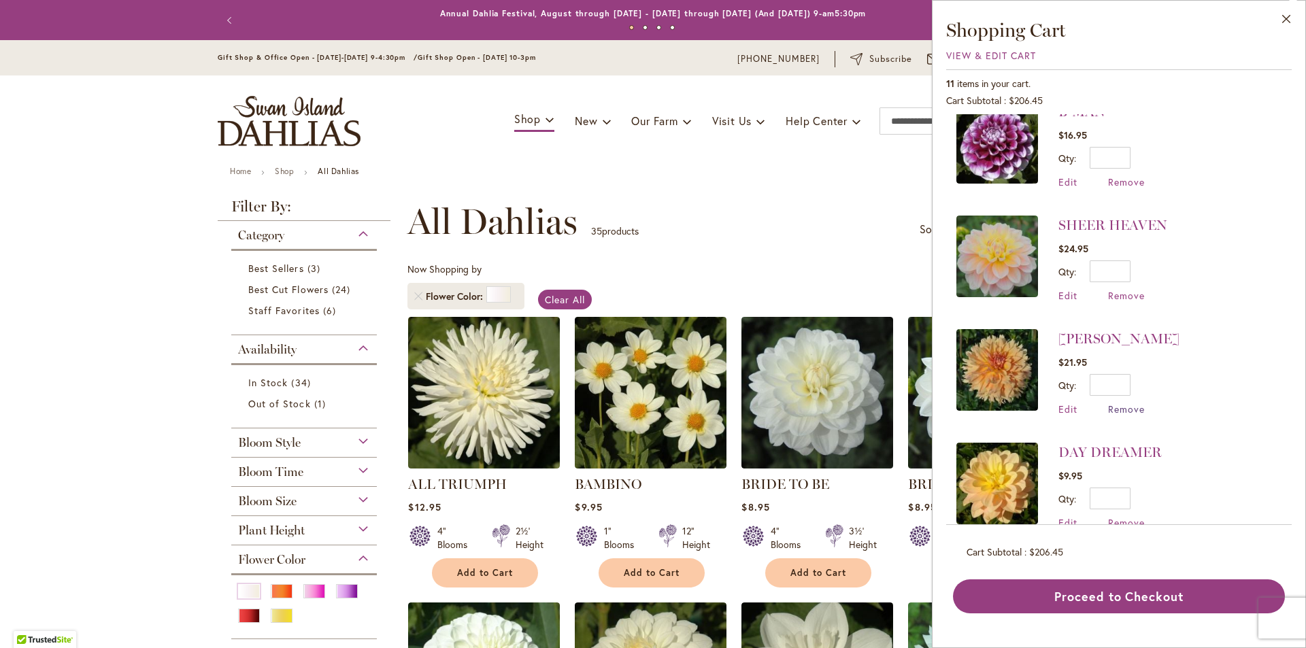
click at [1123, 410] on span "Remove" at bounding box center [1126, 409] width 37 height 13
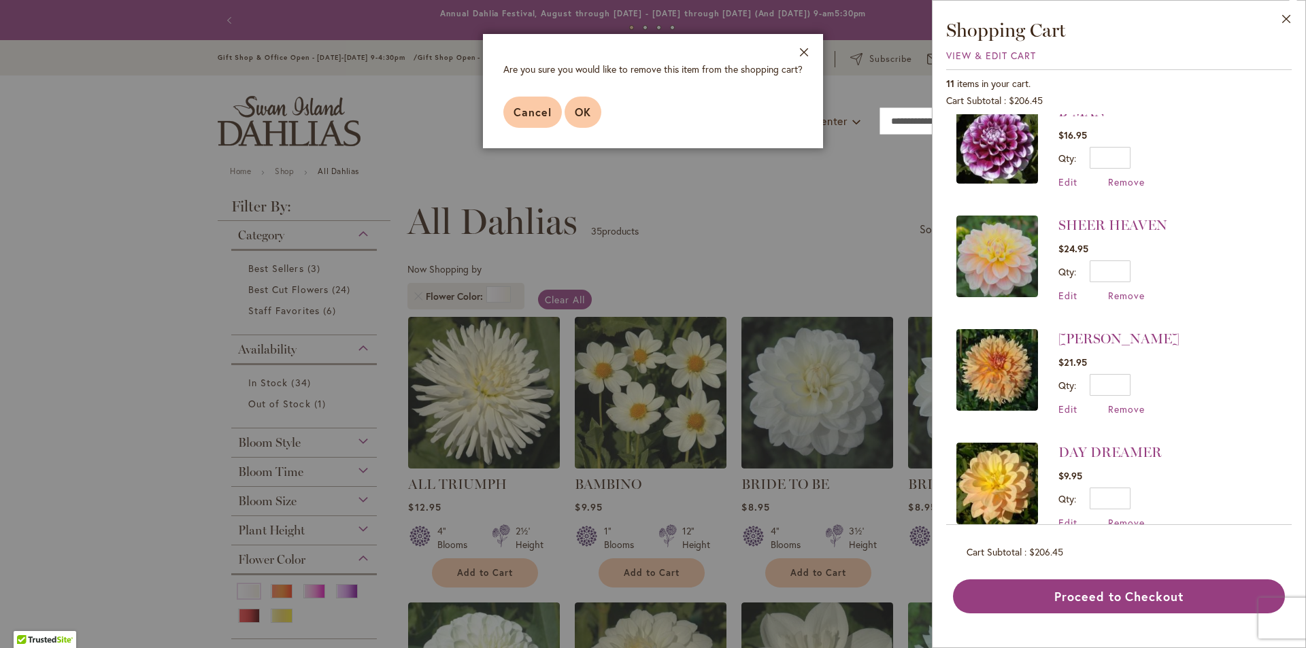
click at [587, 116] on span "OK" at bounding box center [583, 112] width 16 height 14
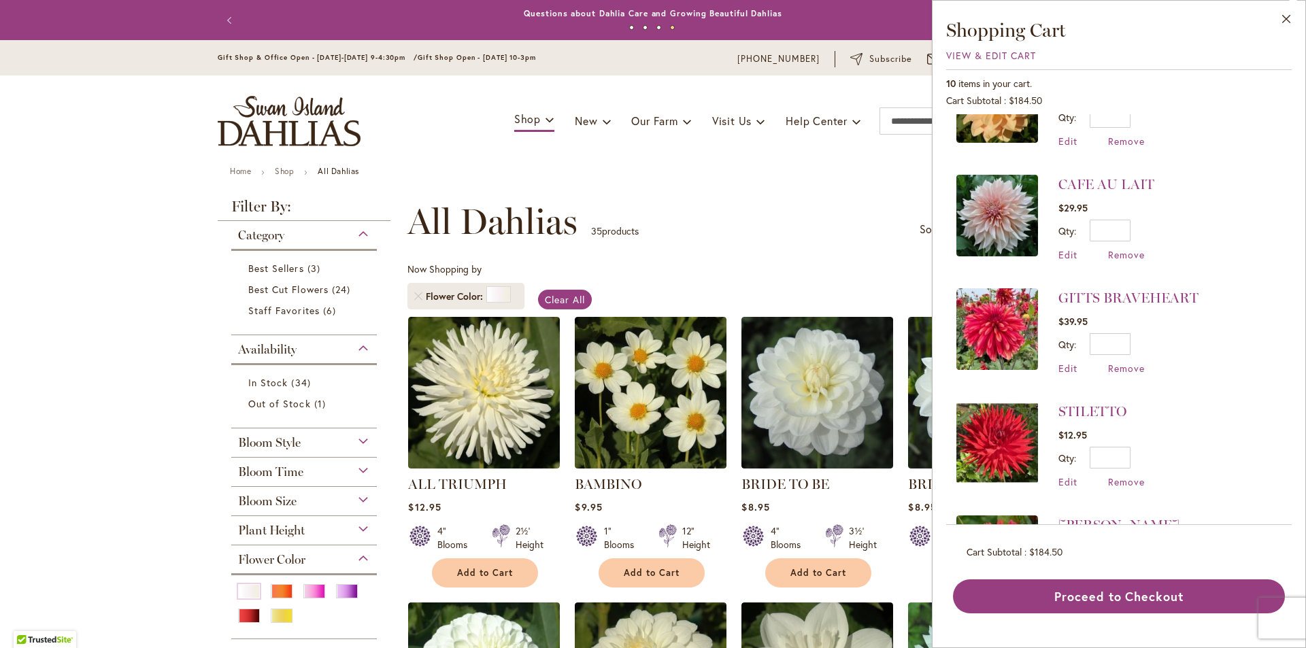
scroll to position [347, 0]
